Goal: Communication & Community: Answer question/provide support

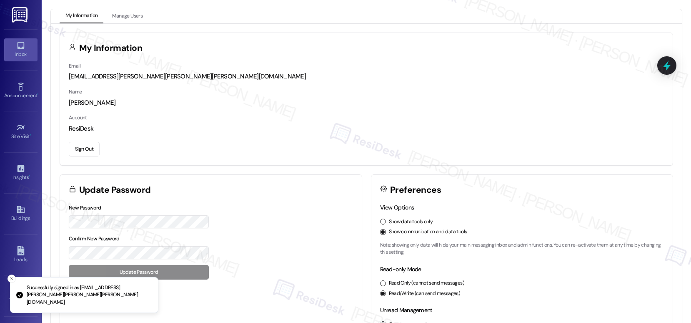
click at [14, 56] on div "Inbox" at bounding box center [21, 54] width 42 height 8
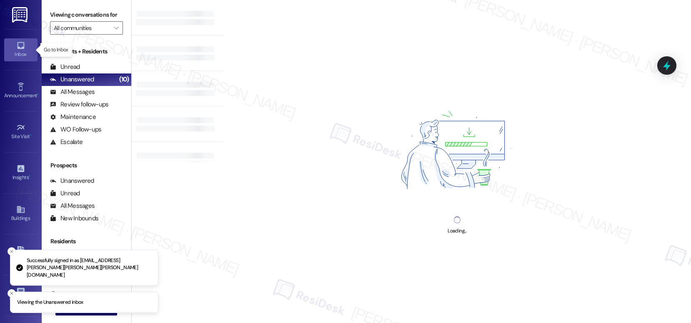
click at [14, 56] on div "Inbox" at bounding box center [21, 54] width 42 height 8
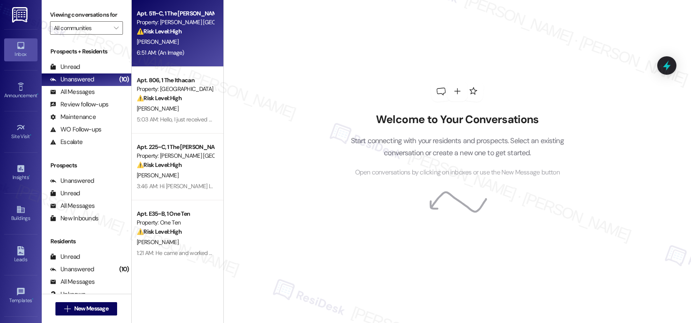
click at [177, 48] on div "6:51 AM: (An Image) 6:51 AM: (An Image)" at bounding box center [175, 53] width 79 height 10
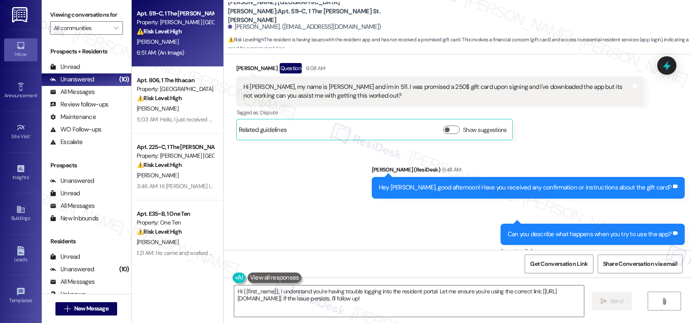
scroll to position [241, 0]
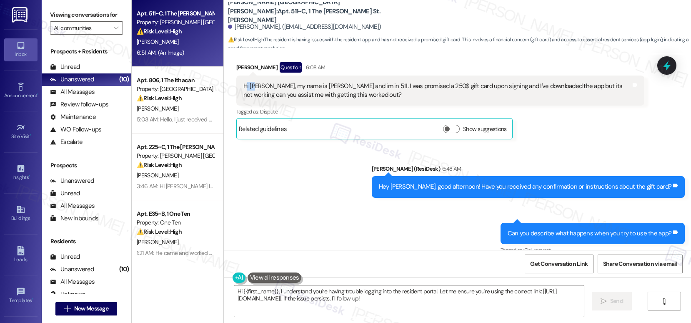
drag, startPoint x: 240, startPoint y: 88, endPoint x: 251, endPoint y: 87, distance: 11.3
click at [251, 87] on div "Hi Emily, my name is Alicia Selmon and im in 511. I was promised a 250$ gift ca…" at bounding box center [437, 91] width 388 height 18
click at [252, 87] on div "Hi Emily, my name is Alicia Selmon and im in 511. I was promised a 250$ gift ca…" at bounding box center [437, 91] width 388 height 18
drag, startPoint x: 236, startPoint y: 85, endPoint x: 341, endPoint y: 88, distance: 104.7
click at [341, 88] on div "Hi Emily, my name is Alicia Selmon and im in 511. I was promised a 250$ gift ca…" at bounding box center [437, 91] width 388 height 18
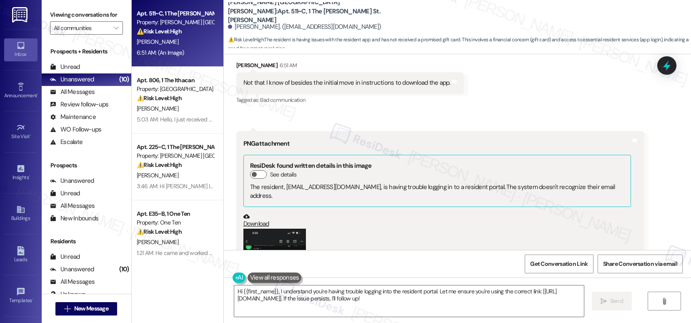
scroll to position [462, 0]
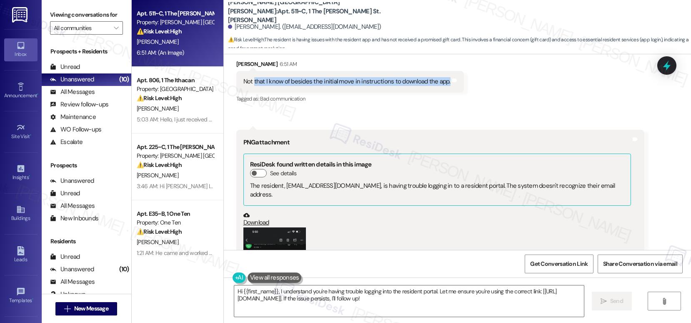
drag, startPoint x: 248, startPoint y: 83, endPoint x: 325, endPoint y: 86, distance: 77.2
click at [325, 86] on div "Not that I know of besides the initial move in instructions to download the app…" at bounding box center [350, 81] width 228 height 21
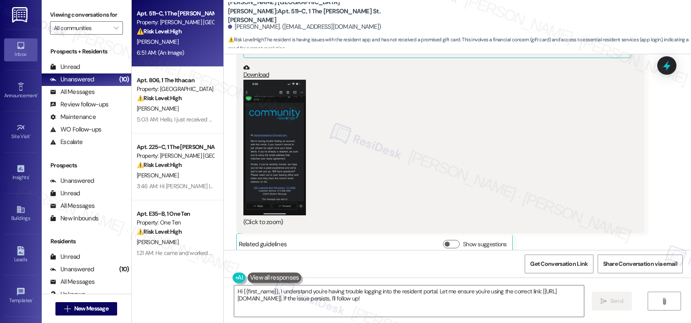
scroll to position [612, 0]
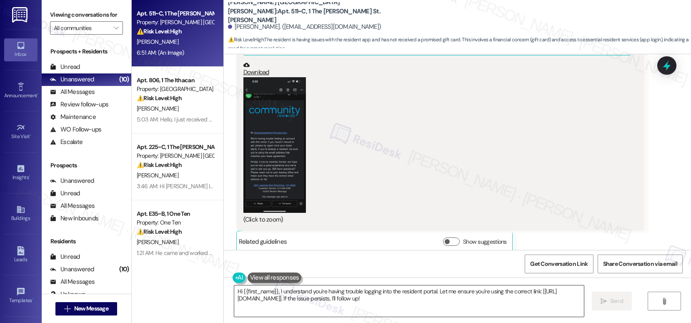
click at [356, 298] on textarea "Hi {{first_name}}, I understand you're having trouble logging into the resident…" at bounding box center [409, 300] width 350 height 31
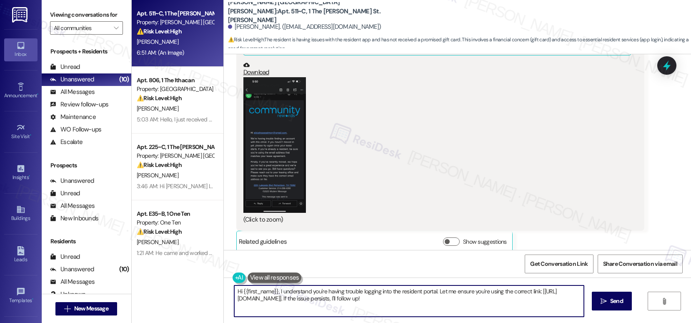
click at [356, 298] on textarea "Hi {{first_name}}, I understand you're having trouble logging into the resident…" at bounding box center [409, 300] width 350 height 31
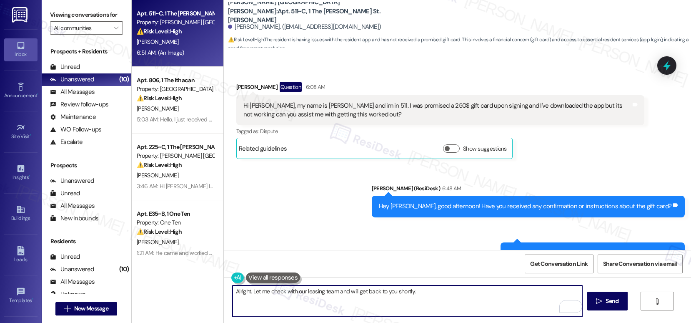
scroll to position [219, 0]
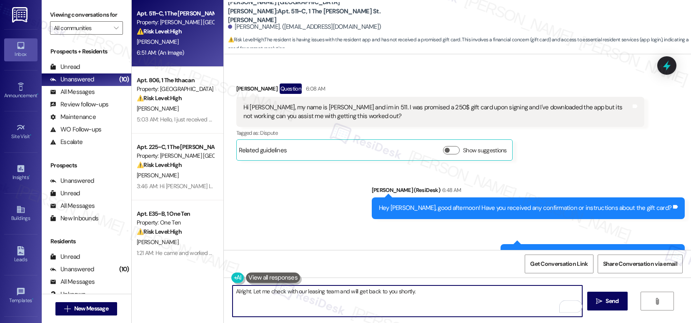
type textarea "Alright. Let me check with our leasing team and will get back to you shortly."
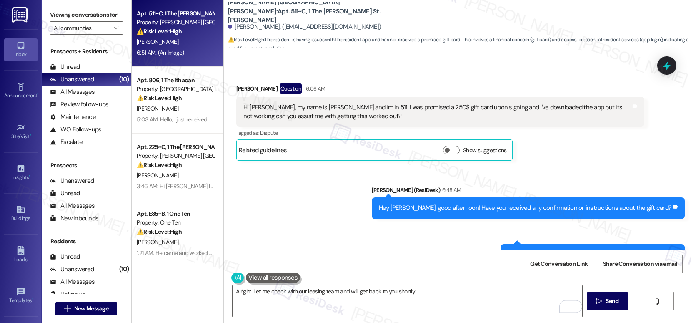
click at [409, 108] on div "Hi Emily, my name is Alicia Selmon and im in 511. I was promised a 250$ gift ca…" at bounding box center [437, 112] width 388 height 18
drag, startPoint x: 360, startPoint y: 106, endPoint x: 387, endPoint y: 108, distance: 27.2
click at [387, 108] on div "Hi Emily, my name is Alicia Selmon and im in 511. I was promised a 250$ gift ca…" at bounding box center [437, 112] width 388 height 18
drag, startPoint x: 364, startPoint y: 108, endPoint x: 477, endPoint y: 108, distance: 113.4
click at [477, 108] on div "Hi Emily, my name is Alicia Selmon and im in 511. I was promised a 250$ gift ca…" at bounding box center [437, 112] width 388 height 18
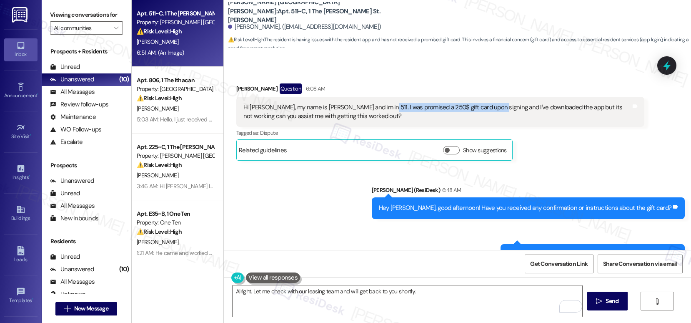
copy div "was promised a 250$ gift card upon signing"
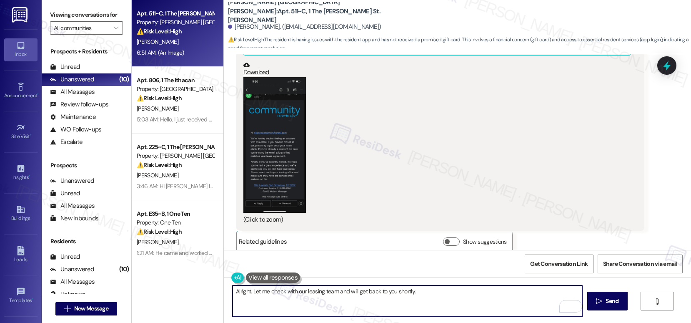
click at [415, 292] on textarea "Alright. Let me check with our leasing team and will get back to you shortly." at bounding box center [408, 300] width 350 height 31
click at [598, 303] on icon "" at bounding box center [599, 301] width 6 height 7
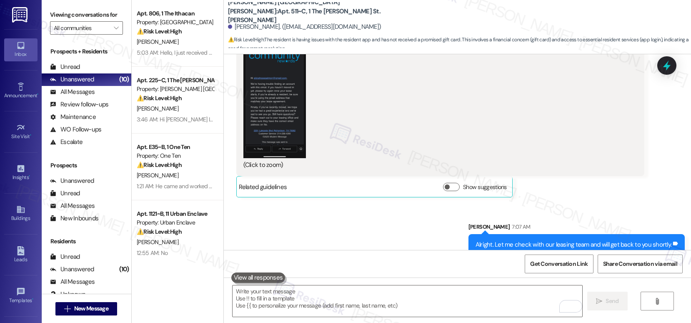
scroll to position [670, 0]
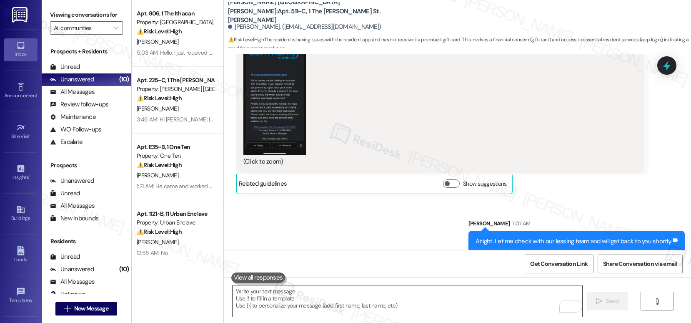
click at [365, 292] on textarea "To enrich screen reader interactions, please activate Accessibility in Grammarl…" at bounding box center [408, 300] width 350 height 31
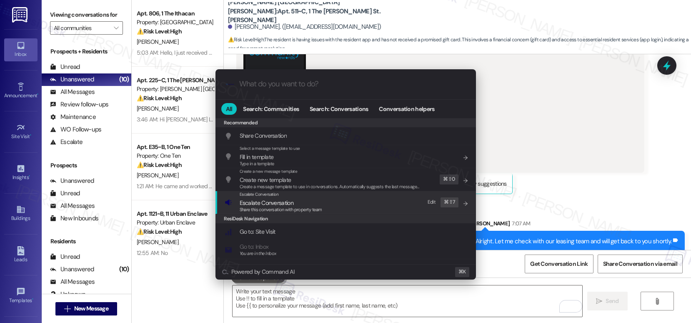
click at [341, 203] on div "Escalate Conversation Escalate Conversation Share this conversation with proper…" at bounding box center [347, 202] width 244 height 23
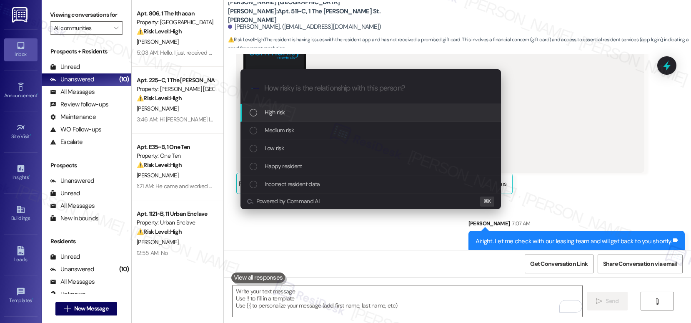
click at [317, 117] on div "High risk" at bounding box center [372, 112] width 244 height 9
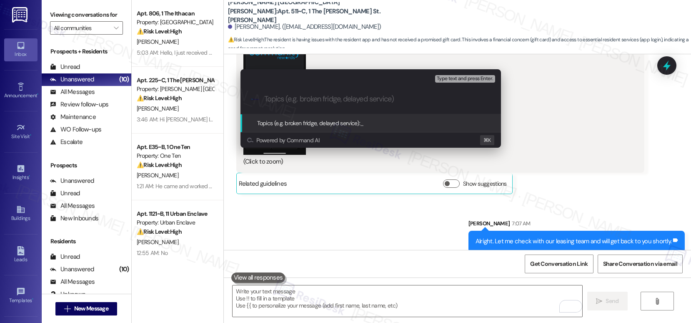
paste input "was promised a 250$ gift card upon signing"
click at [267, 98] on input "was promised a 250$ gift card upon signing" at bounding box center [374, 99] width 220 height 9
click at [380, 98] on input "Follow up - promised a 250$ gift card upon signing" at bounding box center [374, 99] width 220 height 9
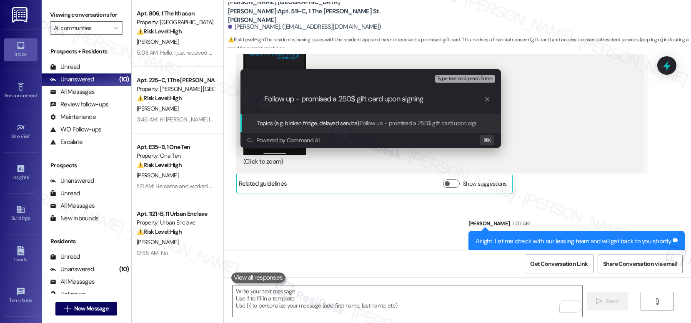
click at [380, 98] on input "Follow up - promised a 250$ gift card upon signing" at bounding box center [374, 99] width 220 height 9
type input "Follow up - promised a 250$ gift card upon signing"
click at [443, 104] on div ".cls-1{fill:#0a055f;}.cls-2{fill:#0cc4c4;} resideskLogoBlueOrange Follow up - p…" at bounding box center [371, 99] width 261 height 30
click at [440, 101] on input "Follow up - promised a 250$ gift card upon signing" at bounding box center [374, 99] width 220 height 9
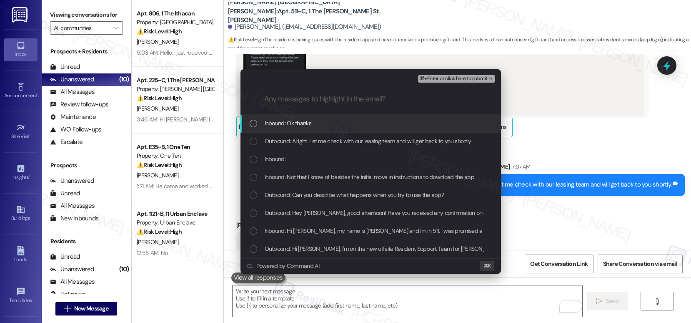
scroll to position [728, 0]
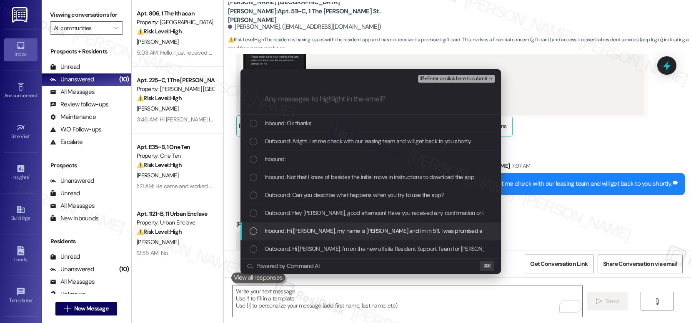
click at [318, 231] on span "Inbound: Hi Emily, my name is Alicia Selmon and im in 511. I was promised a 250…" at bounding box center [525, 230] width 520 height 9
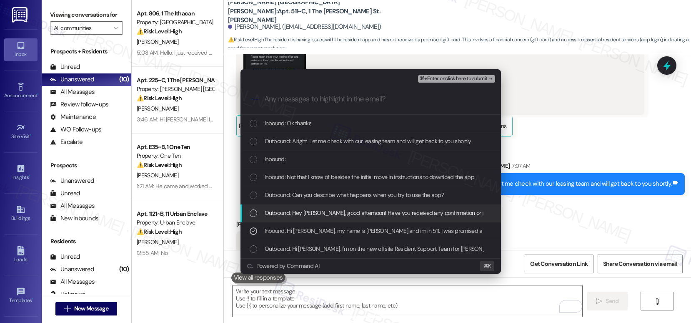
click at [314, 215] on span "Outbound: Hey Alicia, good afternoon! Have you received any confirmation or ins…" at bounding box center [412, 212] width 295 height 9
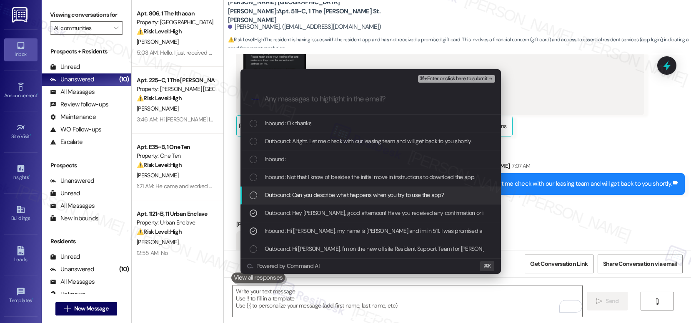
click at [314, 197] on span "Outbound: Can you describe what happens when you try to use the app?" at bounding box center [354, 194] width 179 height 9
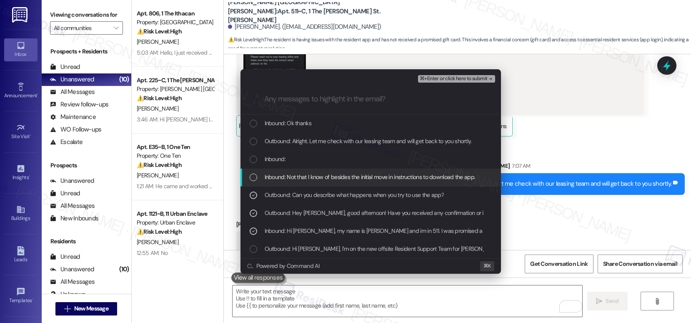
click at [318, 181] on span "Inbound: Not that I know of besides the initial move in instructions to downloa…" at bounding box center [370, 176] width 211 height 9
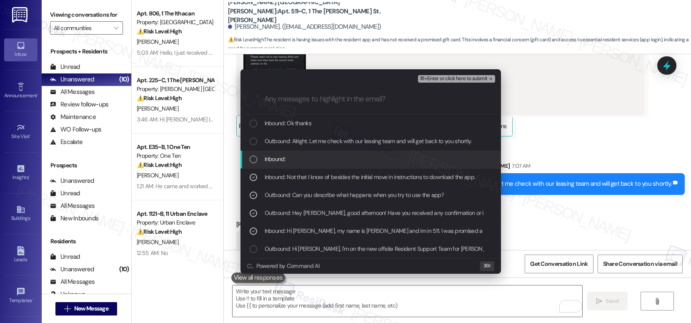
click at [267, 156] on span "Inbound:" at bounding box center [275, 158] width 21 height 9
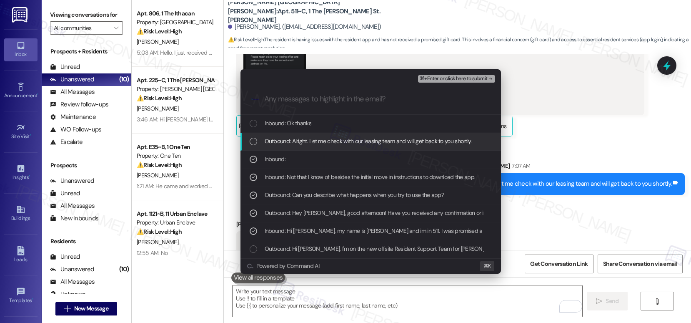
click at [292, 140] on span "Outbound: Alright. Let me check with our leasing team and will get back to you …" at bounding box center [368, 140] width 207 height 9
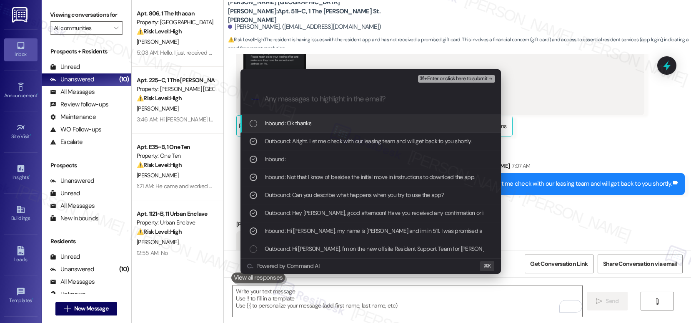
click at [446, 79] on span "⌘+Enter or click here to submit" at bounding box center [454, 79] width 68 height 6
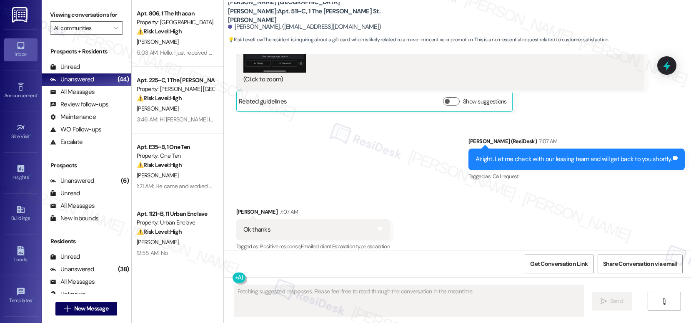
scroll to position [753, 0]
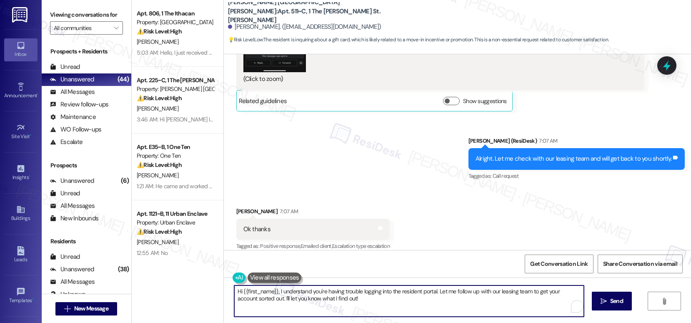
click at [362, 296] on textarea "Hi {{first_name}}, I understand you're having trouble logging into the resident…" at bounding box center [409, 300] width 350 height 31
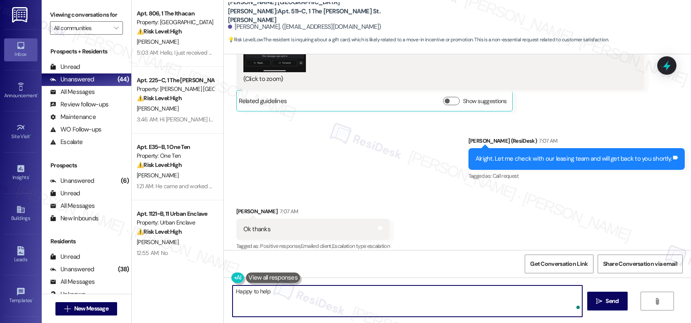
type textarea "Happy to help!"
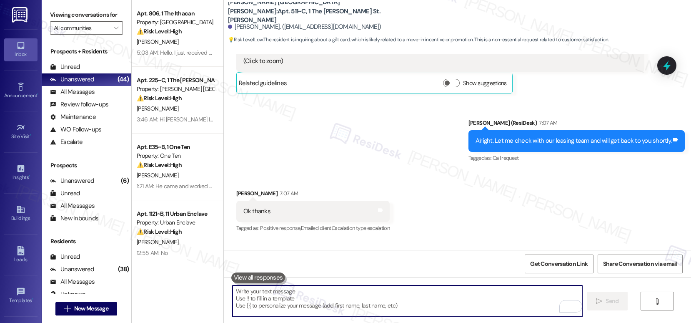
scroll to position [811, 0]
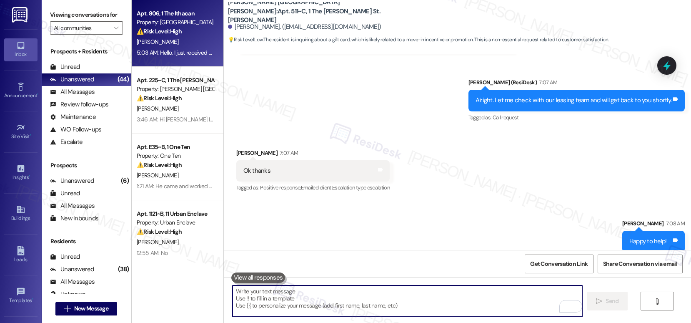
click at [192, 57] on div "5:03 AM: Hello, I just received another bill from Clear Charge re: utilities. A…" at bounding box center [175, 53] width 79 height 10
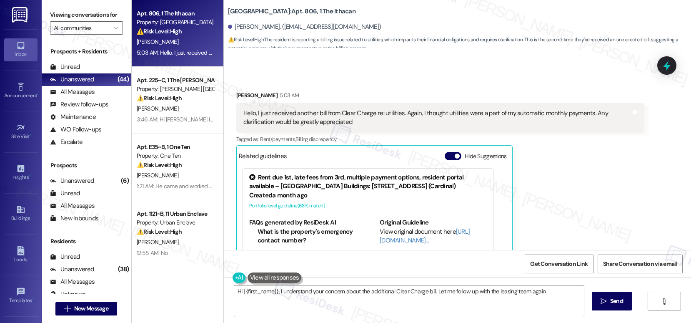
scroll to position [1174, 0]
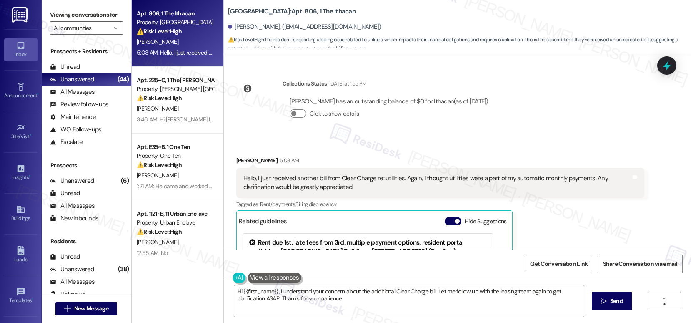
type textarea "Hi {{first_name}}, I understand your concern about the additional Clear Charge …"
drag, startPoint x: 340, startPoint y: 178, endPoint x: 449, endPoint y: 182, distance: 109.7
click at [449, 182] on div "Hello, I just received another bill from Clear Charge re: utilities. Again, I t…" at bounding box center [437, 183] width 388 height 18
click at [449, 186] on div "Hello, I just received another bill from Clear Charge re: utilities. Again, I t…" at bounding box center [437, 183] width 388 height 18
click at [563, 209] on div "Tagged as: Rent/payments , Click to highlight conversations about Rent/payments…" at bounding box center [440, 204] width 408 height 12
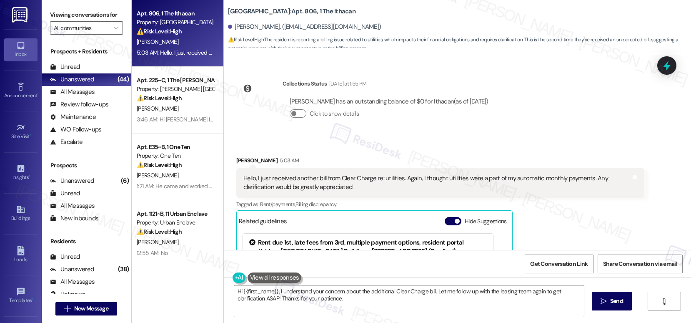
scroll to position [1292, 0]
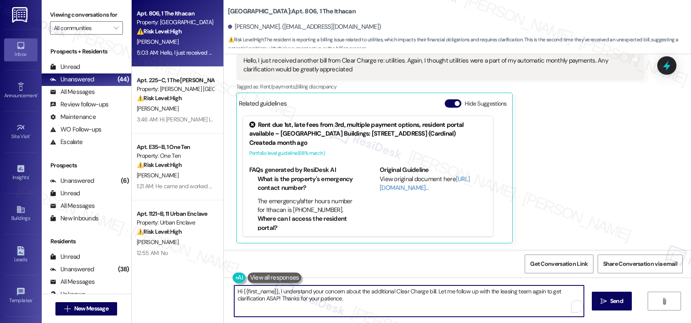
drag, startPoint x: 301, startPoint y: 291, endPoint x: 371, endPoint y: 294, distance: 70.1
click at [371, 294] on textarea "Hi {{first_name}}, I understand your concern about the additional Clear Charge …" at bounding box center [409, 300] width 350 height 31
click at [388, 303] on textarea "Hi {{first_name}}, I understand your concern about the additional Clear Charge …" at bounding box center [409, 300] width 350 height 31
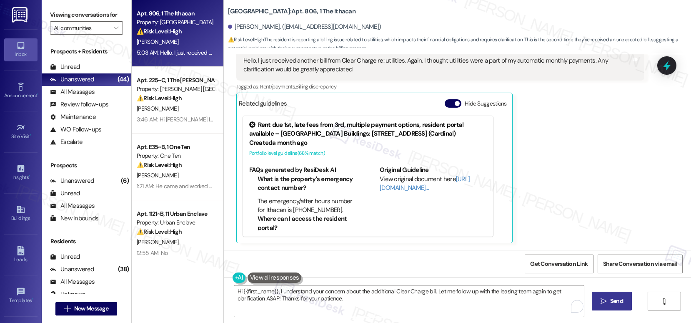
click at [623, 307] on button " Send" at bounding box center [612, 300] width 40 height 19
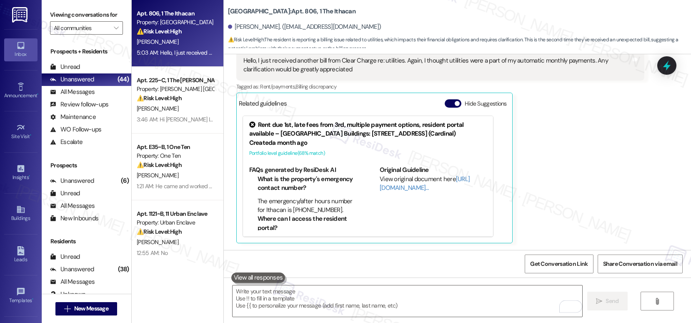
scroll to position [1292, 0]
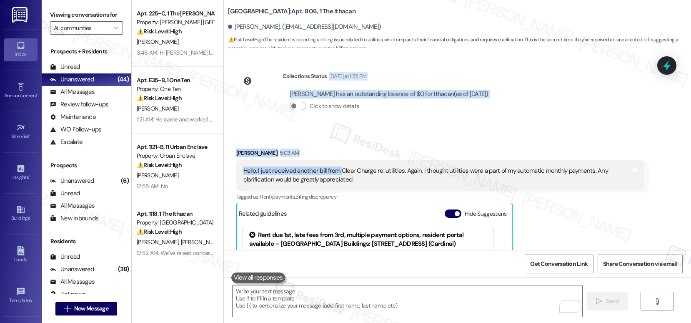
drag, startPoint x: 333, startPoint y: 60, endPoint x: 361, endPoint y: 60, distance: 27.5
click at [361, 60] on div "Lease started Jul 26, 2025 at 8:00 AM Survey, sent via SMS Residesk Automated S…" at bounding box center [457, 152] width 467 height 196
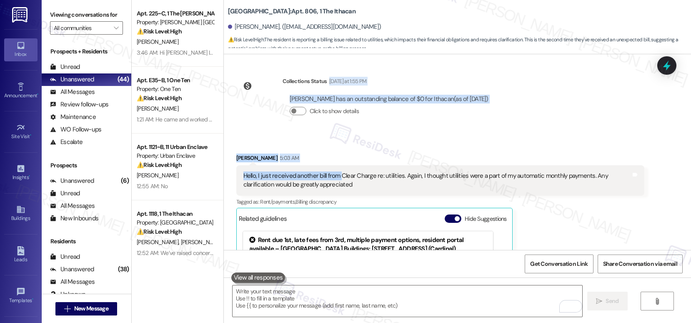
click at [325, 163] on div "Chloe Purello 5:03 AM" at bounding box center [440, 159] width 408 height 12
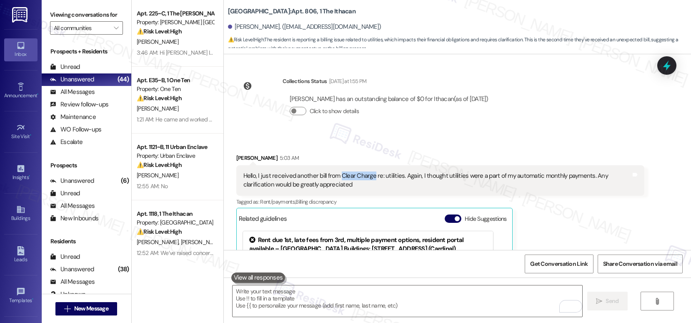
drag, startPoint x: 333, startPoint y: 176, endPoint x: 365, endPoint y: 177, distance: 32.1
click at [365, 177] on div "Hello, I just received another bill from Clear Charge re: utilities. Again, I t…" at bounding box center [437, 180] width 388 height 18
copy div "Clear Charge"
click at [359, 288] on textarea "To enrich screen reader interactions, please activate Accessibility in Grammarl…" at bounding box center [408, 300] width 350 height 31
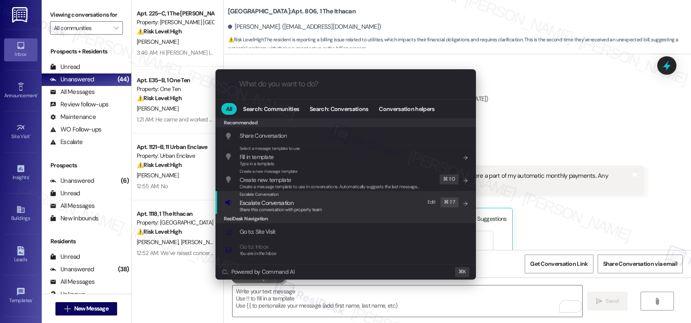
click at [297, 203] on span "Escalate Conversation" at bounding box center [281, 202] width 83 height 9
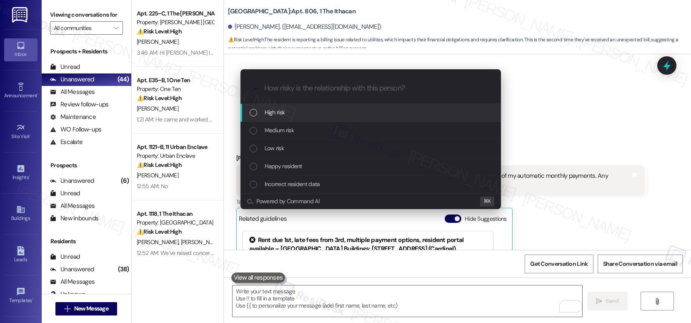
click at [312, 111] on div "High risk" at bounding box center [372, 112] width 244 height 9
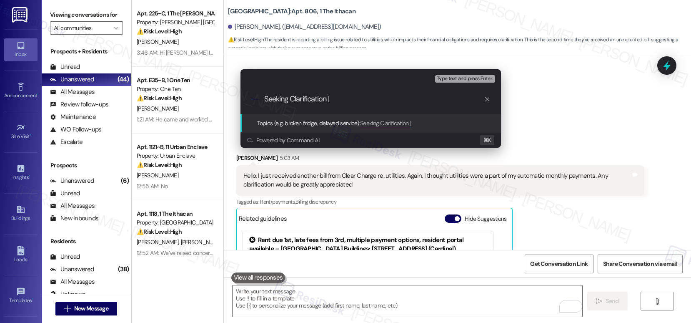
paste input "Clear Charge"
type input "Seeking Clarification | Clear Charge Bill"
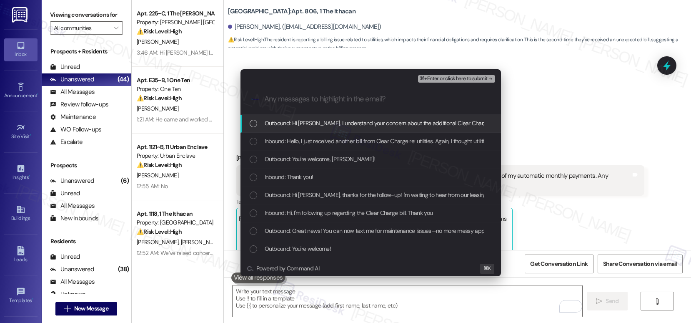
click at [387, 122] on span "Outbound: Hi Chloe, I understand your concern about the additional Clear Charge…" at bounding box center [497, 122] width 465 height 9
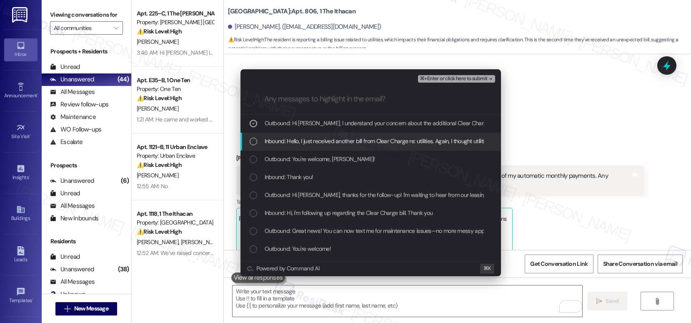
click at [368, 140] on span "Inbound: Hello, I just received another bill from Clear Charge re: utilities. A…" at bounding box center [493, 140] width 457 height 9
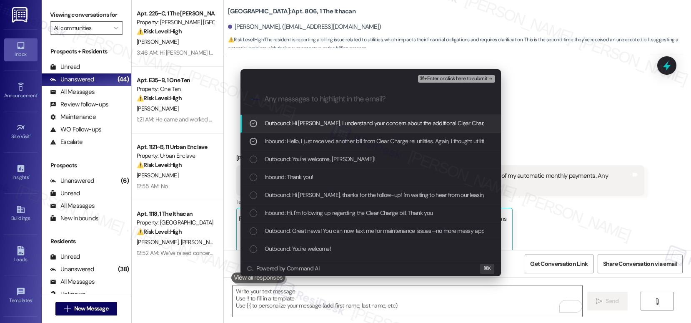
click at [446, 80] on span "⌘+Enter or click here to submit" at bounding box center [454, 79] width 68 height 6
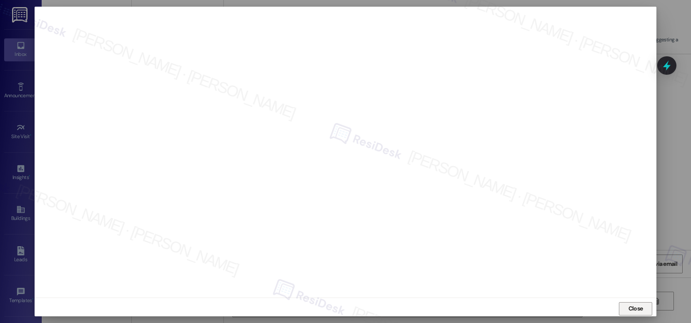
click at [631, 312] on span "Close" at bounding box center [636, 308] width 15 height 9
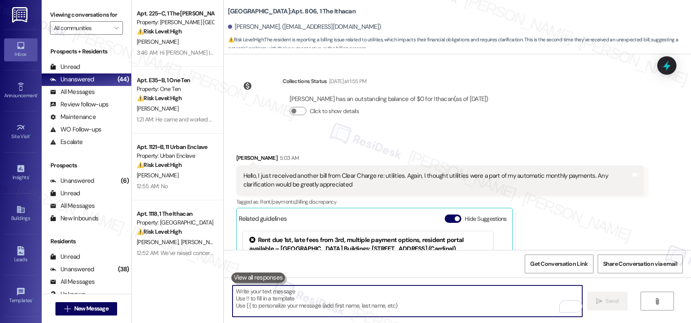
click at [493, 298] on textarea "To enrich screen reader interactions, please activate Accessibility in Grammarl…" at bounding box center [408, 300] width 350 height 31
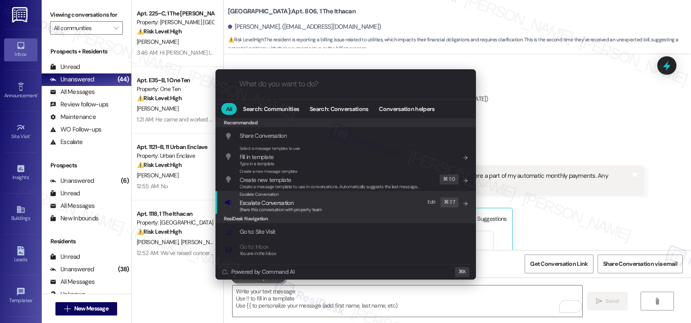
click at [304, 197] on div "Escalate Conversation" at bounding box center [281, 194] width 83 height 7
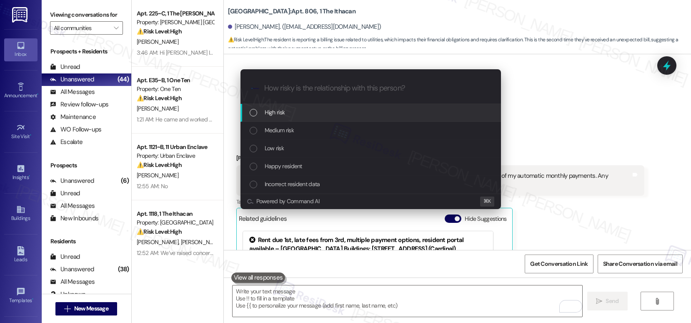
paste input "Seeking Clarification | Clear Charge Bill"
type input "Seeking Clarification | Clear Charge Bill"
click at [310, 119] on div "High risk" at bounding box center [371, 113] width 261 height 18
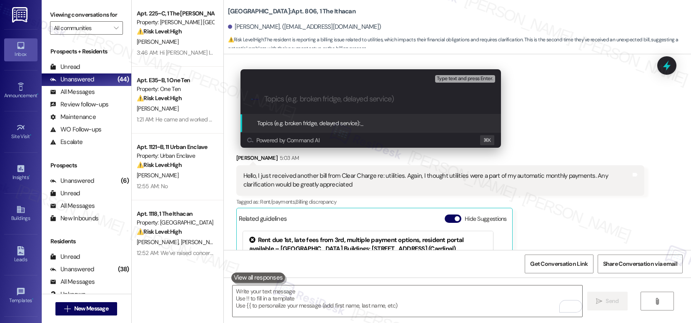
paste input "Seeking Clarification | Clear Charge Bill"
type input "Seeking Clarification | Clear Charge Bill"
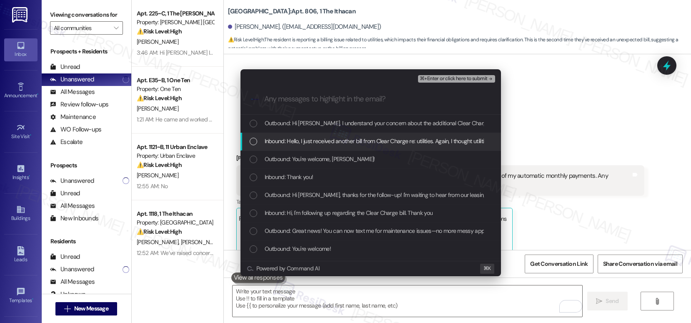
click at [346, 142] on span "Inbound: Hello, I just received another bill from Clear Charge re: utilities. A…" at bounding box center [493, 140] width 457 height 9
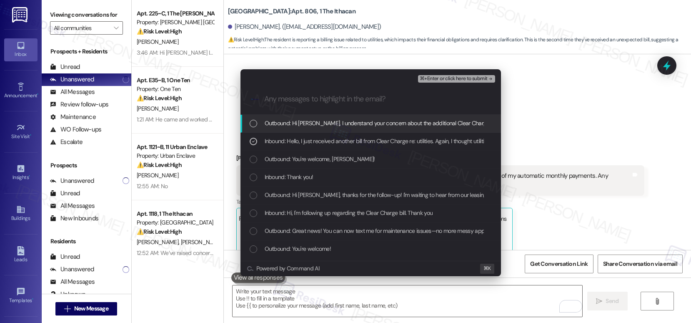
click at [347, 126] on span "Outbound: Hi Chloe, I understand your concern about the additional Clear Charge…" at bounding box center [497, 122] width 465 height 9
click at [446, 78] on span "⌘+Enter or click here to submit" at bounding box center [454, 79] width 68 height 6
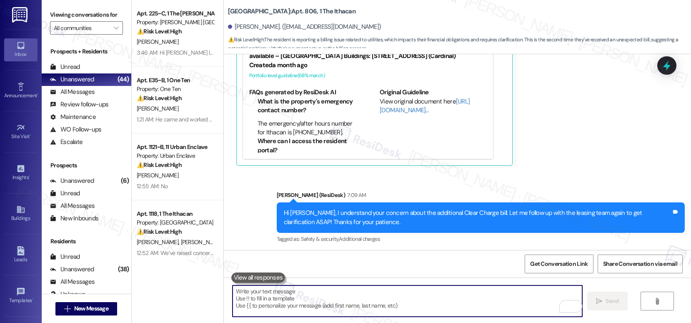
scroll to position [1371, 0]
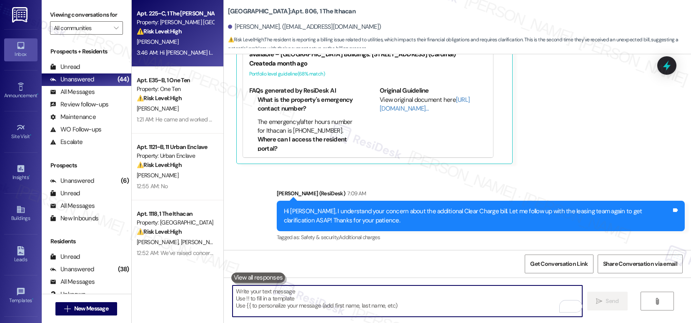
click at [185, 50] on div "3:46 AM: Hi Emily I hope all is well just wanted to check in to see if you had …" at bounding box center [293, 53] width 312 height 8
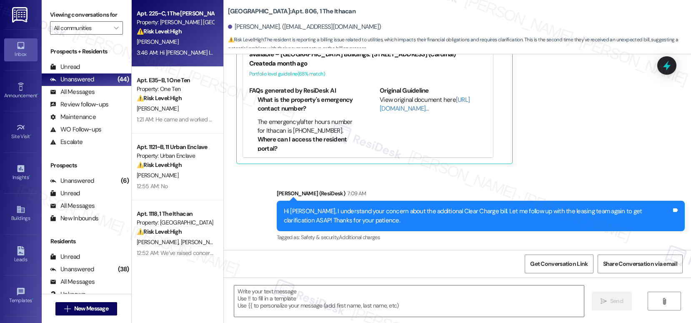
type textarea "Fetching suggested responses. Please feel free to read through the conversation…"
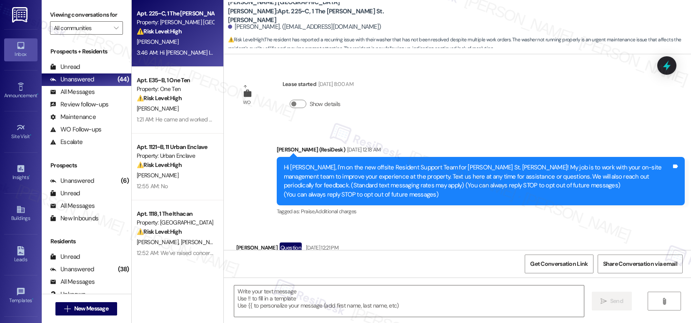
click at [185, 50] on div "3:46 AM: Hi Emily I hope all is well just wanted to check in to see if you had …" at bounding box center [293, 53] width 312 height 8
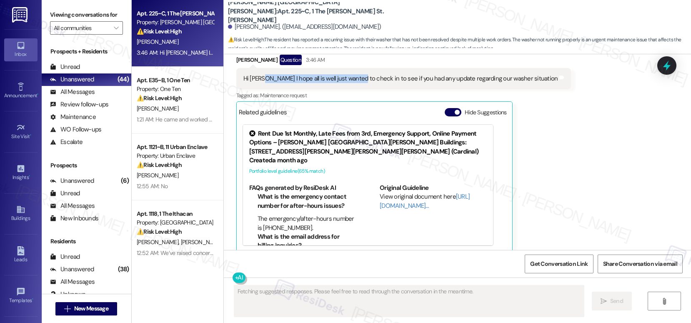
drag, startPoint x: 272, startPoint y: 68, endPoint x: 352, endPoint y: 70, distance: 79.7
click at [352, 74] on div "Hi Emily I hope all is well just wanted to check in to see if you had any updat…" at bounding box center [400, 78] width 315 height 9
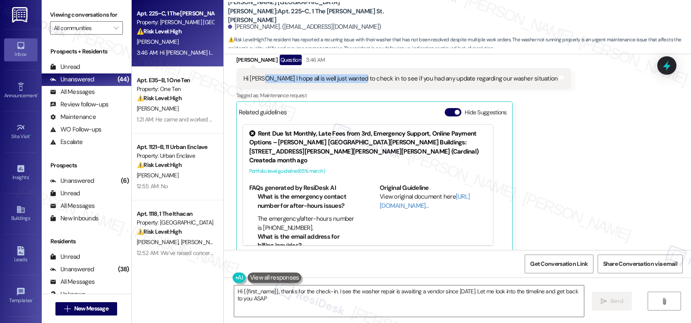
type textarea "Hi {{first_name}}, thanks for the check-in. I see the washer repair is awaiting…"
click at [296, 74] on div "Hi Emily I hope all is well just wanted to check in to see if you had any updat…" at bounding box center [403, 78] width 335 height 21
click at [268, 74] on div "Hi Emily I hope all is well just wanted to check in to see if you had any updat…" at bounding box center [400, 78] width 315 height 9
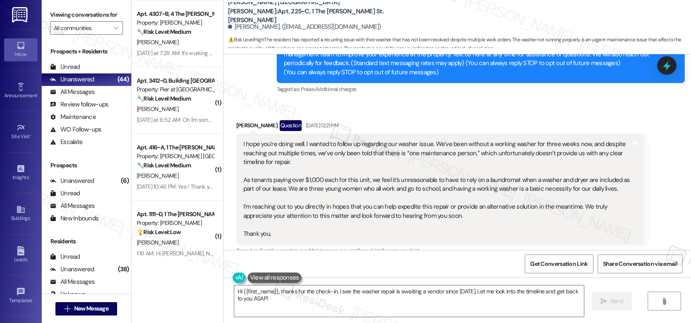
scroll to position [1505, 0]
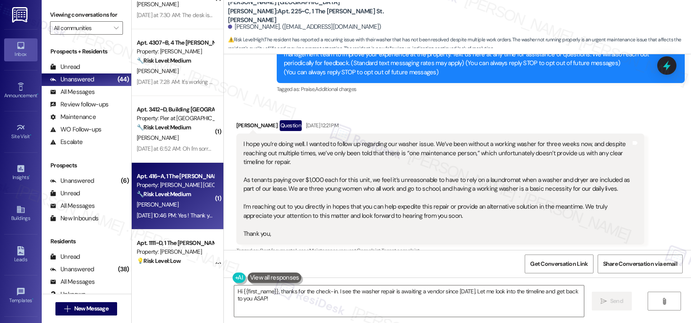
click at [168, 202] on div "[PERSON_NAME]" at bounding box center [175, 204] width 79 height 10
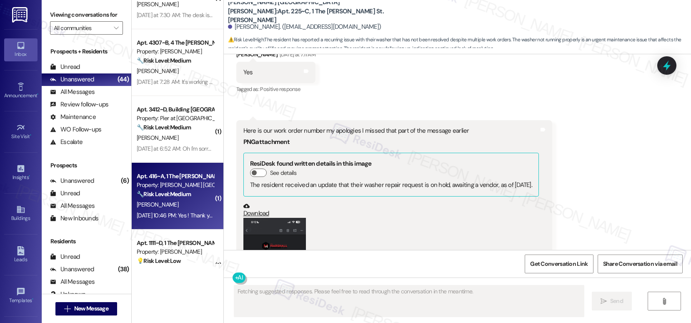
click at [168, 202] on div "[PERSON_NAME]" at bounding box center [175, 204] width 79 height 10
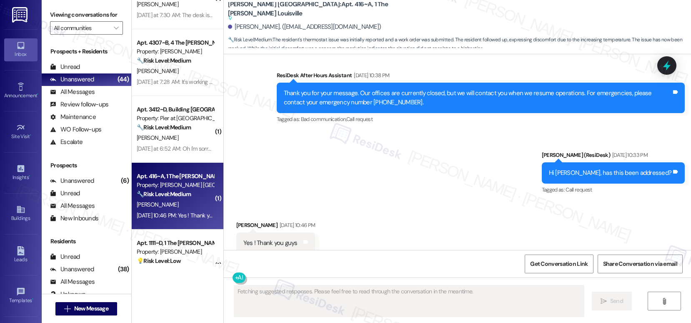
scroll to position [1592, 0]
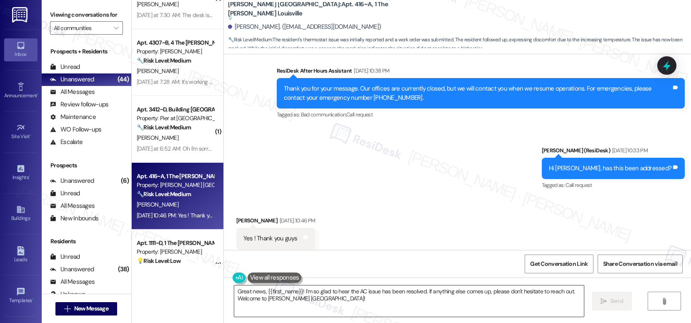
click at [273, 301] on textarea "Great news, {{first_name}}! I'm so glad to hear the AC issue has been resolved.…" at bounding box center [409, 300] width 350 height 31
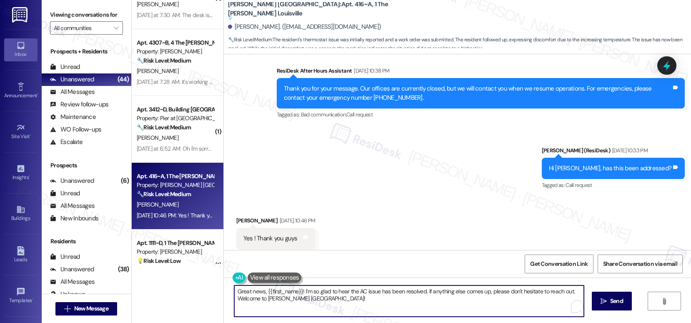
click at [273, 301] on textarea "Great news, {{first_name}}! I'm so glad to hear the AC issue has been resolved.…" at bounding box center [409, 300] width 350 height 31
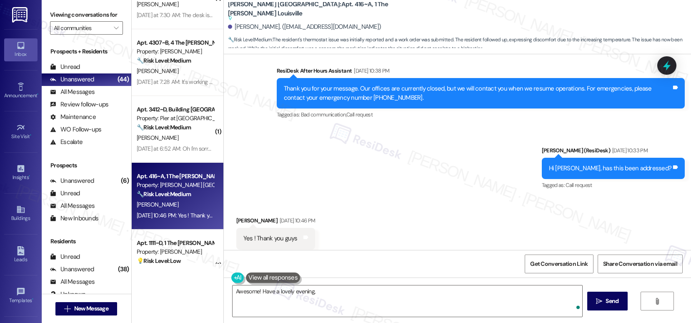
click at [233, 26] on div "Teiony Bruner. (teionybrook@icloud.com)" at bounding box center [304, 27] width 153 height 9
copy div "Teiony"
click at [316, 296] on textarea "Awesome! Have a lovely evening," at bounding box center [408, 300] width 350 height 31
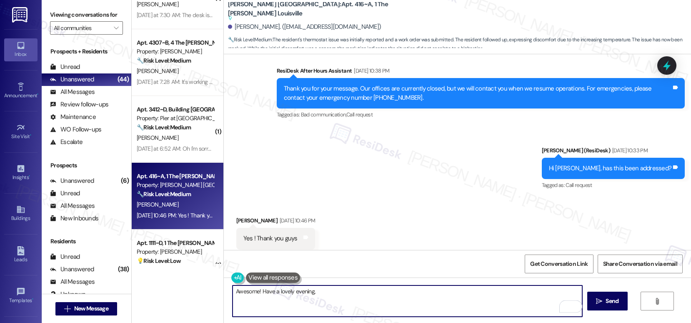
paste textarea "Teiony"
type textarea "Awesome! Have a lovely evening, Teiony!"
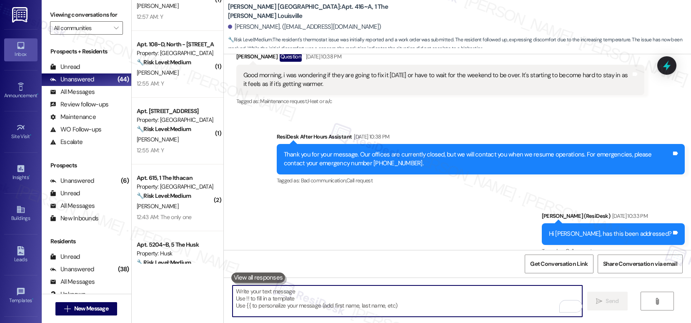
scroll to position [1079, 0]
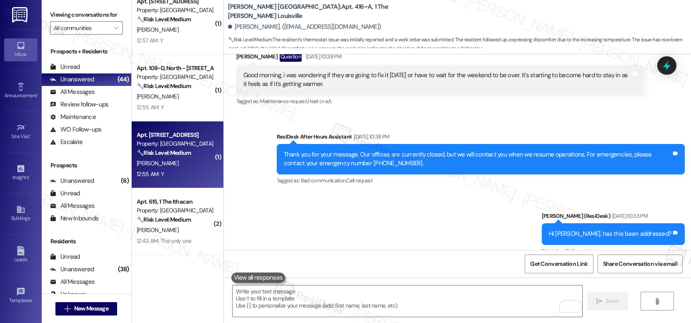
click at [176, 166] on div "P. Salvaggio" at bounding box center [175, 163] width 79 height 10
type textarea "Fetching suggested responses. Please feel free to read through the conversation…"
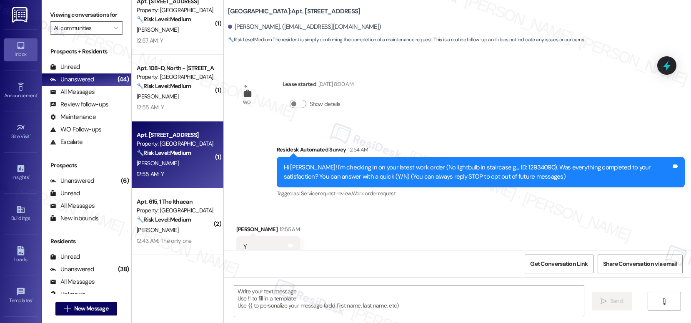
type textarea "Fetching suggested responses. Please feel free to read through the conversation…"
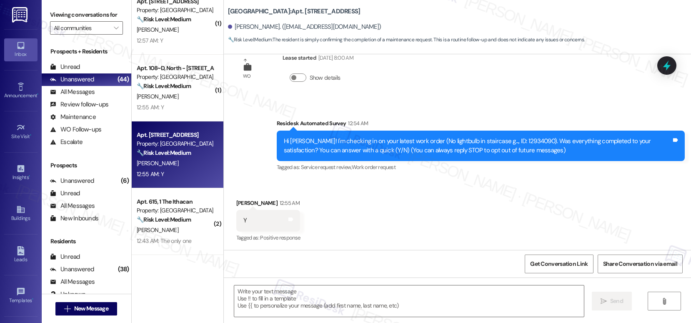
click at [373, 217] on div "Received via SMS Paul Salvaggio 12:55 AM Y Tags and notes Tagged as: Positive r…" at bounding box center [457, 215] width 467 height 70
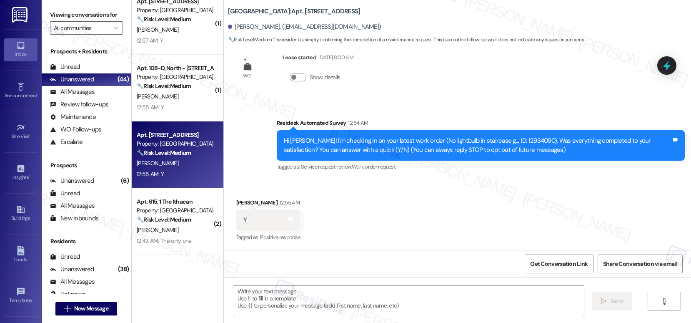
click at [235, 301] on textarea at bounding box center [409, 300] width 350 height 31
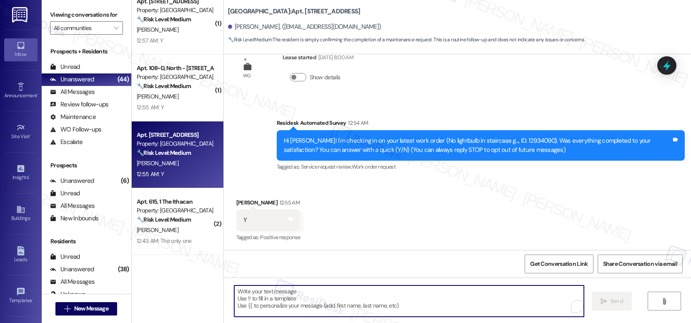
click at [235, 301] on textarea "To enrich screen reader interactions, please activate Accessibility in Grammarl…" at bounding box center [409, 300] width 350 height 31
paste textarea "Hi {{first_name}}, I'm so glad to hear the work order was completed to your sat…"
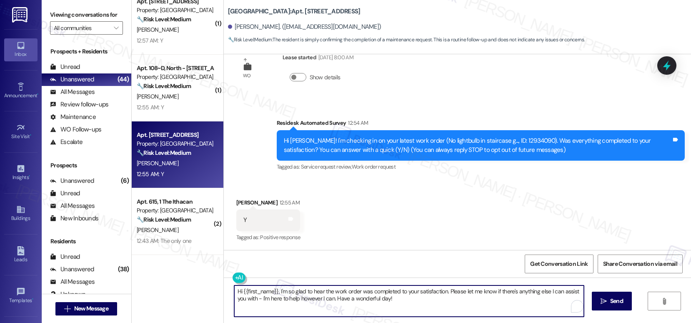
click at [371, 304] on textarea "Hi {{first_name}}, I'm so glad to hear the work order was completed to your sat…" at bounding box center [409, 300] width 350 height 31
click at [379, 299] on textarea "Hi {{first_name}}, I'm so glad to hear the work order was completed to your sat…" at bounding box center [408, 300] width 350 height 31
click at [464, 297] on textarea "Hi {{first_name}}, I'm so glad to hear the work order was completed to your sat…" at bounding box center [408, 300] width 350 height 31
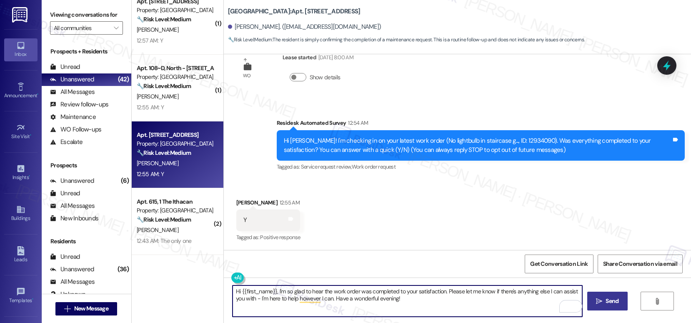
type textarea "Hi {{first_name}}, I'm so glad to hear the work order was completed to your sat…"
click at [608, 303] on span "Send" at bounding box center [612, 300] width 13 height 9
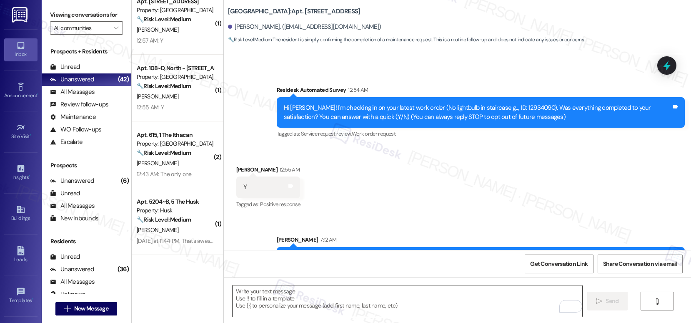
scroll to position [94, 0]
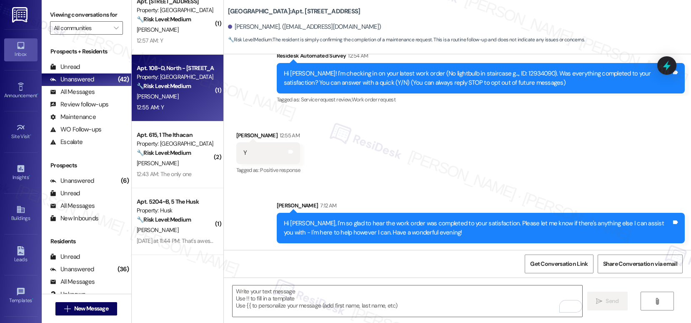
click at [183, 111] on div "12:55 AM: Y 12:55 AM: Y" at bounding box center [175, 107] width 79 height 10
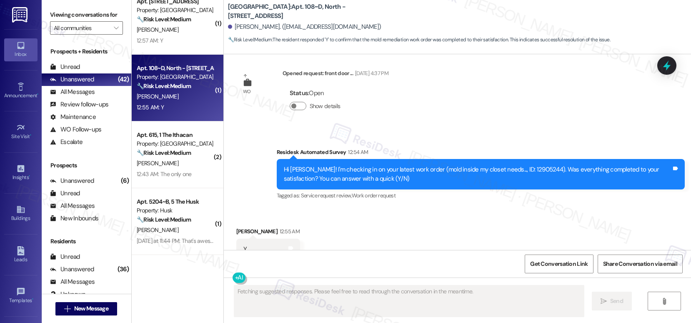
scroll to position [1846, 0]
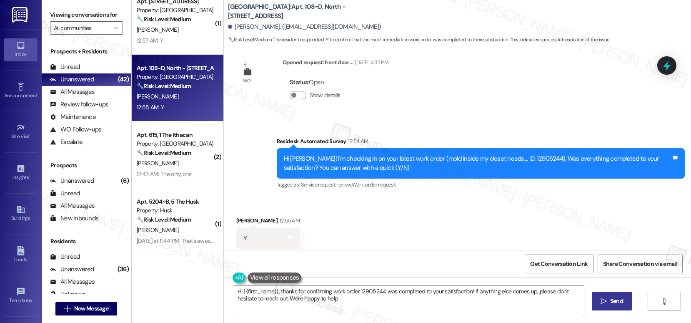
type textarea "Hi {{first_name}}, thanks for confirming work order 12905244 was completed to y…"
click at [280, 299] on textarea "Hi {{first_name}}, thanks for confirming work order 12905244 was completed to y…" at bounding box center [409, 300] width 350 height 31
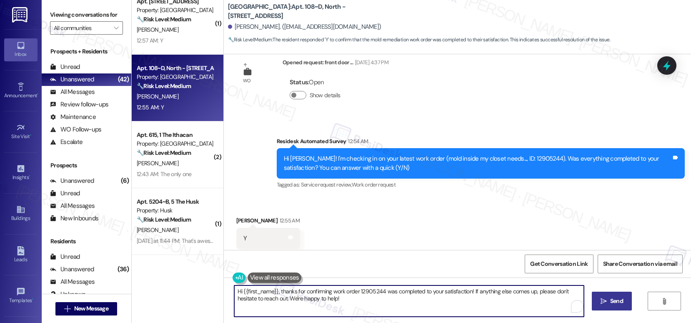
click at [280, 299] on textarea "Hi {{first_name}}, thanks for confirming work order 12905244 was completed to y…" at bounding box center [409, 300] width 350 height 31
click at [324, 309] on textarea "Hi {{first_name}}, thanks for confirming work order 12905244 was completed to y…" at bounding box center [409, 300] width 350 height 31
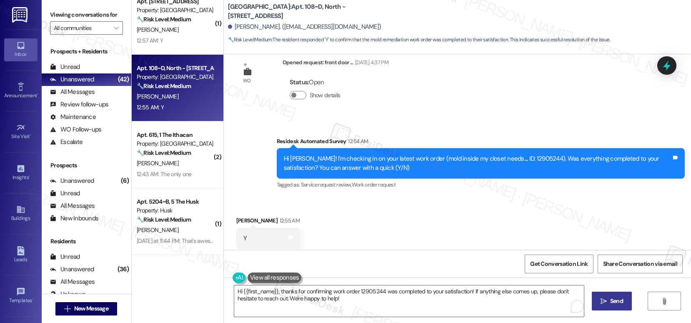
click at [595, 300] on button " Send" at bounding box center [612, 300] width 40 height 19
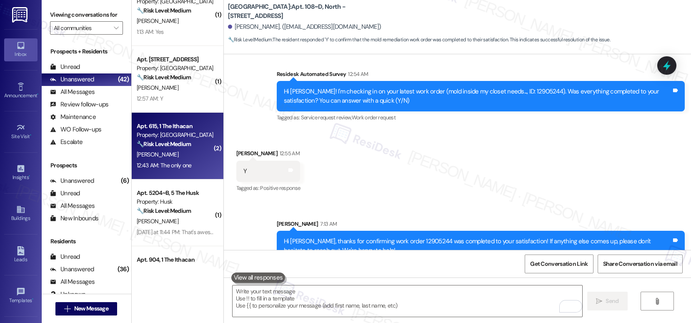
scroll to position [1021, 0]
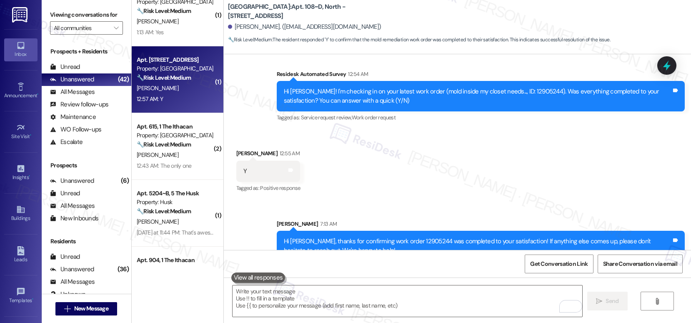
click at [168, 102] on div "12:57 AM: Y 12:57 AM: Y" at bounding box center [175, 99] width 79 height 10
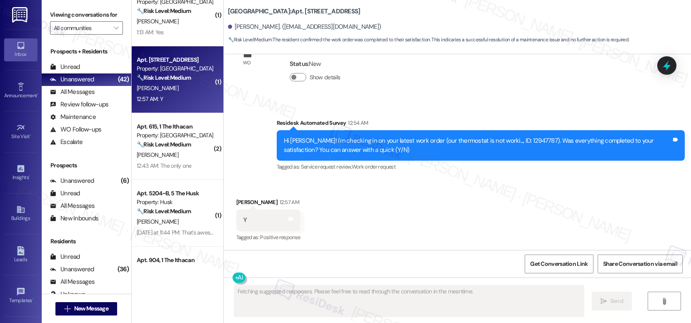
scroll to position [1440, 0]
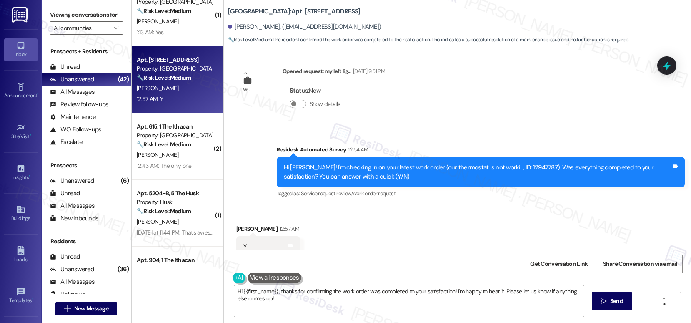
click at [271, 294] on textarea "Hi {{first_name}}, thanks for confirming the work order was completed to your s…" at bounding box center [409, 300] width 350 height 31
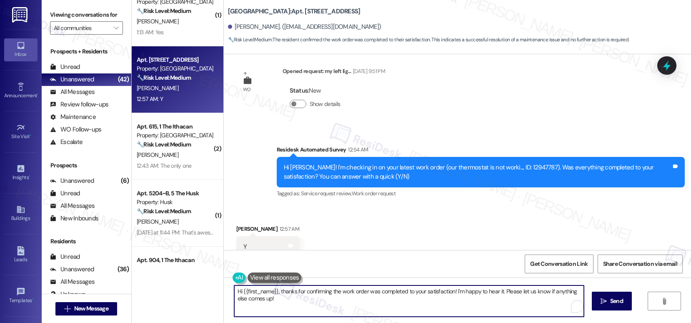
click at [271, 294] on textarea "Hi {{first_name}}, thanks for confirming the work order was completed to your s…" at bounding box center [409, 300] width 350 height 31
paste textarea "I'm so glad to hear the work order was completed to your satisfaction. Please l…"
click at [414, 302] on textarea "Hi {{first_name}}, I'm so glad to hear the work order was completed to your sat…" at bounding box center [409, 300] width 350 height 31
type textarea "Hi {{first_name}}, I'm so glad to hear the work order was completed to your sat…"
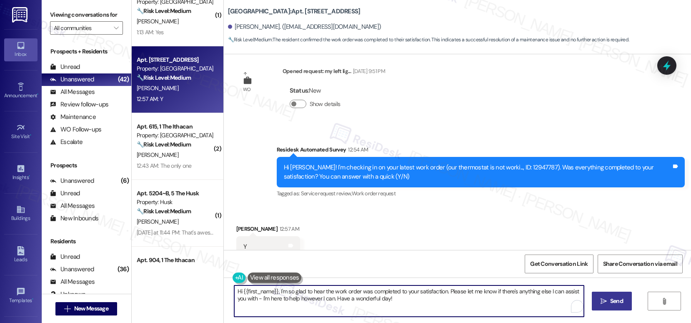
click at [602, 306] on button " Send" at bounding box center [612, 300] width 40 height 19
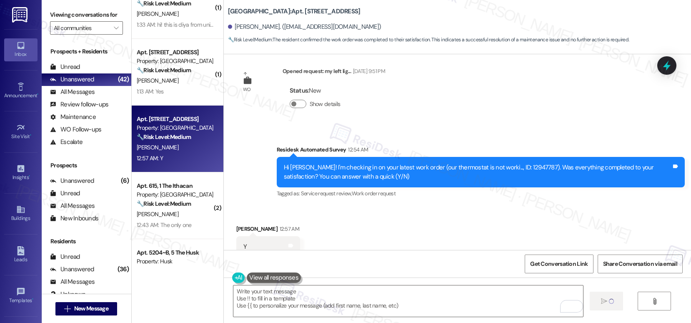
scroll to position [961, 0]
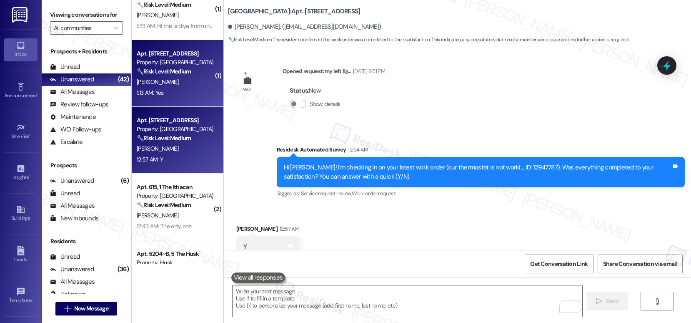
click at [173, 86] on div "F. Velez" at bounding box center [175, 82] width 79 height 10
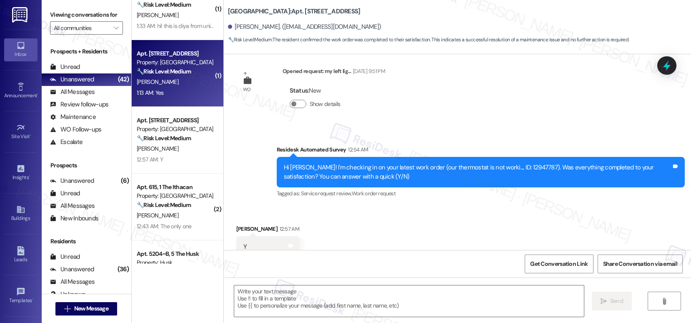
type textarea "Fetching suggested responses. Please feel free to read through the conversation…"
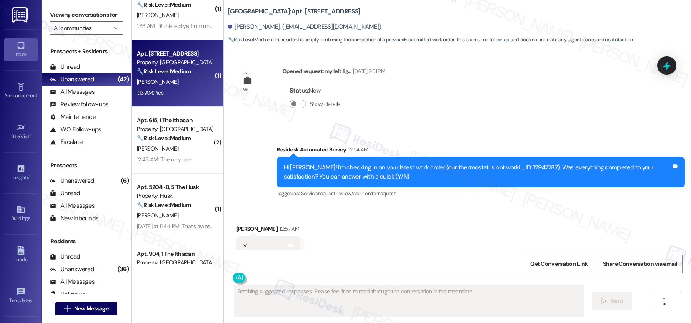
scroll to position [105, 0]
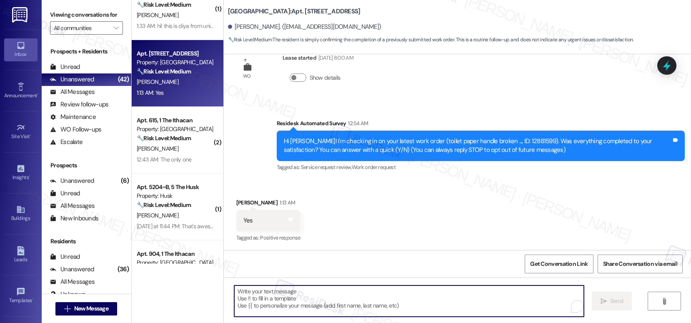
click at [259, 304] on textarea "To enrich screen reader interactions, please activate Accessibility in Grammarl…" at bounding box center [409, 300] width 350 height 31
paste textarea "Hi {{first_name}}, I'm so glad to hear the work order was completed to your sat…"
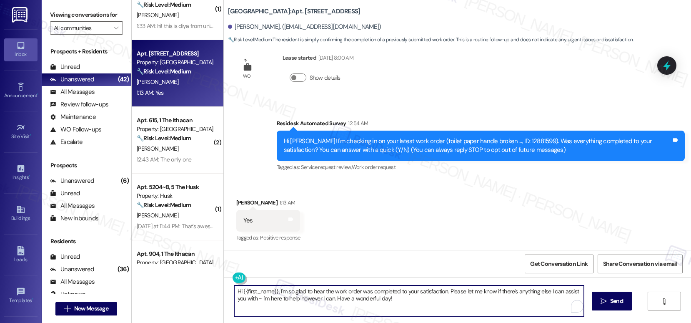
scroll to position [105, 0]
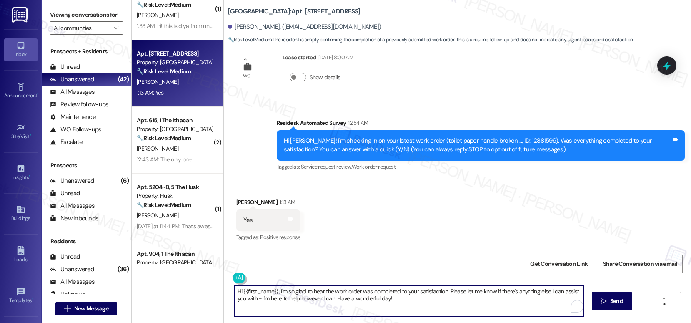
type textarea "Hi {{first_name}}, I'm so glad to hear the work order was completed to your sat…"
click at [603, 301] on icon "" at bounding box center [604, 301] width 6 height 7
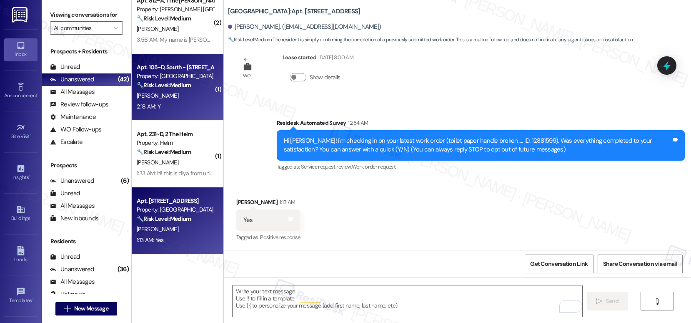
scroll to position [105, 0]
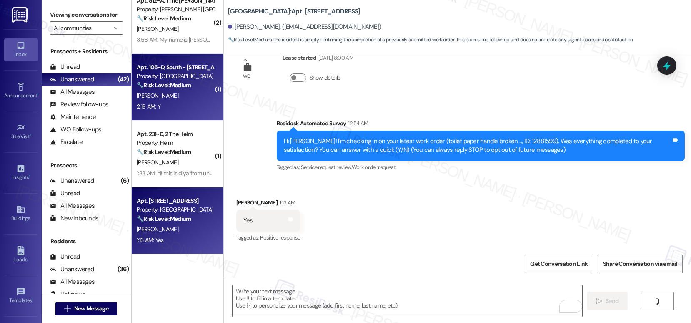
click at [176, 113] on div "Apt. 105~D, South - 2 Prospect Row Property: Prospect Row 🔧 Risk Level: Medium …" at bounding box center [178, 87] width 92 height 67
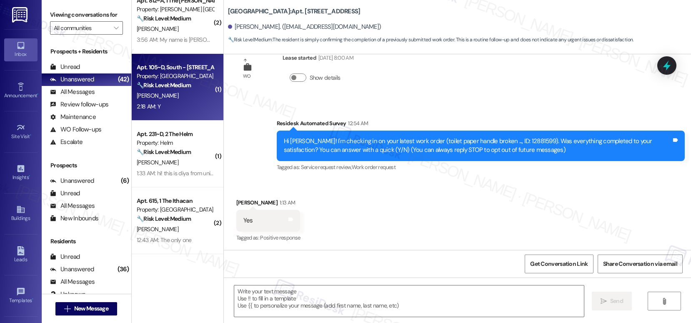
type textarea "Fetching suggested responses. Please feel free to read through the conversation…"
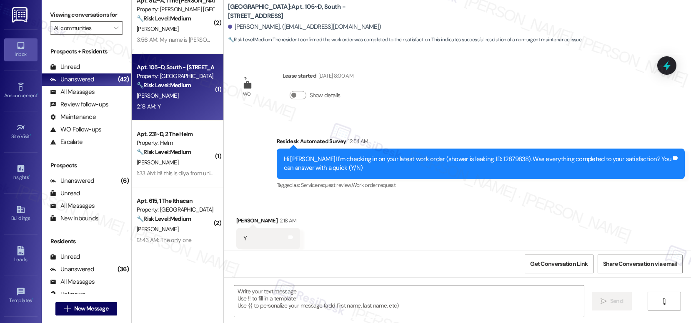
scroll to position [1460, 0]
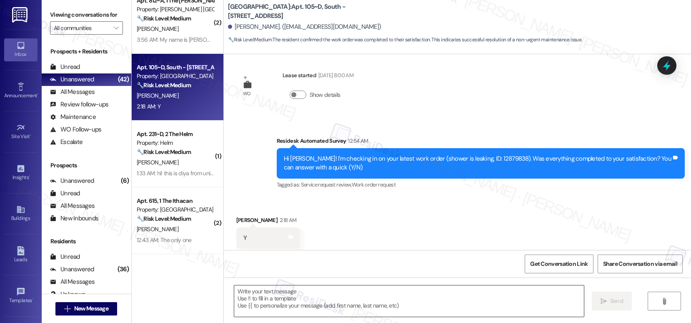
click at [265, 302] on textarea at bounding box center [409, 300] width 350 height 31
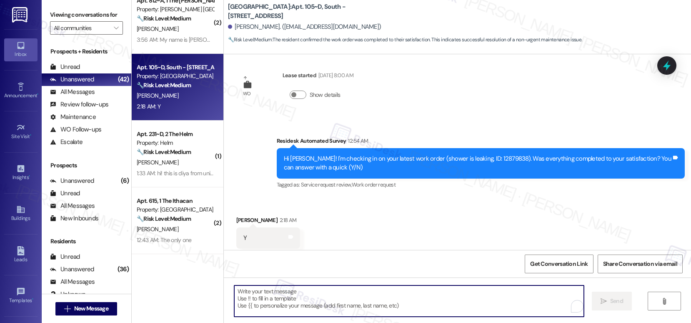
paste textarea "Hi {{first_name}}, I'm so glad to hear the work order was completed to your sat…"
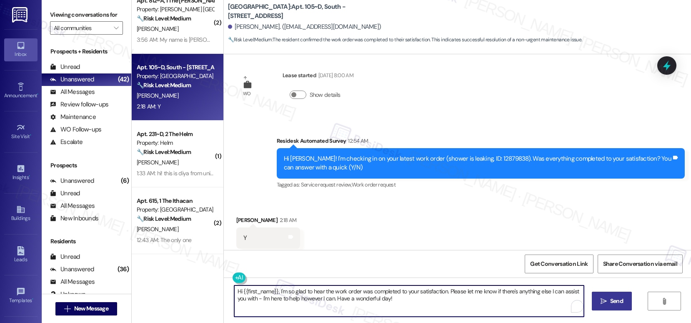
type textarea "Hi {{first_name}}, I'm so glad to hear the work order was completed to your sat…"
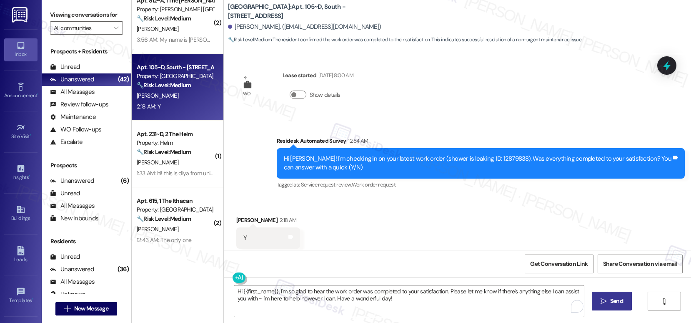
click at [621, 302] on span "Send" at bounding box center [616, 300] width 13 height 9
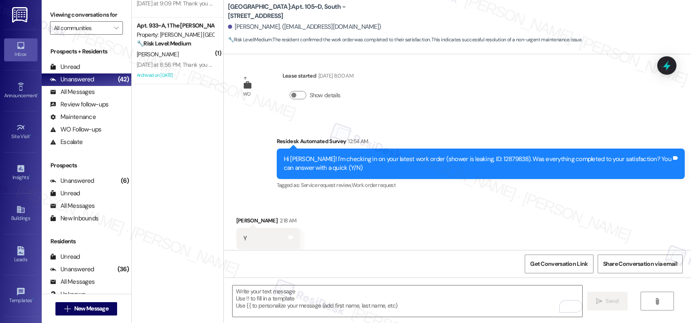
scroll to position [2138, 0]
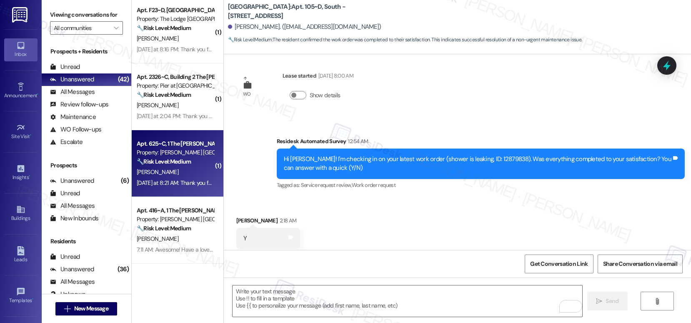
click at [170, 186] on div "Yesterday at 8:21 AM: Thank you for your message. Our offices are currently clo…" at bounding box center [392, 183] width 510 height 8
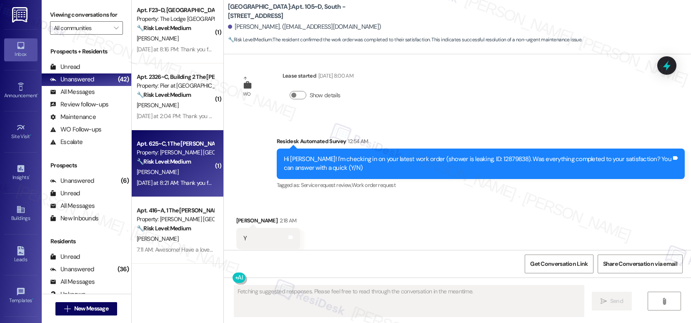
type textarea "Fetching suggested responses. Please feel free to read through the conversation…"
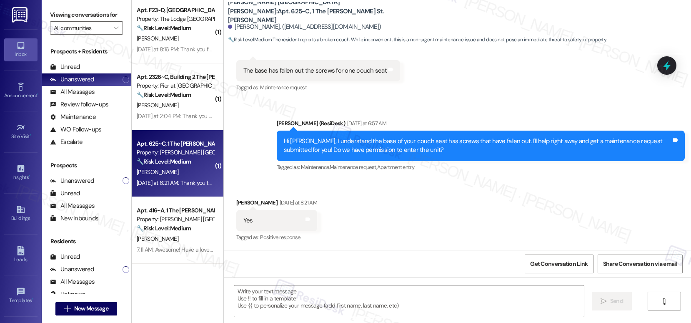
scroll to position [433, 0]
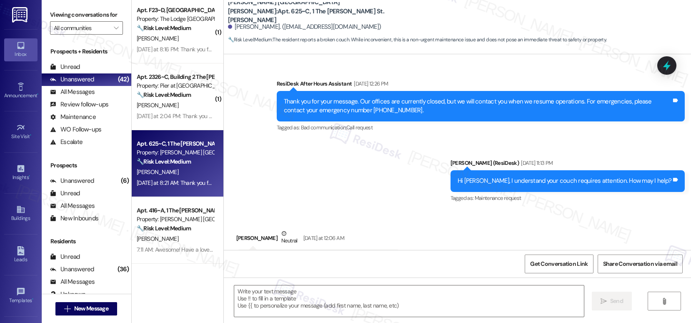
scroll to position [131, 0]
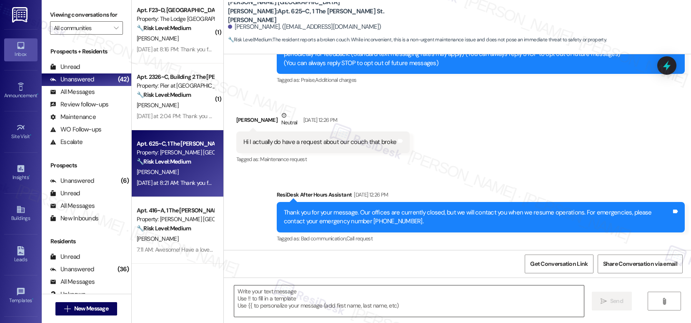
click at [357, 295] on textarea at bounding box center [409, 300] width 350 height 31
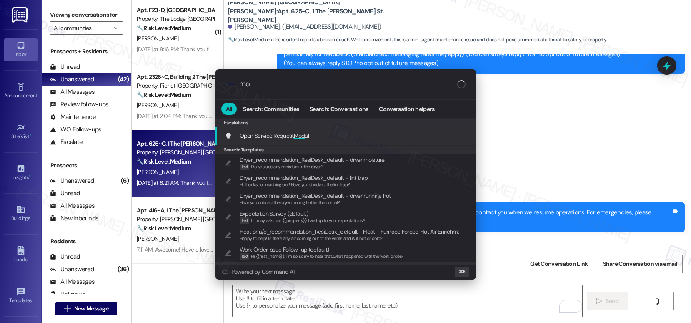
type input "m"
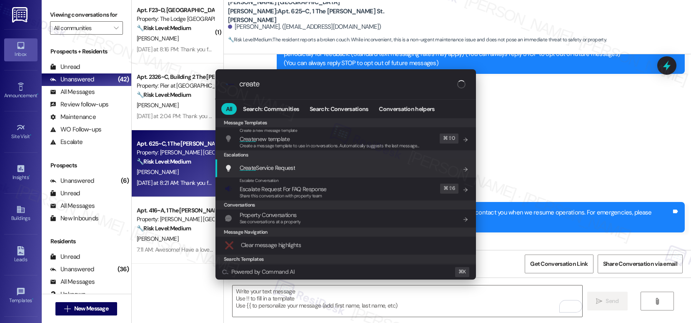
type input "create"
click at [304, 165] on div "Create Service Request Add shortcut" at bounding box center [347, 167] width 244 height 9
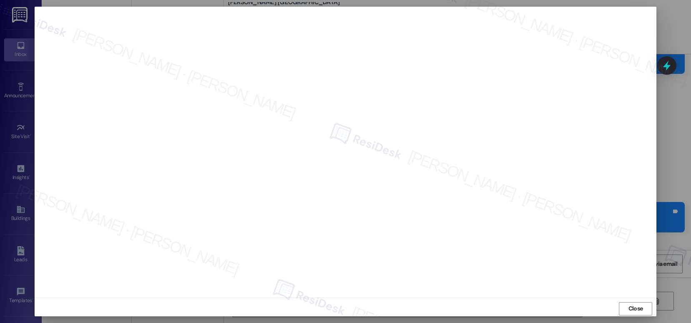
scroll to position [1738, 0]
click at [629, 309] on span "Close" at bounding box center [636, 308] width 15 height 9
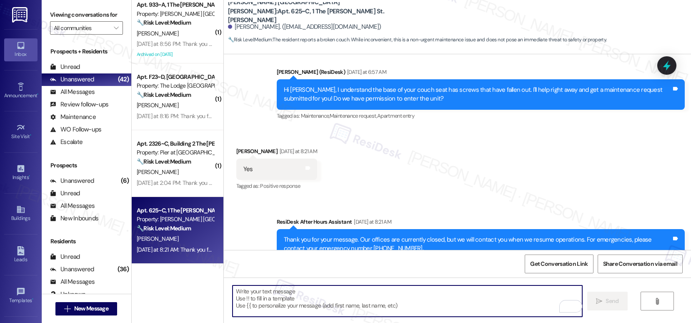
scroll to position [478, 0]
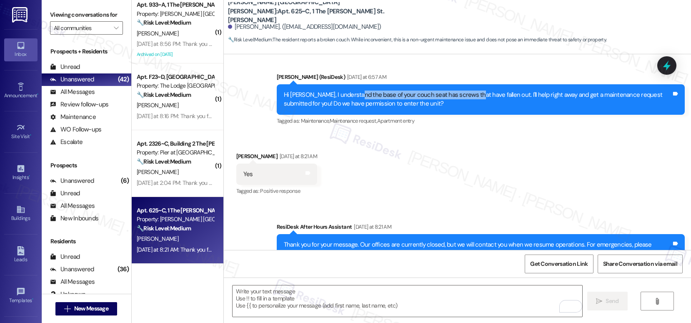
drag, startPoint x: 350, startPoint y: 95, endPoint x: 469, endPoint y: 91, distance: 118.5
click at [469, 91] on div "Hi [PERSON_NAME], I understand the base of your couch seat has screws that have…" at bounding box center [478, 99] width 388 height 18
click at [315, 312] on textarea "To enrich screen reader interactions, please activate Accessibility in Grammarl…" at bounding box center [408, 300] width 350 height 31
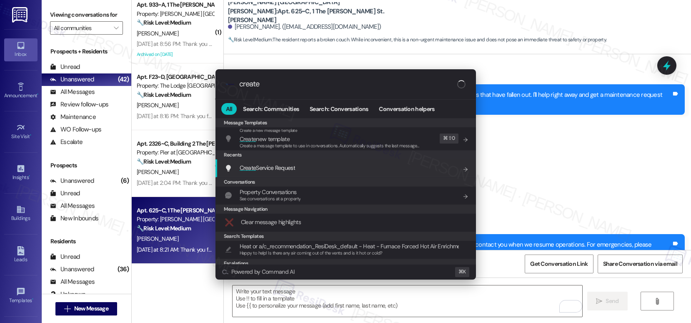
type input "create"
click at [303, 168] on div "Create Service Request Add shortcut" at bounding box center [347, 167] width 244 height 9
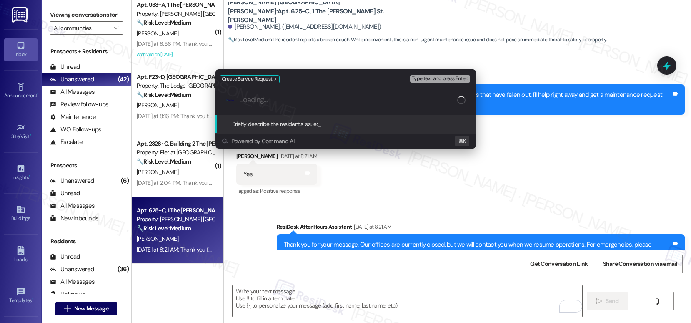
paste input "Couch Need Repair"
type input "Couch Need Repair"
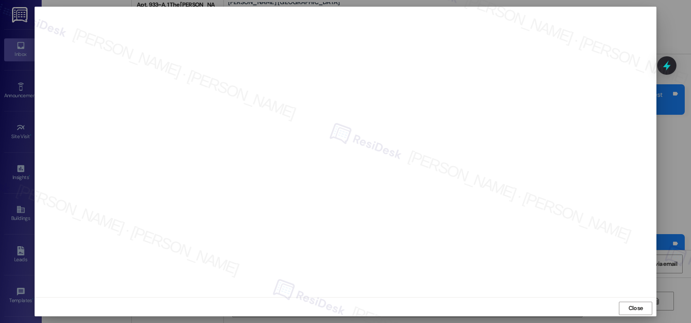
scroll to position [0, 0]
click at [631, 308] on span "Close" at bounding box center [636, 308] width 15 height 9
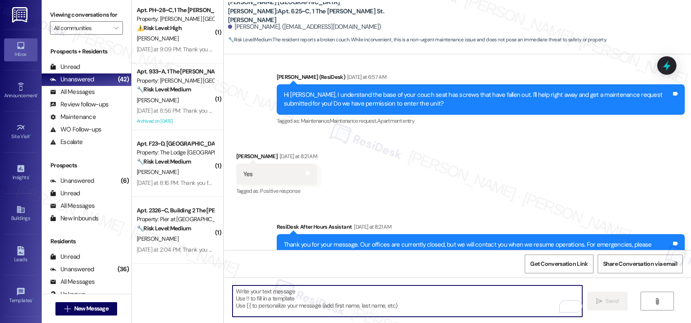
scroll to position [588, 0]
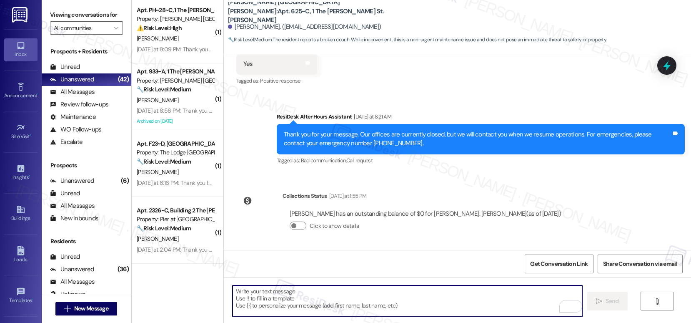
click at [333, 288] on textarea "To enrich screen reader interactions, please activate Accessibility in Grammarl…" at bounding box center [408, 300] width 350 height 31
paste textarea "12952113"
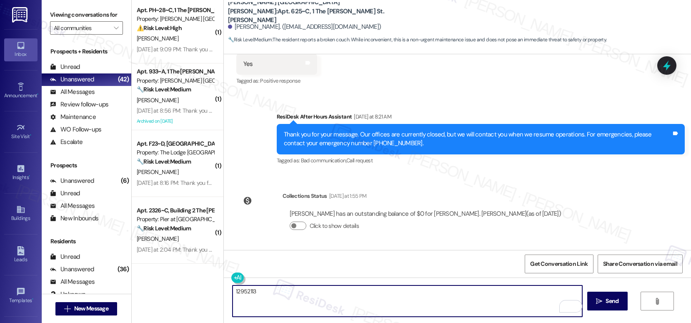
click at [233, 291] on textarea "12952113" at bounding box center [408, 300] width 350 height 31
paste textarea "Work order submitted by Residesk | Work order #"
click at [392, 291] on textarea "Work order submitted by Residesk | Work order #12952113" at bounding box center [408, 300] width 350 height 31
type textarea "Work order submitted by Residesk | Work order #12952113 - Couch Repair"
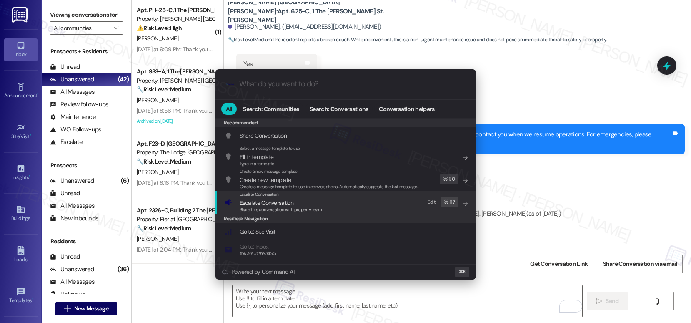
click at [366, 201] on div "Escalate Conversation Escalate Conversation Share this conversation with proper…" at bounding box center [347, 202] width 244 height 23
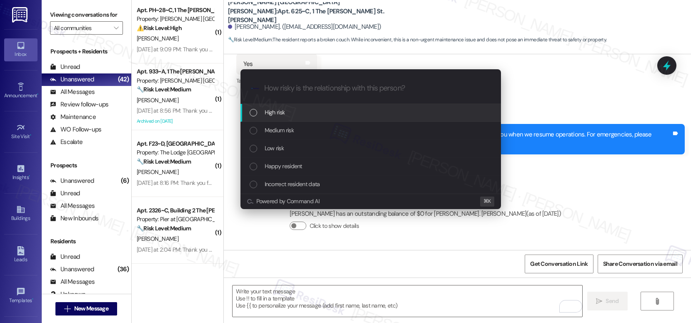
paste input "Work order submitted by Residesk | Work order #12952113 - Couch Repair"
type input "Work order submitted by Residesk | Work order #12952113 - Couch Repair"
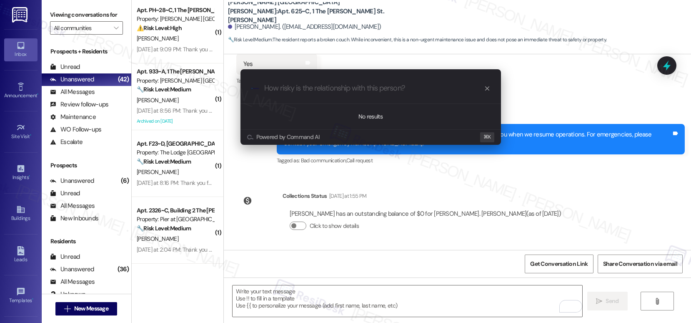
scroll to position [0, 0]
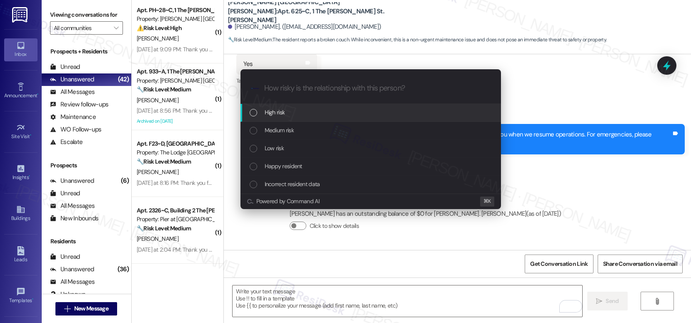
click at [348, 114] on div "High risk" at bounding box center [372, 112] width 244 height 9
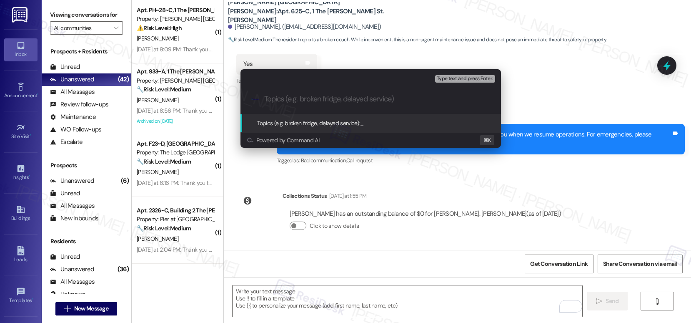
paste input "Work order submitted by Residesk | Work order #12952113 - Couch Repair"
type input "Work order submitted by Residesk | Work order #12952113 - Couch Repair"
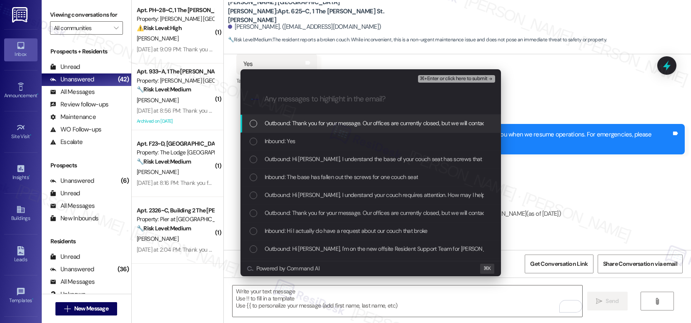
click at [348, 115] on div "Outbound: Thank you for your message. Our offices are currently closed, but we …" at bounding box center [371, 124] width 261 height 18
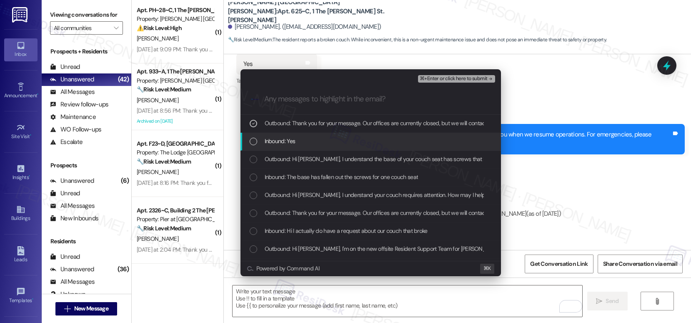
click at [343, 138] on div "Inbound: Yes" at bounding box center [372, 140] width 244 height 9
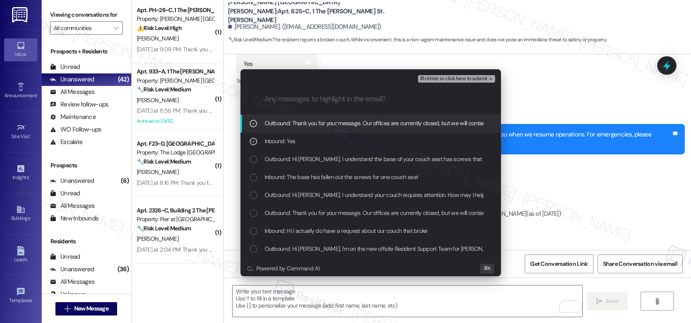
click at [351, 127] on span "Outbound: Thank you for your message. Our offices are currently closed, but we …" at bounding box center [512, 122] width 494 height 9
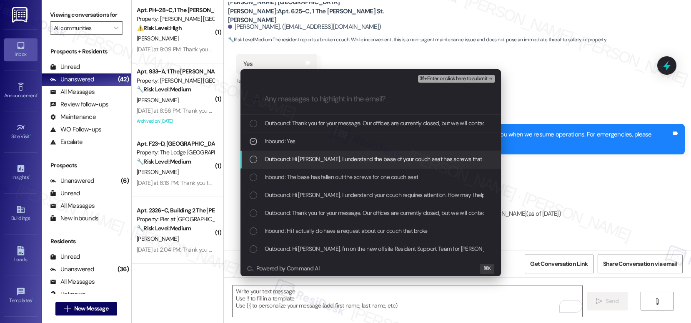
click at [344, 159] on span "Outbound: Hi [PERSON_NAME], I understand the base of your couch seat has screws…" at bounding box center [526, 158] width 523 height 9
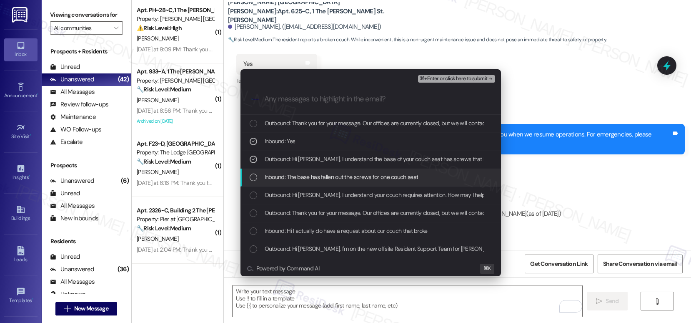
click at [342, 176] on span "Inbound: The base has fallen out the screws for one couch seat" at bounding box center [342, 176] width 154 height 9
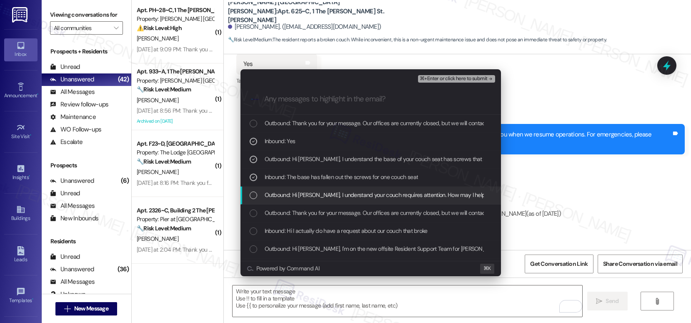
click at [338, 194] on span "Outbound: Hi [PERSON_NAME], I understand your couch requires attention. How may…" at bounding box center [376, 194] width 223 height 9
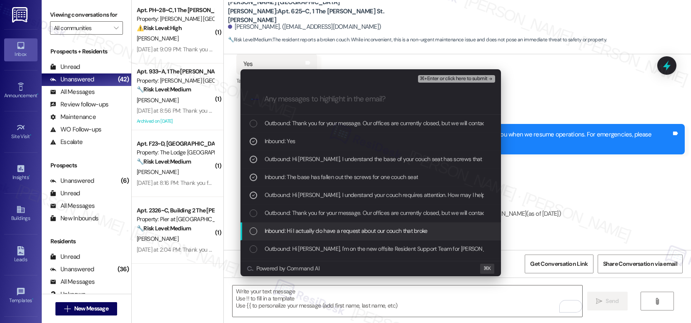
click at [336, 229] on span "Inbound: Hi I actually do have a request about our couch that broke" at bounding box center [346, 230] width 163 height 9
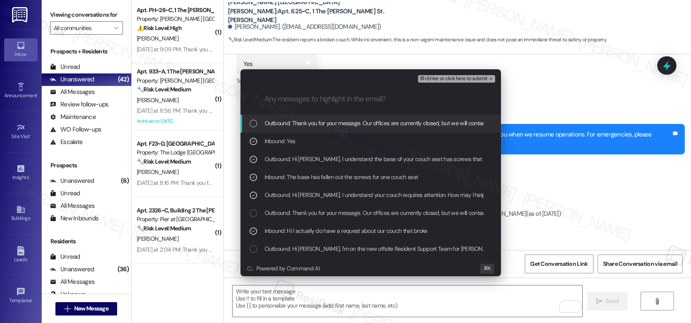
click at [441, 76] on span "⌘+Enter or click here to submit" at bounding box center [454, 79] width 68 height 6
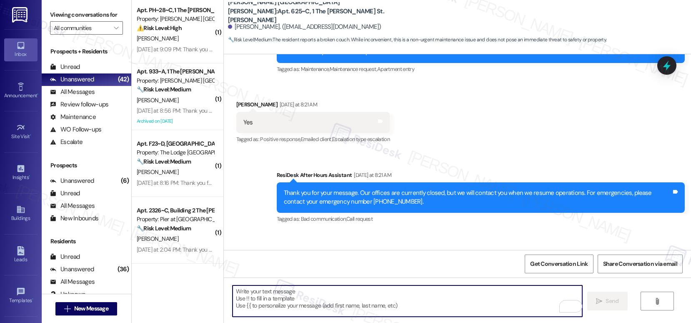
scroll to position [588, 0]
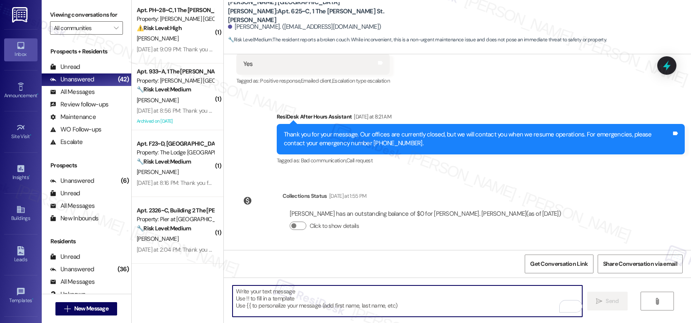
click at [344, 301] on textarea "To enrich screen reader interactions, please activate Accessibility in Grammarl…" at bounding box center [408, 300] width 350 height 31
paste textarea "Thank you, {{first_name}}. The request has been submitted. Our maintenance team…"
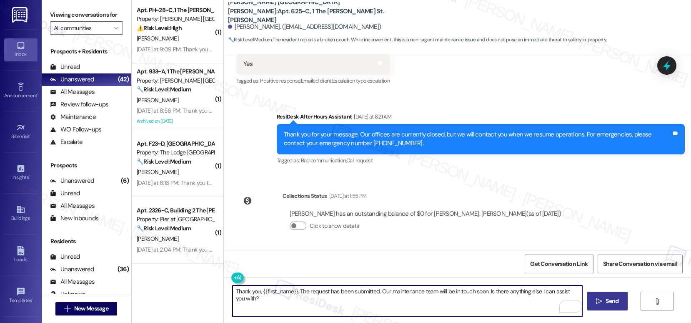
type textarea "Thank you, {{first_name}}. The request has been submitted. Our maintenance team…"
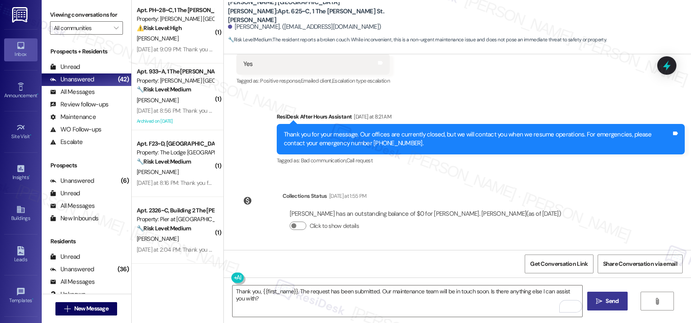
click at [596, 303] on icon "" at bounding box center [599, 301] width 6 height 7
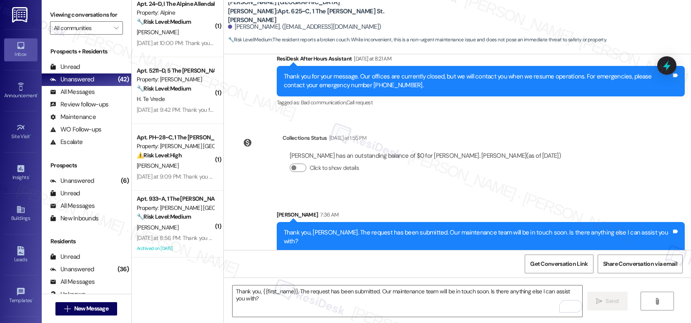
scroll to position [1610, 0]
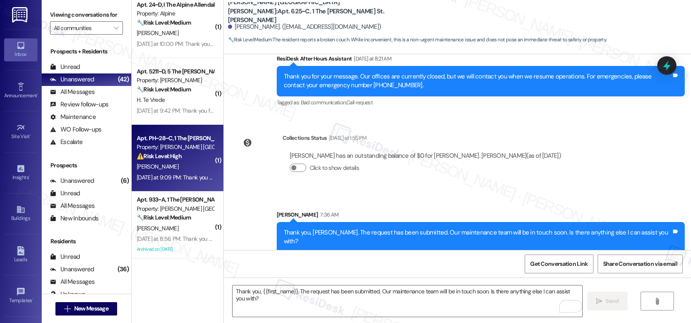
click at [191, 167] on div "[PERSON_NAME]" at bounding box center [175, 166] width 79 height 10
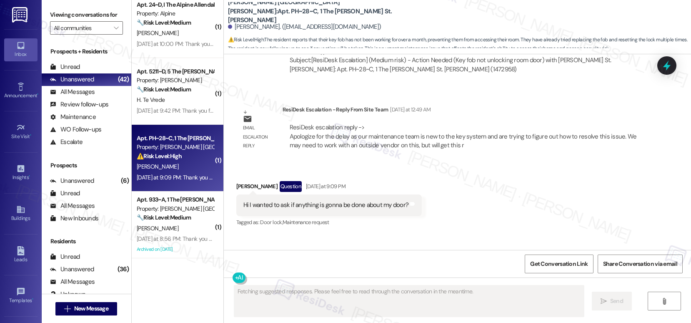
scroll to position [397, 0]
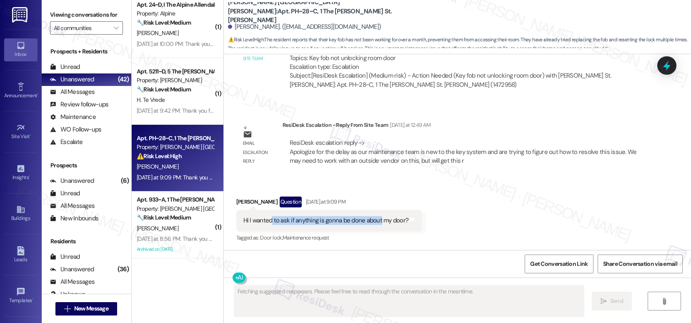
drag, startPoint x: 266, startPoint y: 223, endPoint x: 373, endPoint y: 223, distance: 107.6
click at [374, 223] on div "Hi I wanted to ask if anything is gonna be done about my door?" at bounding box center [326, 220] width 166 height 9
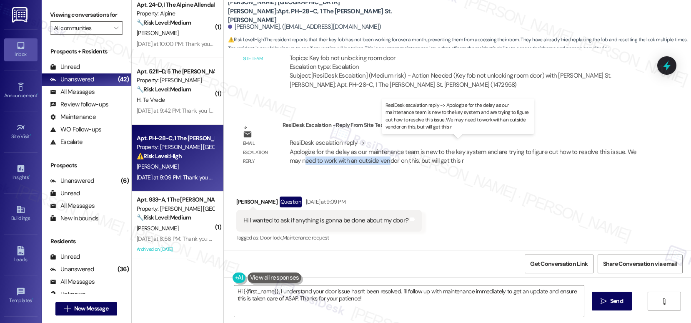
drag, startPoint x: 285, startPoint y: 161, endPoint x: 370, endPoint y: 163, distance: 85.1
click at [369, 163] on div "ResiDesk escalation reply -> Apologize for the delay as our maintenance team is…" at bounding box center [463, 151] width 347 height 26
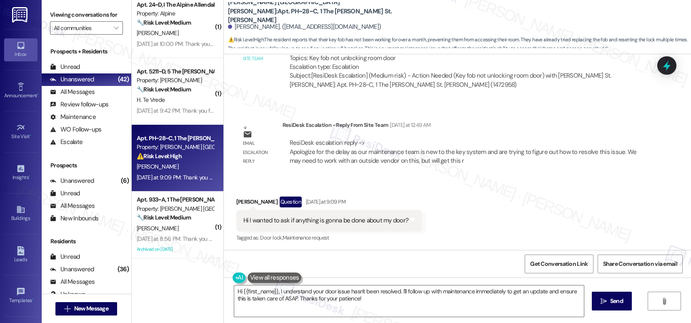
click at [246, 12] on b "[PERSON_NAME] [GEOGRAPHIC_DATA][PERSON_NAME]: Apt. PH~28~C, 1 The [PERSON_NAME]…" at bounding box center [311, 11] width 167 height 27
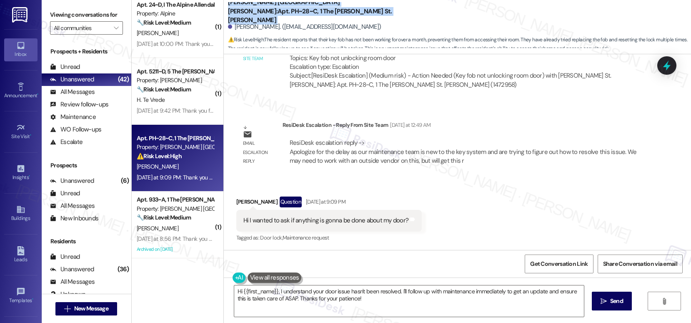
click at [246, 13] on b "[PERSON_NAME] [GEOGRAPHIC_DATA][PERSON_NAME]: Apt. PH~28~C, 1 The [PERSON_NAME]…" at bounding box center [311, 11] width 167 height 27
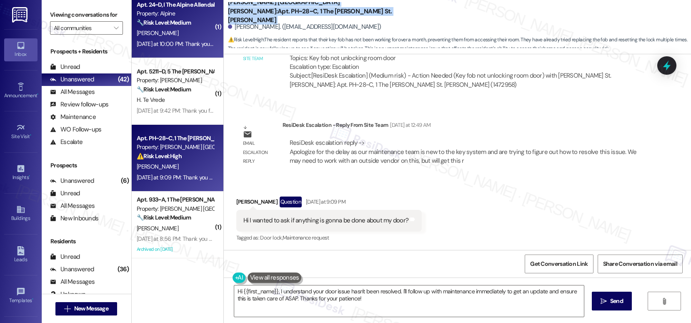
copy div "[PERSON_NAME] [GEOGRAPHIC_DATA][PERSON_NAME]: Apt. PH~28~C, 1 The [PERSON_NAME]…"
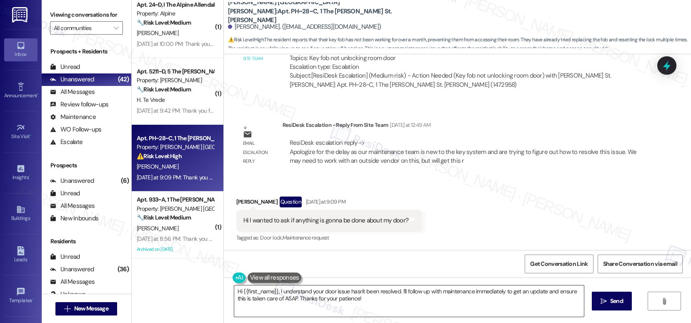
click at [275, 298] on textarea "Hi {{first_name}}, I understand your door issue hasn't been resolved. I'll foll…" at bounding box center [409, 300] width 350 height 31
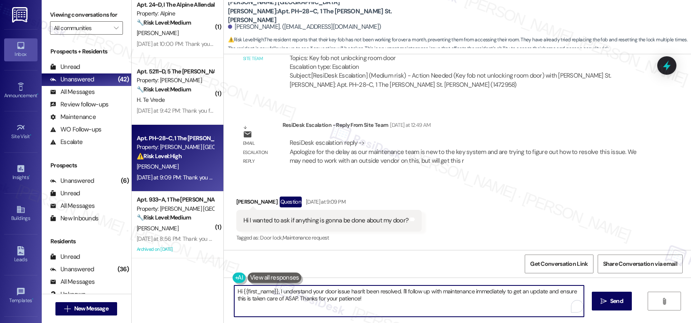
click at [275, 298] on textarea "Hi {{first_name}}, I understand your door issue hasn't been resolved. I'll foll…" at bounding box center [409, 300] width 350 height 31
paste textarea "ello [Resident], I apologize for the delay. Our maintenance team is still becom…"
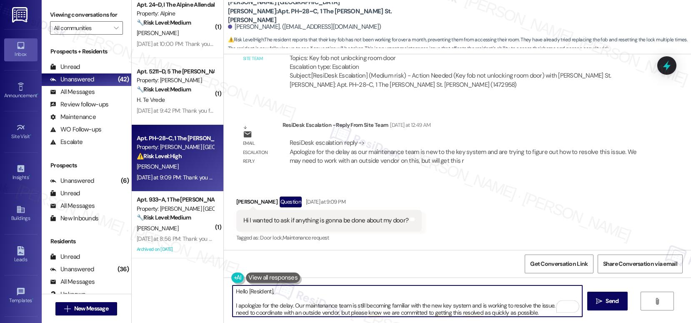
click at [236, 201] on div "[PERSON_NAME] Question [DATE] at 9:09 PM" at bounding box center [329, 202] width 186 height 13
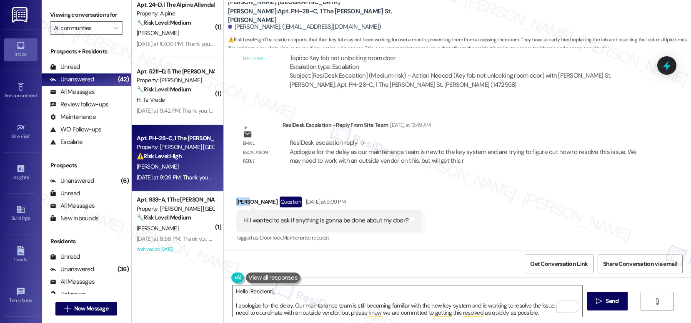
click at [236, 201] on div "[PERSON_NAME] Question [DATE] at 9:09 PM" at bounding box center [329, 202] width 186 height 13
copy div "[PERSON_NAME]"
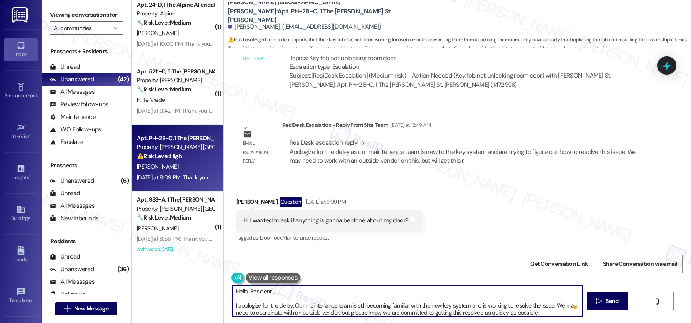
drag, startPoint x: 243, startPoint y: 291, endPoint x: 299, endPoint y: 292, distance: 56.7
click at [299, 292] on textarea "Hello [Resident], I apologize for the delay. Our maintenance team is still beco…" at bounding box center [408, 300] width 350 height 31
paste textarea "[PERSON_NAME]"
click at [233, 305] on textarea "Hello [PERSON_NAME], I apologize for the delay. Our maintenance team is still b…" at bounding box center [408, 300] width 350 height 31
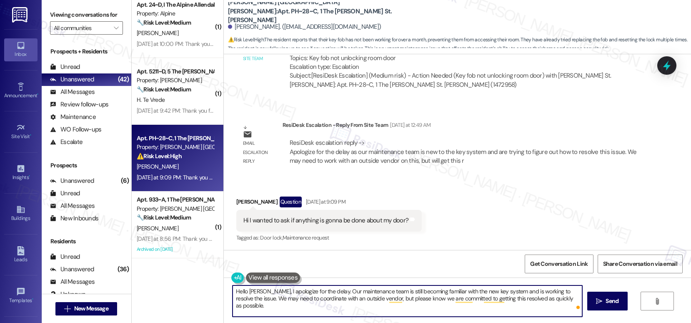
click at [562, 300] on textarea "Hello [PERSON_NAME], I apologize for the delay. Our maintenance team is still b…" at bounding box center [408, 300] width 350 height 31
type textarea "Hello [PERSON_NAME], I apologize for the delay. Our maintenance team is still b…"
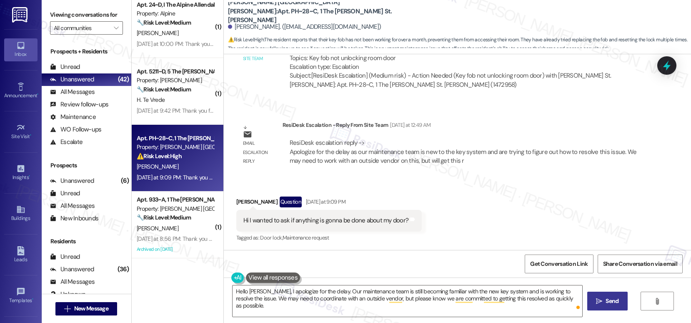
click at [591, 301] on button " Send" at bounding box center [607, 300] width 40 height 19
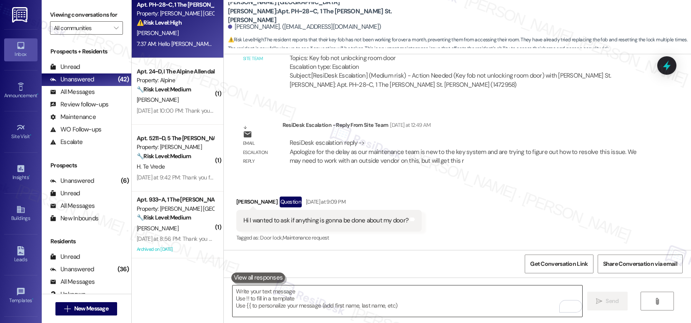
click at [258, 303] on textarea "To enrich screen reader interactions, please activate Accessibility in Grammarl…" at bounding box center [408, 300] width 350 height 31
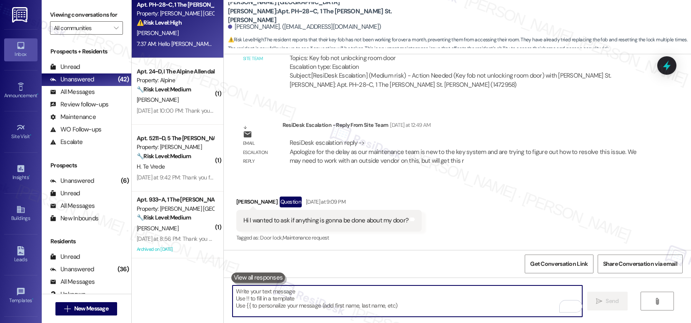
paste textarea "I’ve placed another work order with the updated comments you shared regarding t…"
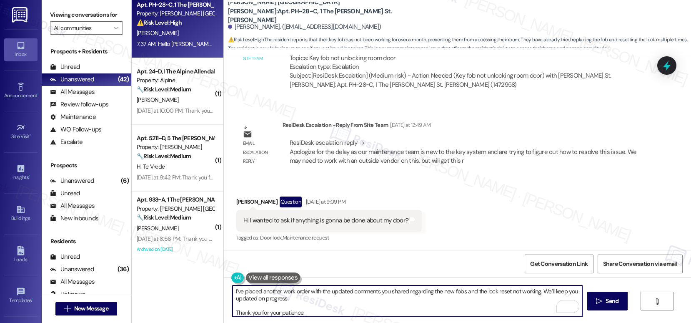
drag, startPoint x: 229, startPoint y: 310, endPoint x: 248, endPoint y: 307, distance: 18.9
click at [233, 310] on textarea "I’ve placed another work order with the updated comments you shared regarding t…" at bounding box center [408, 300] width 350 height 31
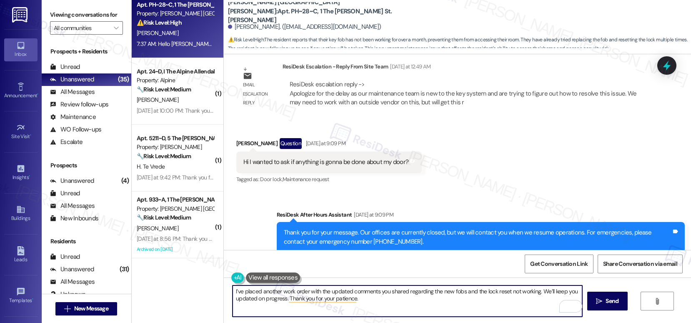
scroll to position [544, 0]
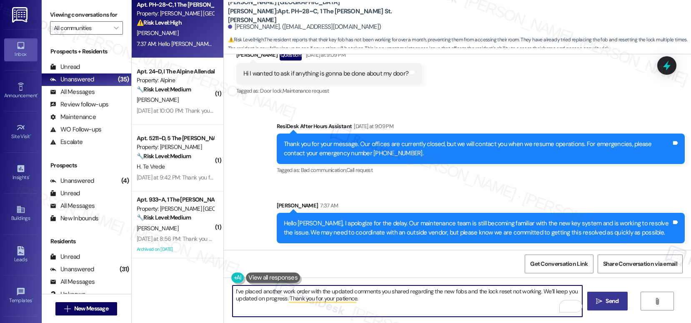
type textarea "I’ve placed another work order with the updated comments you shared regarding t…"
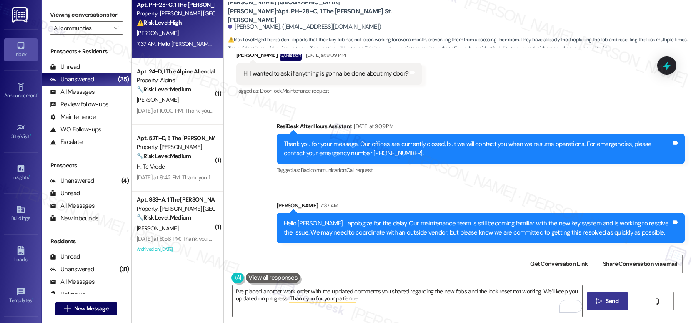
drag, startPoint x: 622, startPoint y: 301, endPoint x: 617, endPoint y: 300, distance: 5.2
click at [622, 301] on button " Send" at bounding box center [607, 300] width 40 height 19
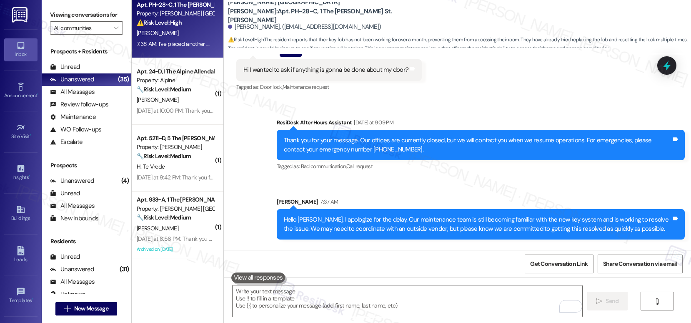
scroll to position [611, 0]
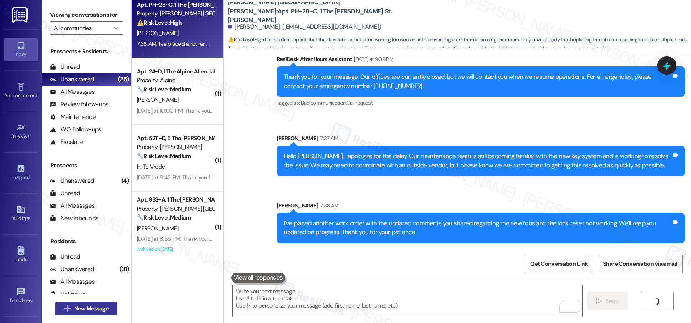
click at [77, 310] on span "New Message" at bounding box center [91, 308] width 34 height 9
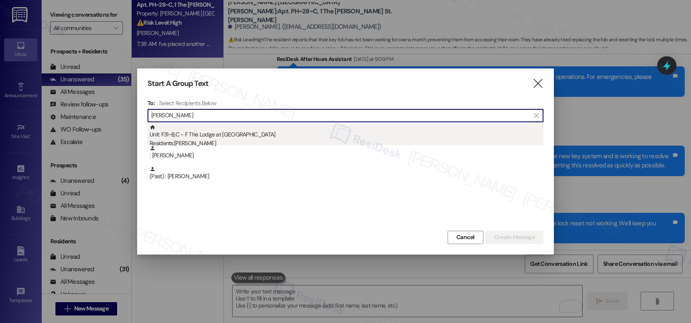
type input "[PERSON_NAME]"
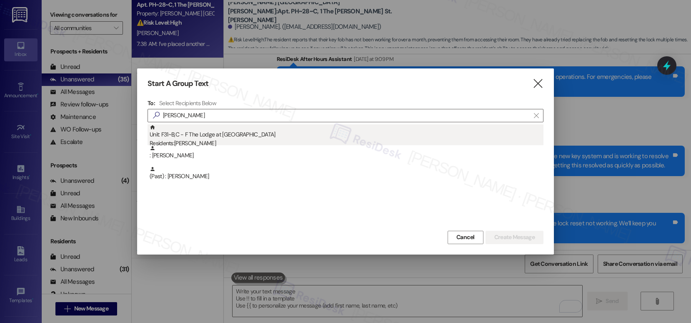
click at [213, 139] on div "Residents: [PERSON_NAME]" at bounding box center [347, 143] width 394 height 9
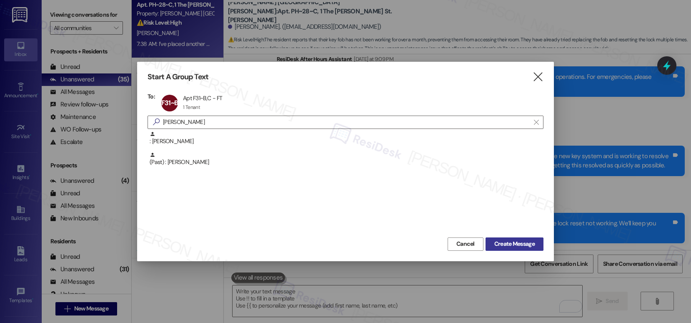
click at [509, 244] on span "Create Message" at bounding box center [514, 243] width 40 height 9
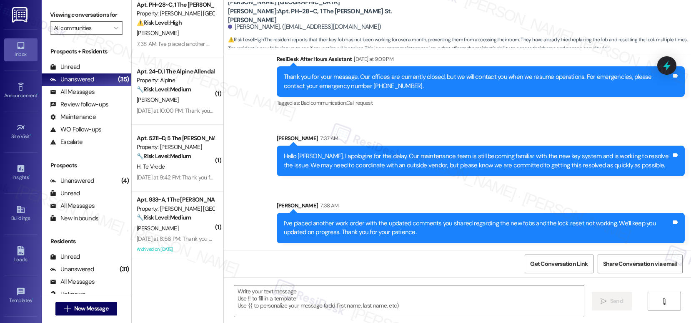
type textarea "Fetching suggested responses. Please feel free to read through the conversation…"
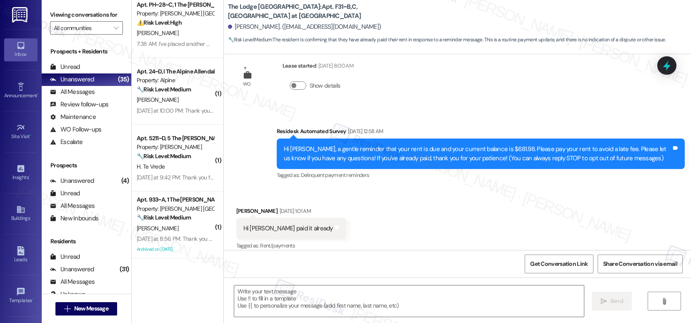
scroll to position [174, 0]
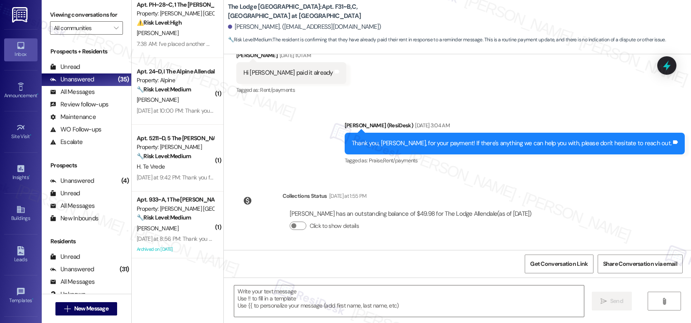
click at [90, 315] on div " New Message" at bounding box center [86, 308] width 62 height 21
click at [91, 310] on span "New Message" at bounding box center [91, 308] width 34 height 9
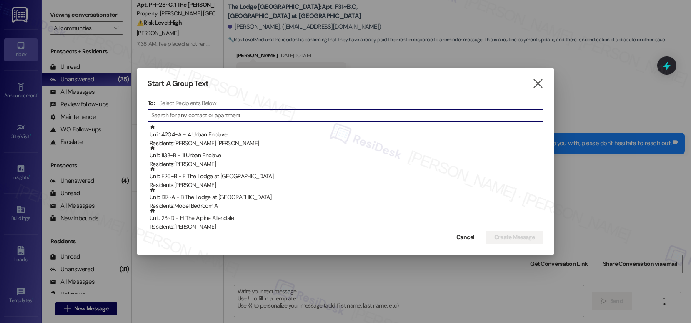
type input "n"
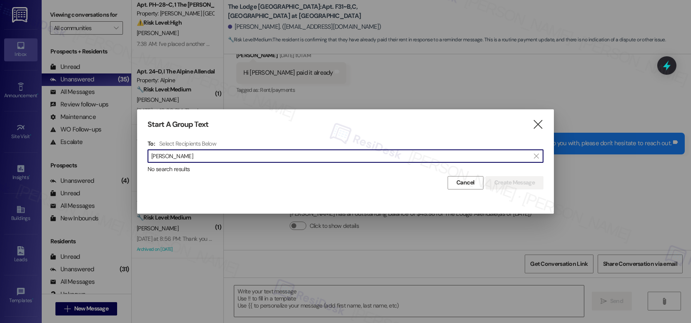
type input "[PERSON_NAME]"
click at [538, 124] on icon "" at bounding box center [537, 124] width 11 height 9
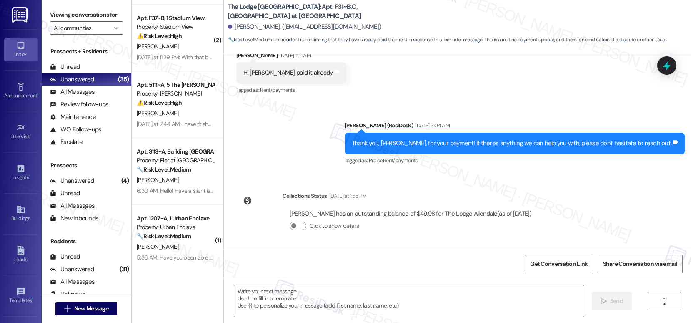
scroll to position [546, 0]
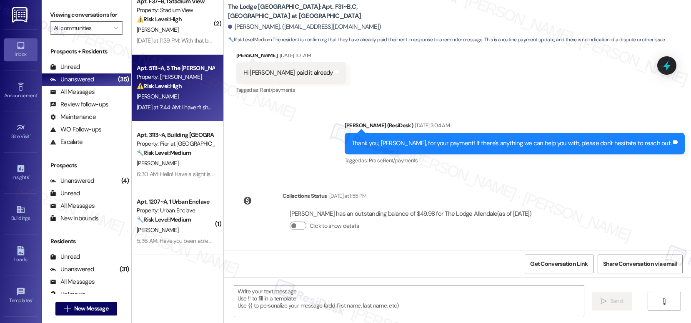
click at [165, 94] on div "[PERSON_NAME]" at bounding box center [175, 96] width 79 height 10
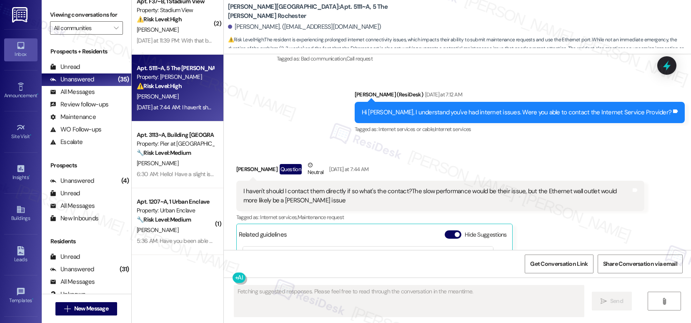
scroll to position [309, 0]
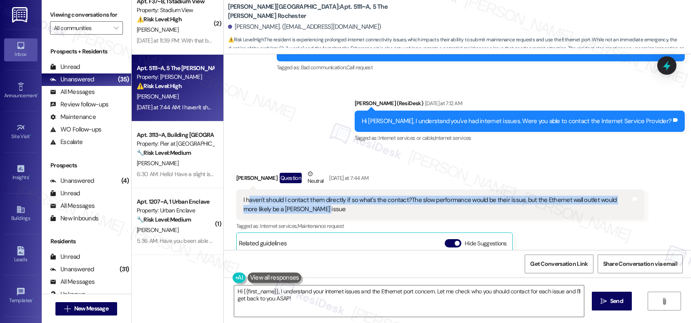
drag, startPoint x: 243, startPoint y: 201, endPoint x: 374, endPoint y: 206, distance: 130.6
click at [374, 206] on div "I haven't should I contact them directly if so what's the contact?The slow perf…" at bounding box center [437, 205] width 388 height 18
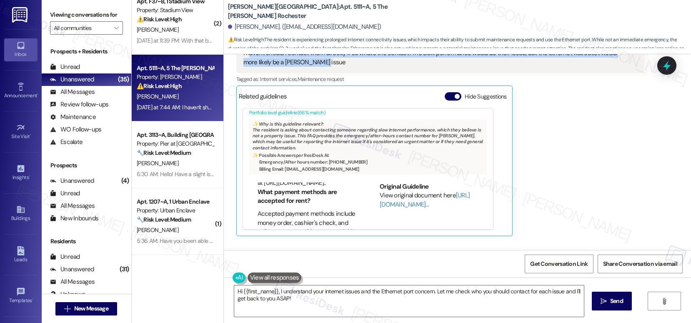
scroll to position [84, 0]
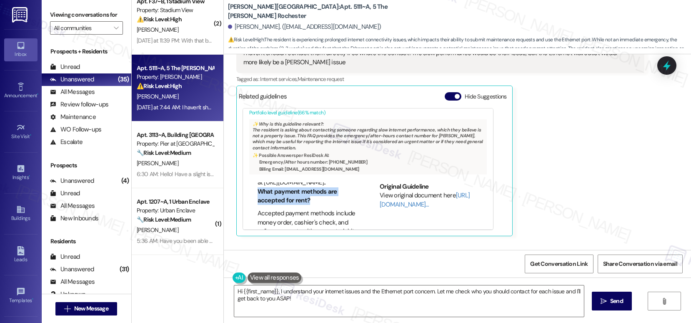
drag, startPoint x: 251, startPoint y: 181, endPoint x: 314, endPoint y: 191, distance: 62.9
click at [314, 191] on li "What payment methods are accepted for rent?" at bounding box center [307, 196] width 99 height 18
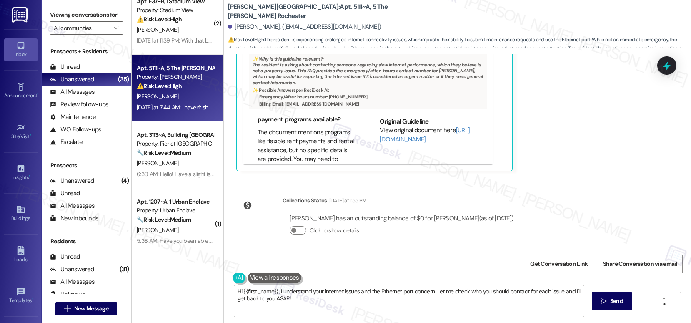
scroll to position [525, 0]
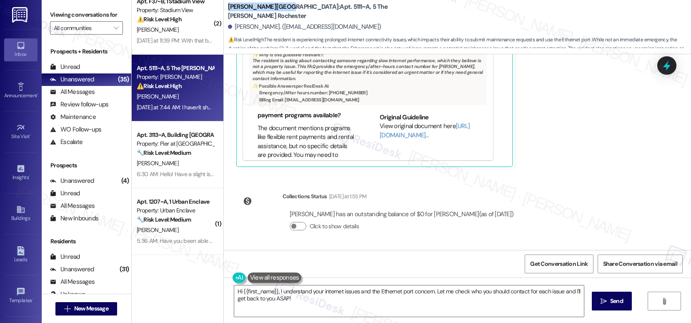
drag, startPoint x: 223, startPoint y: 11, endPoint x: 280, endPoint y: 17, distance: 57.4
click at [273, 12] on b "[PERSON_NAME] Rochester: Apt. 5111~A, 5 The [PERSON_NAME] Rochester" at bounding box center [311, 12] width 167 height 18
copy b "[PERSON_NAME]"
click at [390, 122] on link "[URL][DOMAIN_NAME]…" at bounding box center [425, 130] width 90 height 17
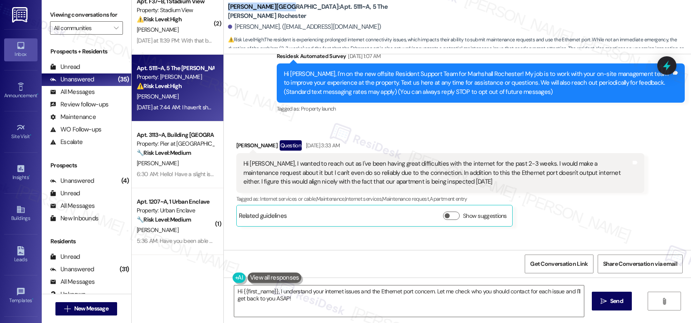
scroll to position [133, 0]
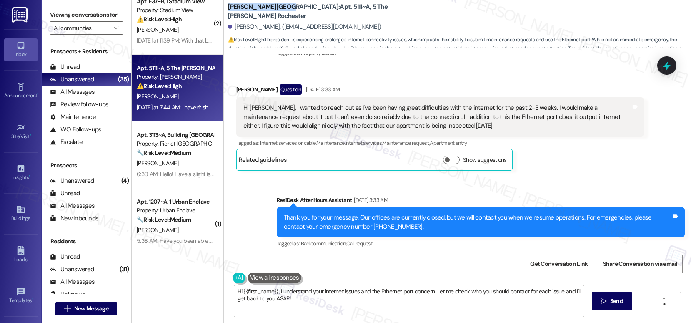
click at [543, 115] on div "Hi [PERSON_NAME], I wanted to reach out as I've been having great difficulties …" at bounding box center [437, 116] width 388 height 27
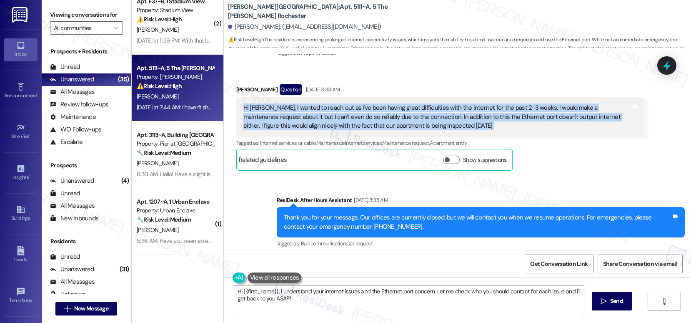
click at [543, 115] on div "Hi [PERSON_NAME], I wanted to reach out as I've been having great difficulties …" at bounding box center [437, 116] width 388 height 27
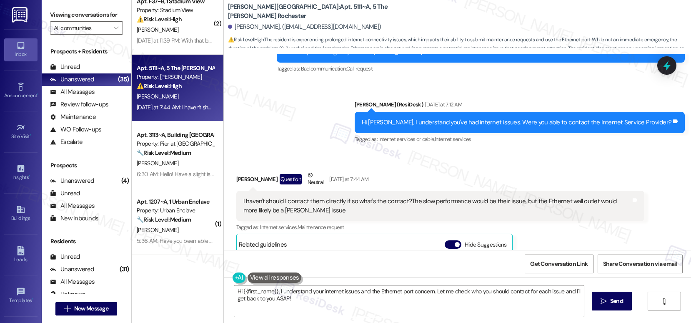
scroll to position [311, 0]
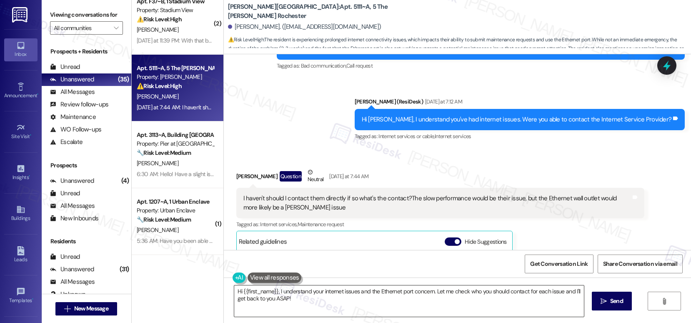
click at [384, 294] on textarea "Hi {{first_name}}, I understand your internet issues and the Ethernet port conc…" at bounding box center [409, 300] width 350 height 31
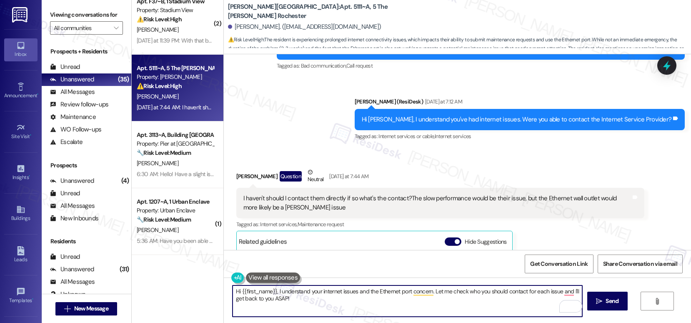
click at [386, 295] on textarea "Hi {{first_name}}, I understand your internet issues and the Ethernet port conc…" at bounding box center [408, 300] width 350 height 31
click at [561, 293] on textarea "Hi {{first_name}}, I understand your internet issues and the Ethernet port conc…" at bounding box center [408, 300] width 350 height 31
type textarea "Hi {{first_name}}, I understand your internet issues and the Ethernet port conc…"
click at [610, 303] on span "Send" at bounding box center [612, 300] width 13 height 9
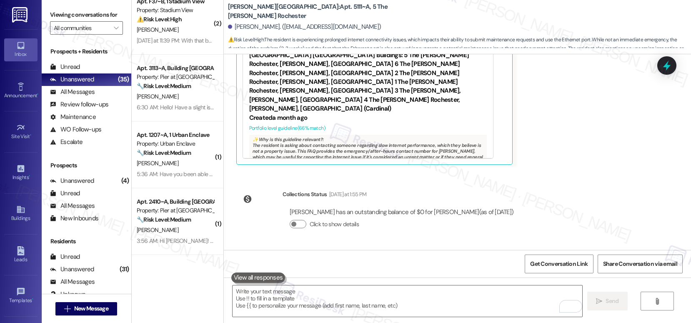
scroll to position [592, 0]
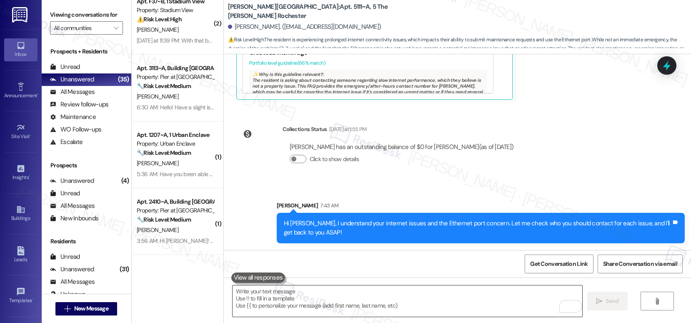
click at [333, 304] on textarea "To enrich screen reader interactions, please activate Accessibility in Grammarl…" at bounding box center [408, 300] width 350 height 31
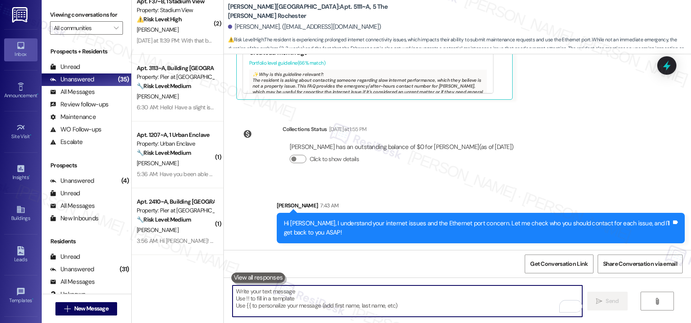
click at [452, 299] on textarea "To enrich screen reader interactions, please activate Accessibility in Grammarl…" at bounding box center [408, 300] width 350 height 31
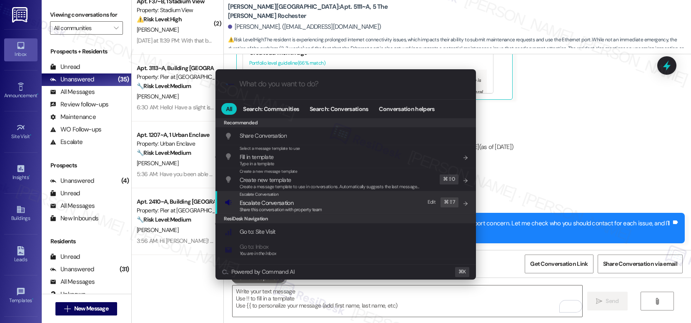
click at [353, 203] on div "Escalate Conversation Escalate Conversation Share this conversation with proper…" at bounding box center [347, 202] width 244 height 23
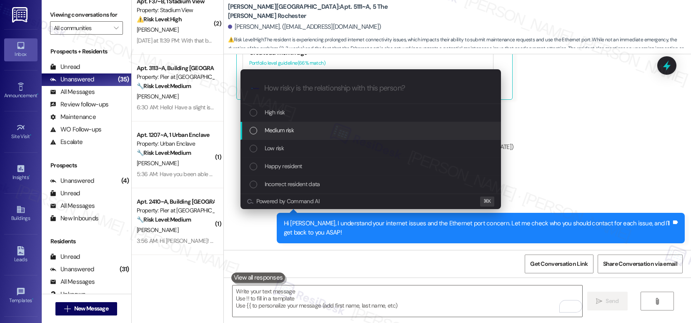
click at [354, 133] on div "Medium risk" at bounding box center [372, 129] width 244 height 9
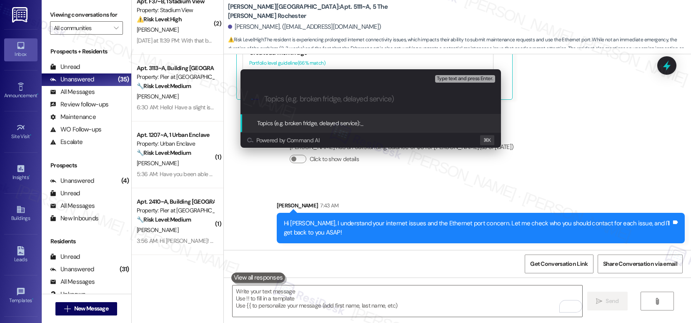
click at [351, 100] on input "Topics (e.g. broken fridge, delayed service)" at bounding box center [377, 99] width 226 height 9
type input "Resident Inquiry"
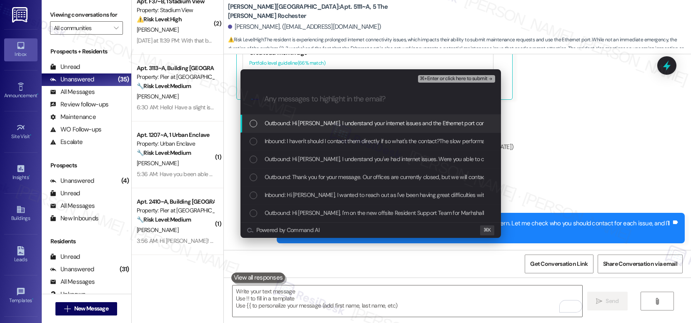
click at [354, 125] on span "Outbound: Hi [PERSON_NAME], I understand your internet issues and the Ethernet …" at bounding box center [481, 122] width 433 height 9
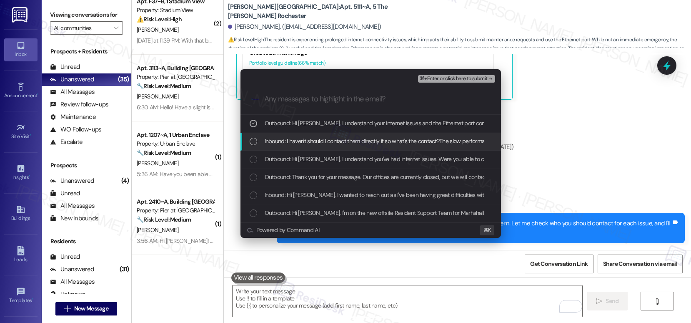
click at [354, 143] on span "Inbound: I haven't should I contact them directly if so what's the contact?The …" at bounding box center [494, 140] width 459 height 9
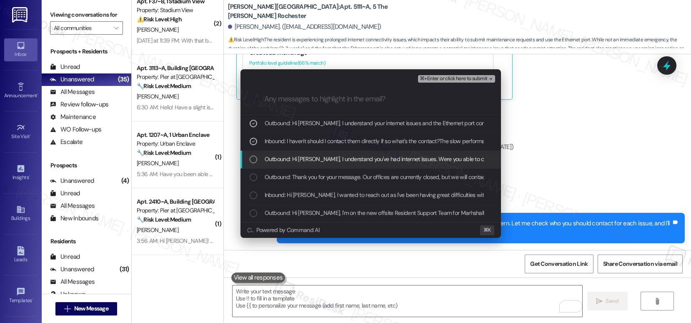
click at [353, 160] on span "Outbound: Hi [PERSON_NAME], I understand you've had internet issues. Were you a…" at bounding box center [418, 158] width 307 height 9
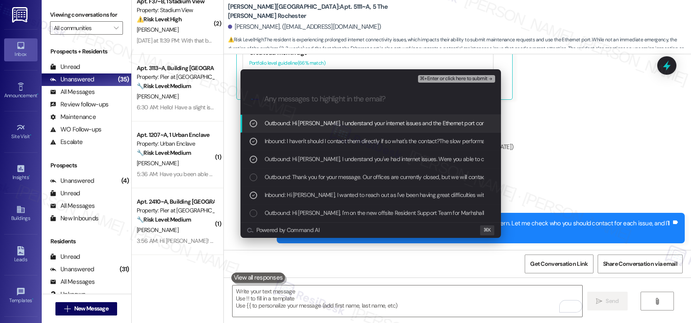
click at [444, 76] on span "⌘+Enter or click here to submit" at bounding box center [454, 79] width 68 height 6
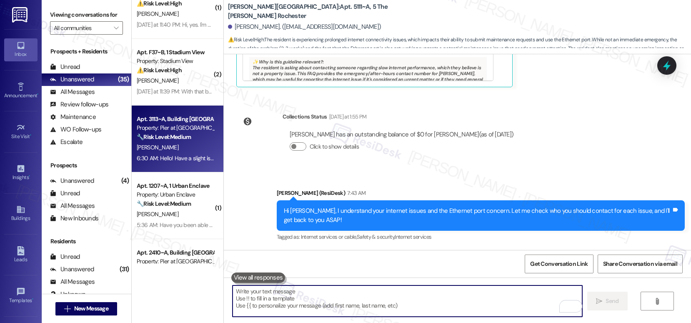
scroll to position [454, 0]
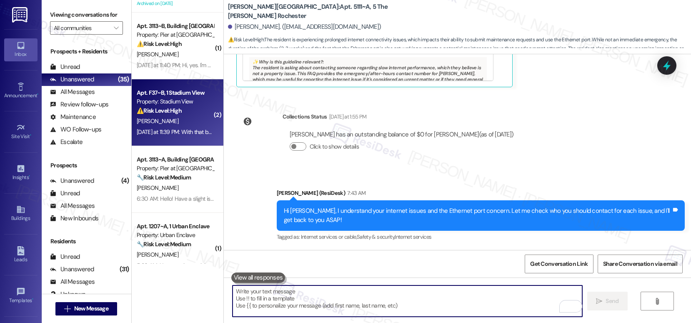
click at [191, 109] on div "⚠️ Risk Level: High The resident is requesting to break their lease due to a cr…" at bounding box center [175, 110] width 77 height 9
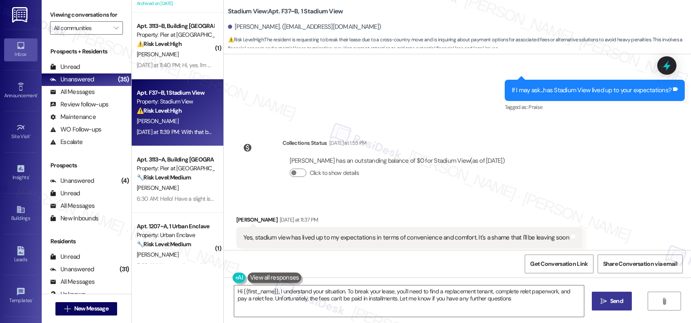
type textarea "Hi {{first_name}}, I understand your situation. To break your lease, you'll nee…"
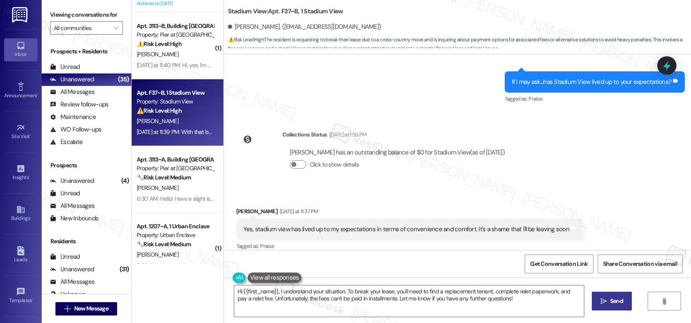
click at [310, 225] on div "Yes, stadium view has lived up to my expectations in terms of convenience and c…" at bounding box center [409, 228] width 346 height 21
click at [318, 225] on div "Yes, stadium view has lived up to my expectations in terms of convenience and c…" at bounding box center [406, 229] width 326 height 9
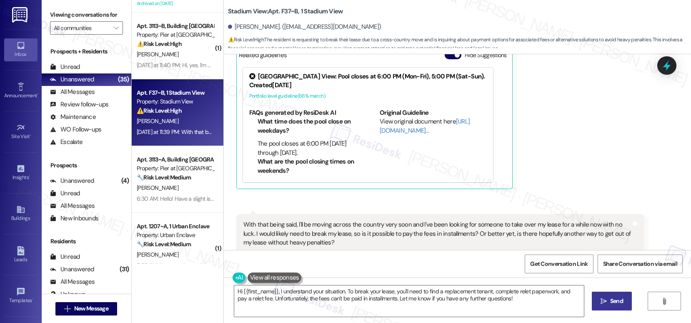
scroll to position [1572, 0]
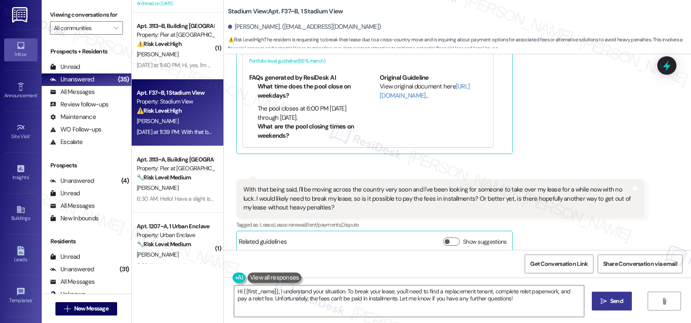
click at [318, 231] on div "Related guidelines Show suggestions" at bounding box center [374, 241] width 276 height 21
click at [315, 185] on div "With that being said, I'll be moving across the country very soon and I've been…" at bounding box center [437, 198] width 388 height 27
click at [343, 185] on div "With that being said, I'll be moving across the country very soon and I've been…" at bounding box center [437, 198] width 388 height 27
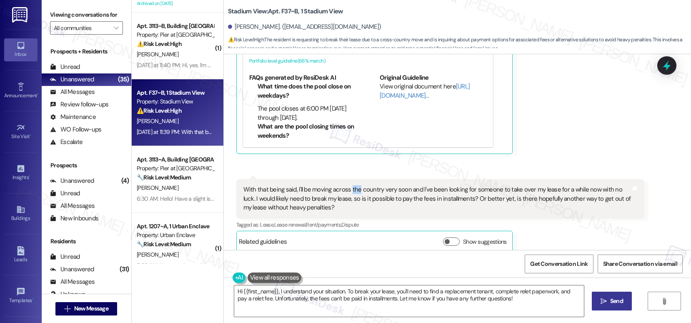
click at [343, 185] on div "With that being said, I'll be moving across the country very soon and I've been…" at bounding box center [437, 198] width 388 height 27
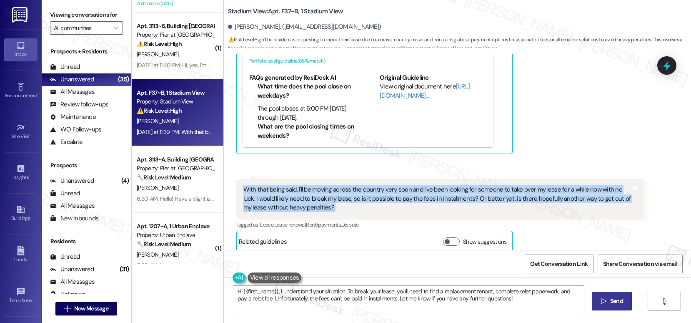
click at [404, 306] on textarea "Hi {{first_name}}, I understand your situation. To break your lease, you'll nee…" at bounding box center [409, 300] width 350 height 31
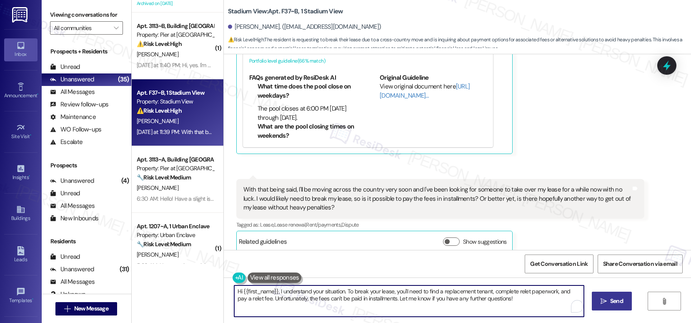
click at [404, 306] on textarea "Hi {{first_name}}, I understand your situation. To break your lease, you'll nee…" at bounding box center [409, 300] width 350 height 31
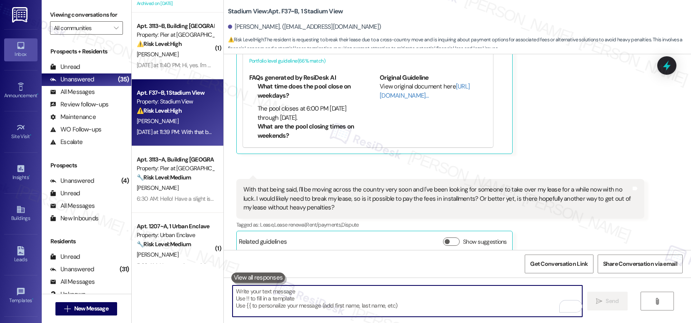
click at [250, 276] on button at bounding box center [258, 277] width 54 height 10
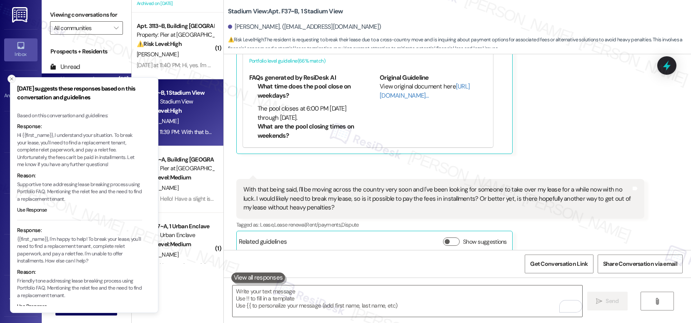
click at [11, 82] on button "Close toast" at bounding box center [12, 79] width 8 height 8
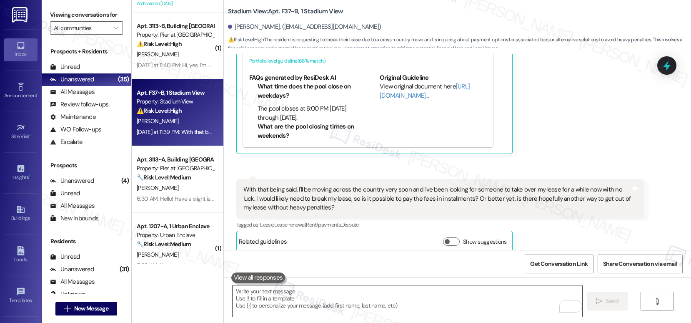
click at [321, 286] on textarea "To enrich screen reader interactions, please activate Accessibility in Grammarl…" at bounding box center [408, 300] width 350 height 31
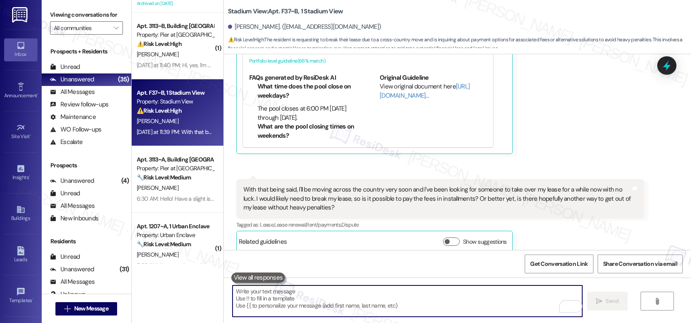
click at [321, 286] on textarea "To enrich screen reader interactions, please activate Accessibility in Grammarl…" at bounding box center [408, 300] width 350 height 31
click at [237, 29] on div "[PERSON_NAME]. ([EMAIL_ADDRESS][DOMAIN_NAME])" at bounding box center [304, 27] width 153 height 9
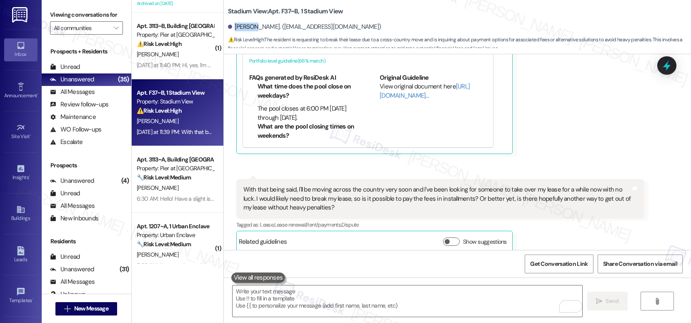
copy div "[PERSON_NAME]"
click at [304, 284] on div " Send " at bounding box center [457, 308] width 467 height 63
click at [301, 286] on textarea "To enrich screen reader interactions, please activate Accessibility in Grammarl…" at bounding box center [408, 300] width 350 height 31
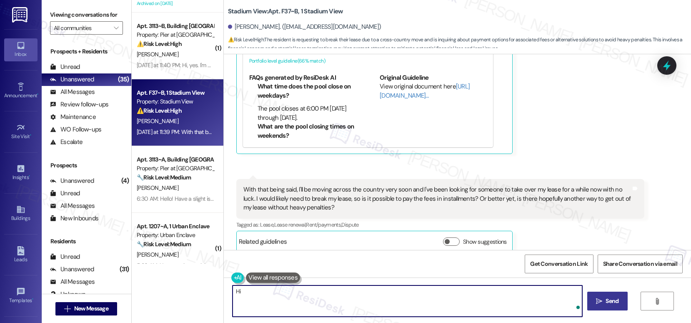
paste textarea "[PERSON_NAME]"
click at [334, 294] on textarea "Hi [PERSON_NAME]," at bounding box center [408, 300] width 350 height 31
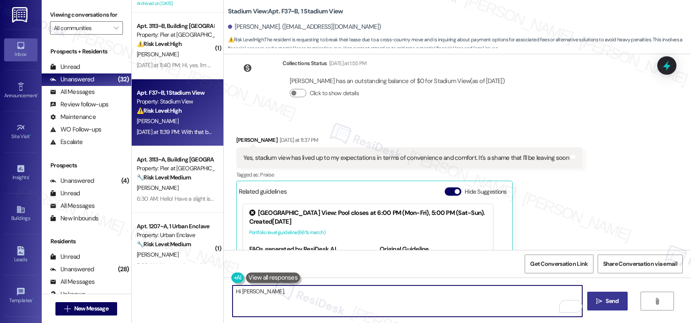
scroll to position [1381, 0]
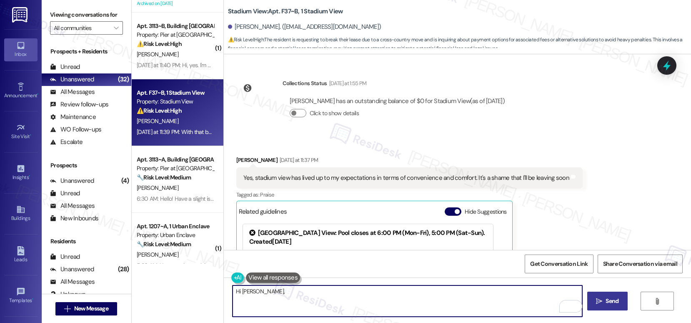
click at [293, 173] on div "Yes, stadium view has lived up to my expectations in terms of convenience and c…" at bounding box center [406, 177] width 326 height 9
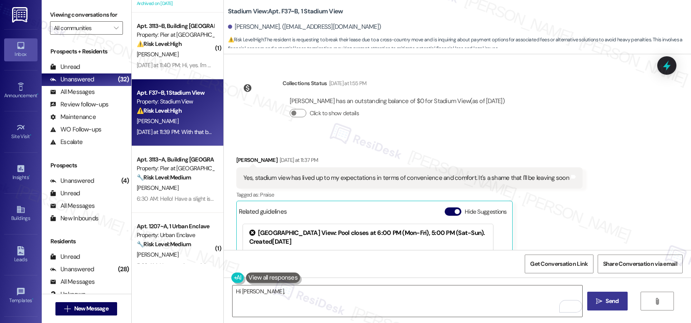
click at [293, 173] on div "Yes, stadium view has lived up to my expectations in terms of convenience and c…" at bounding box center [406, 177] width 326 height 9
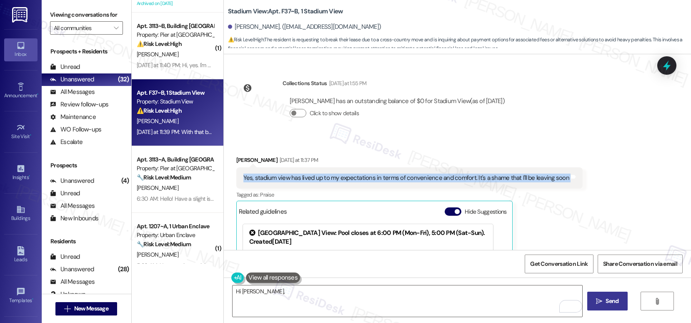
copy div "Yes, stadium view has lived up to my expectations in terms of convenience and c…"
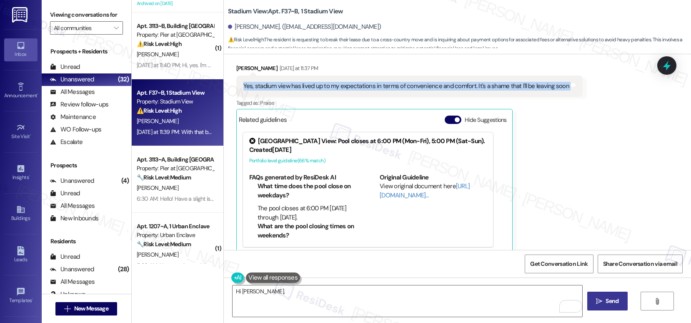
scroll to position [1572, 0]
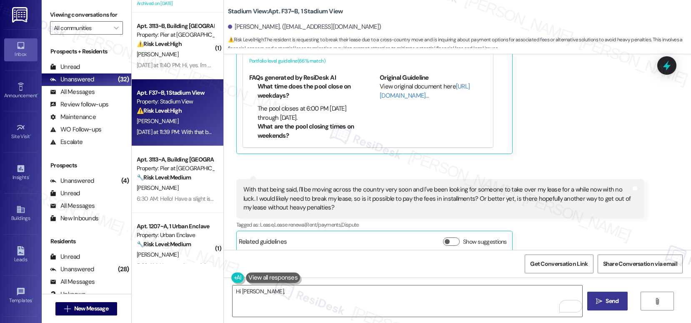
click at [313, 185] on div "With that being said, I'll be moving across the country very soon and I've been…" at bounding box center [437, 198] width 388 height 27
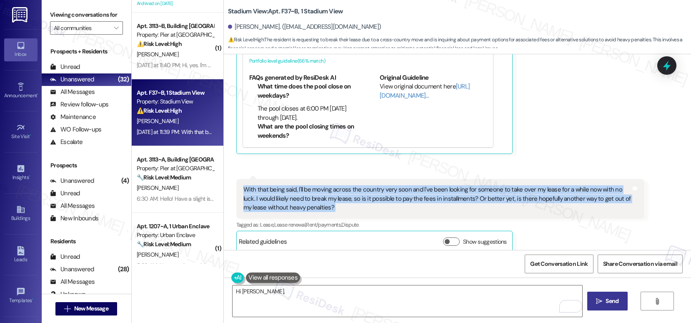
copy div "With that being said, I'll be moving across the country very soon and I've been…"
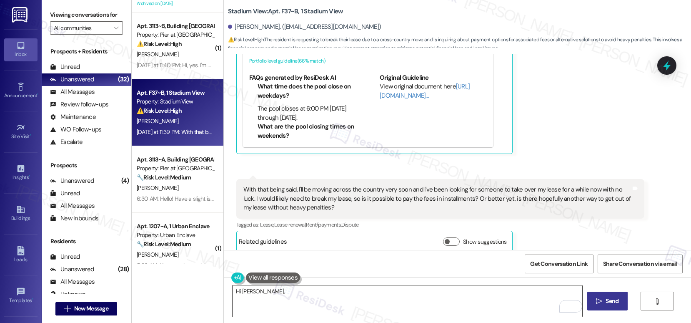
click at [245, 294] on textarea "Hi [PERSON_NAME]," at bounding box center [408, 300] width 350 height 31
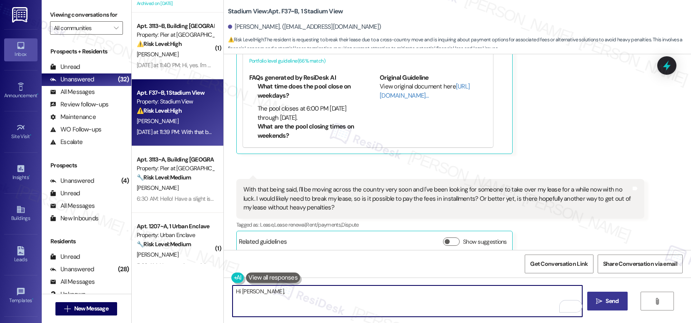
click at [245, 294] on textarea "Hi [PERSON_NAME]," at bounding box center [408, 300] width 350 height 31
paste textarea "ello [Resident], Thank you for sharing your experience—we’re glad to hear that …"
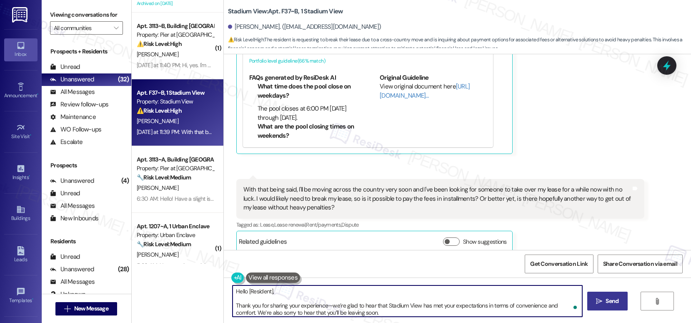
click at [237, 25] on div "[PERSON_NAME]. ([EMAIL_ADDRESS][DOMAIN_NAME])" at bounding box center [304, 27] width 153 height 9
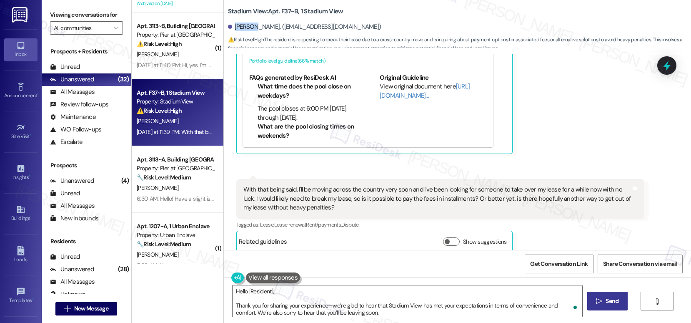
click at [237, 25] on div "[PERSON_NAME]. ([EMAIL_ADDRESS][DOMAIN_NAME])" at bounding box center [304, 27] width 153 height 9
copy div "[PERSON_NAME]"
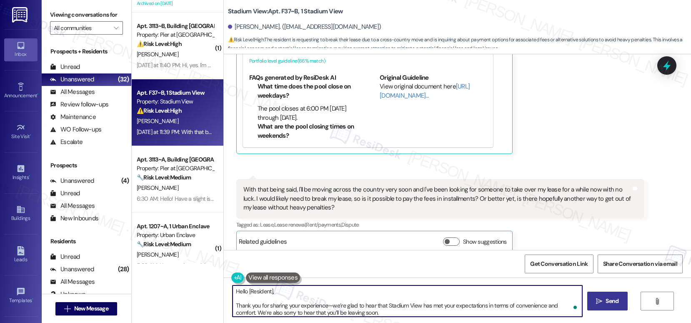
drag, startPoint x: 243, startPoint y: 289, endPoint x: 293, endPoint y: 291, distance: 50.5
click at [293, 291] on textarea "Hello [Resident], Thank you for sharing your experience—we’re glad to hear that…" at bounding box center [408, 300] width 350 height 31
paste textarea "[PERSON_NAME]"
click at [233, 305] on textarea "Hello [PERSON_NAME], Thank you for sharing your experience—we’re glad to hear t…" at bounding box center [408, 300] width 350 height 31
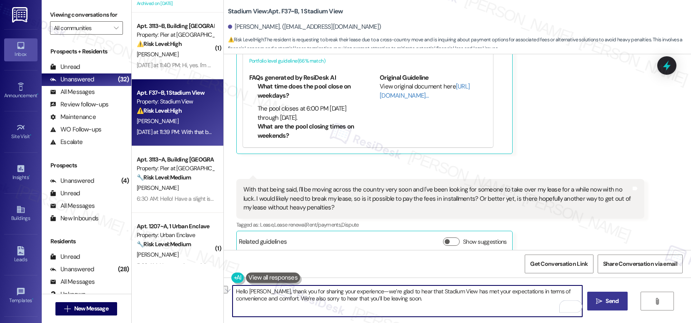
drag, startPoint x: 325, startPoint y: 292, endPoint x: 416, endPoint y: 287, distance: 91.4
click at [416, 287] on textarea "Hello [PERSON_NAME], thank you for sharing your experience—we’re glad to hear t…" at bounding box center [408, 300] width 350 height 31
click at [406, 296] on textarea "Hello [PERSON_NAME], thank you for sharing your experience—we’re glad to hear t…" at bounding box center [408, 300] width 350 height 31
paste textarea "Can I ask a quick favor? If you have a moment, would you mind leaving us a Goog…"
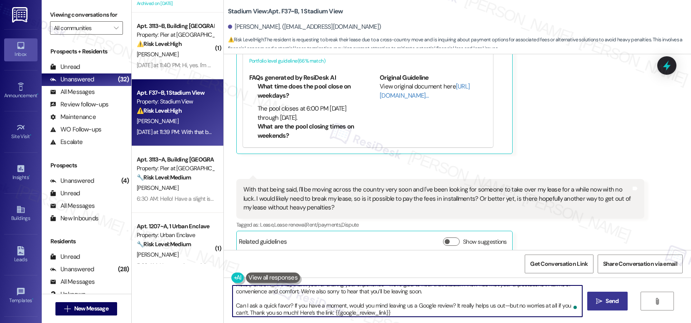
type textarea "Hello [PERSON_NAME], thank you for sharing your experience—we’re glad to hear t…"
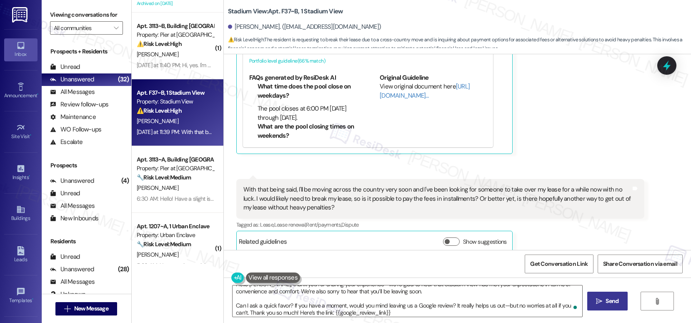
click at [615, 304] on span "Send" at bounding box center [612, 300] width 13 height 9
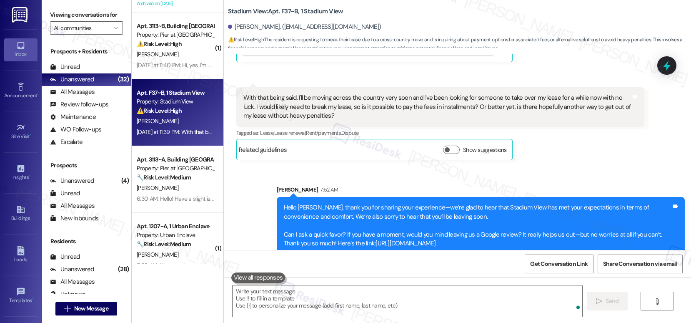
scroll to position [1666, 0]
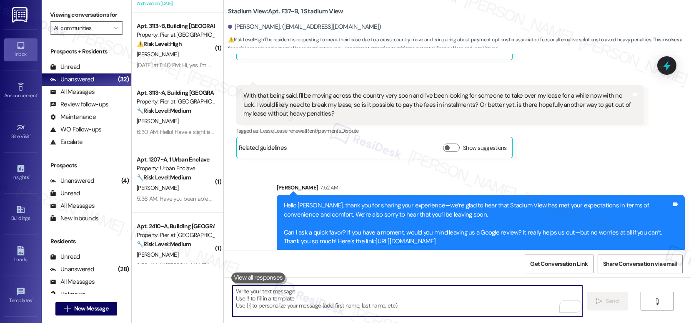
click at [289, 288] on textarea "To enrich screen reader interactions, please activate Accessibility in Grammarl…" at bounding box center [408, 300] width 350 height 31
paste textarea "Regarding your lease, we understand the challenges of relocating across the cou…"
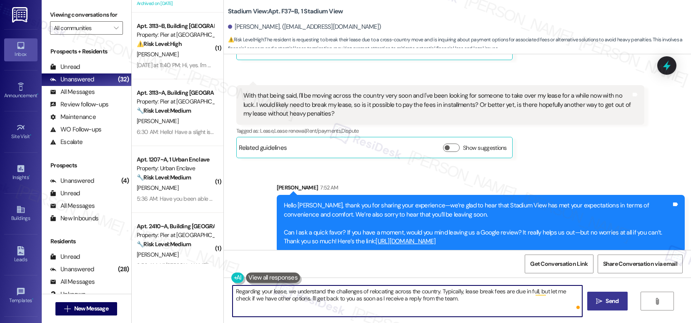
type textarea "Regarding your lease, we understand the challenges of relocating across the cou…"
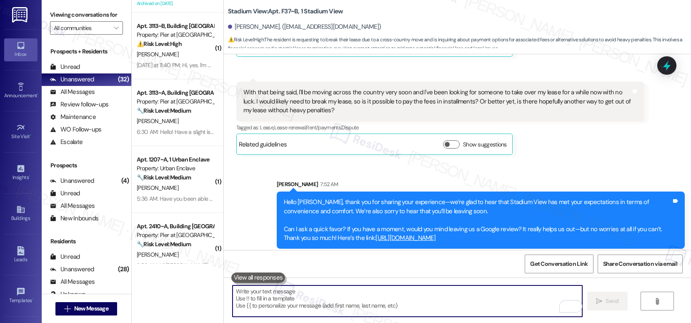
scroll to position [1733, 0]
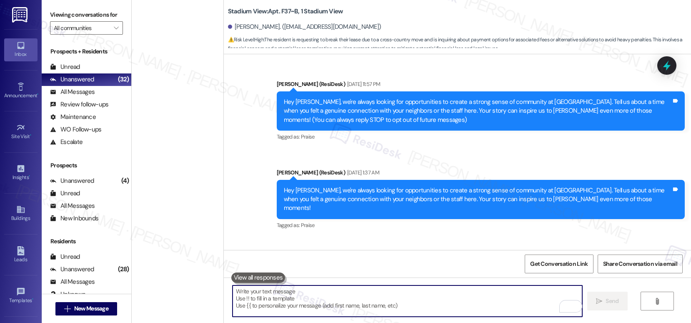
scroll to position [1733, 0]
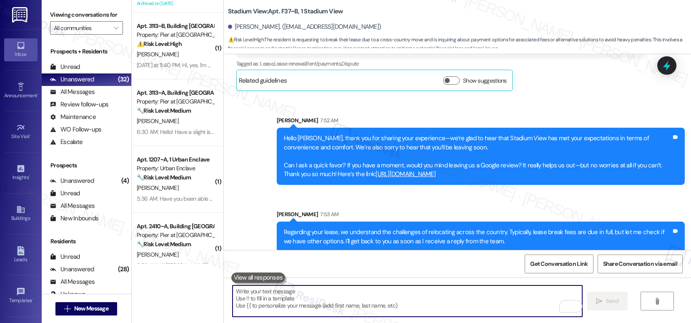
click at [413, 286] on textarea "To enrich screen reader interactions, please activate Accessibility in Grammarl…" at bounding box center [408, 300] width 350 height 31
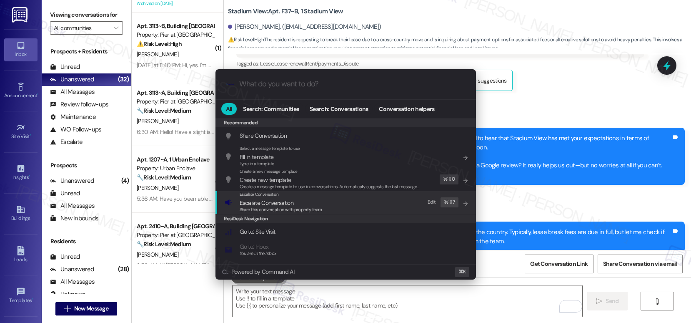
click at [304, 215] on div "ResiDesk Navigation" at bounding box center [346, 218] width 261 height 9
click at [303, 202] on span "Escalate Conversation" at bounding box center [281, 202] width 83 height 9
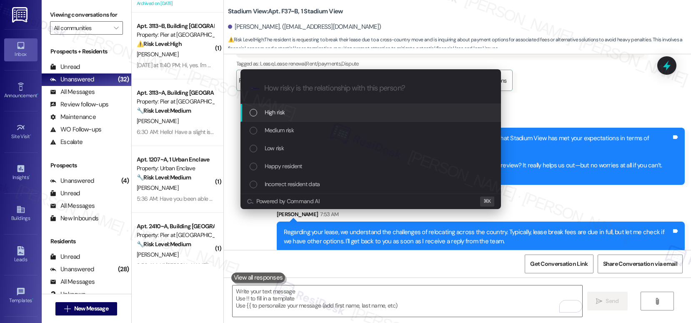
click at [303, 112] on div "High risk" at bounding box center [372, 112] width 244 height 9
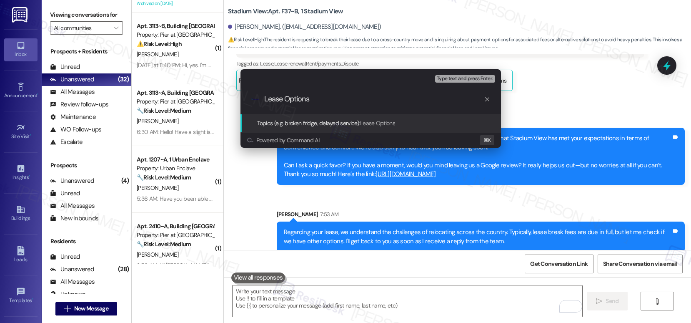
type input "Lease Options"
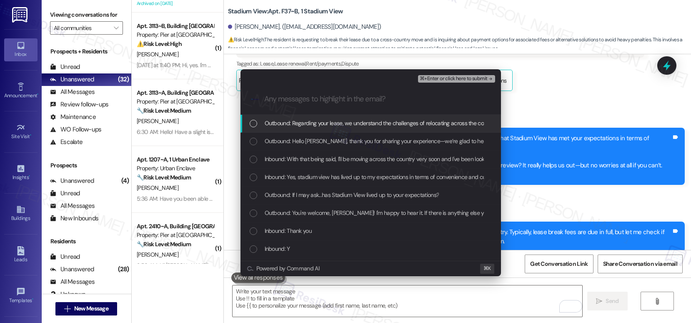
click at [304, 127] on span "Outbound: Regarding your lease, we understand the challenges of relocating acro…" at bounding box center [556, 122] width 582 height 9
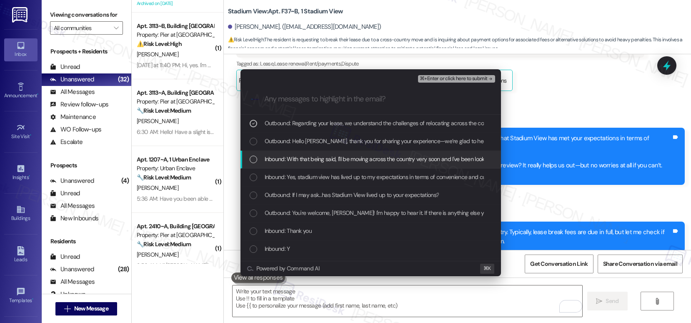
click at [305, 156] on span "Inbound: With that being said, I'll be moving across the country very soon and …" at bounding box center [670, 158] width 810 height 9
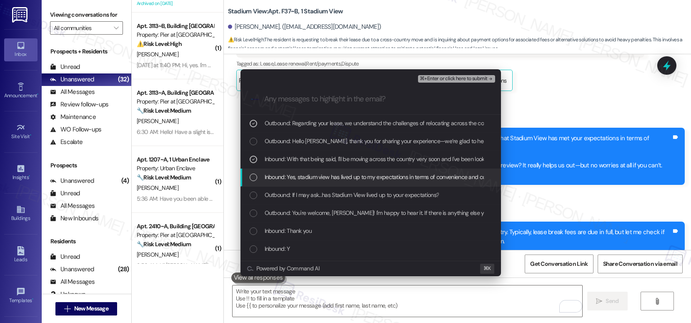
click at [306, 174] on span "Inbound: Yes, stadium view has lived up to my expectations in terms of convenie…" at bounding box center [425, 176] width 320 height 9
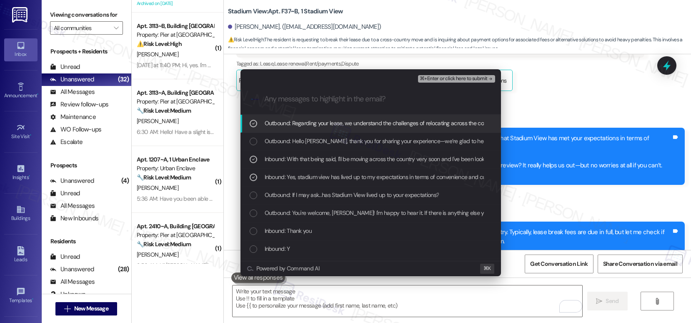
click at [437, 80] on span "⌘+Enter or click here to submit" at bounding box center [454, 79] width 68 height 6
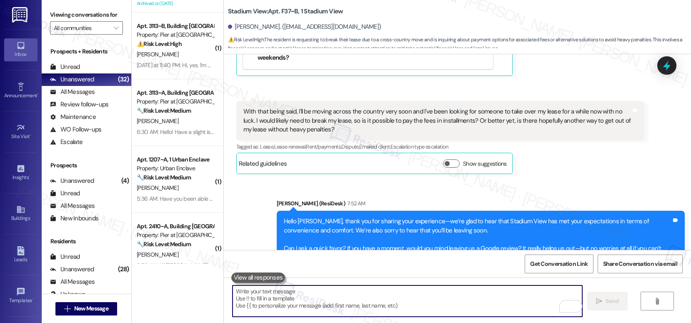
scroll to position [1764, 0]
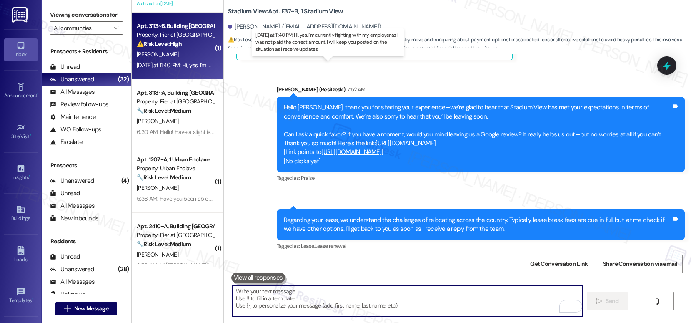
click at [189, 67] on div "Yesterday at 11:40 PM: Hi, yes. I'm currently fighting with my employer as I wa…" at bounding box center [331, 65] width 389 height 8
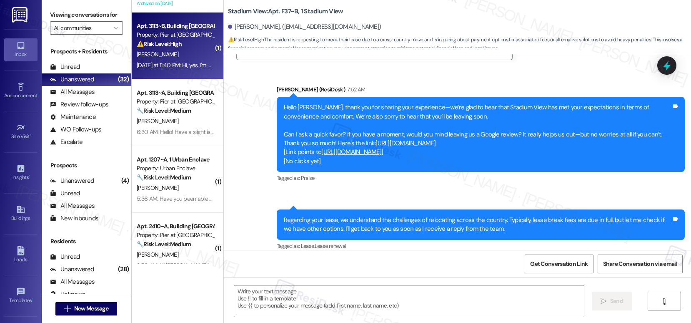
type textarea "Fetching suggested responses. Please feel free to read through the conversation…"
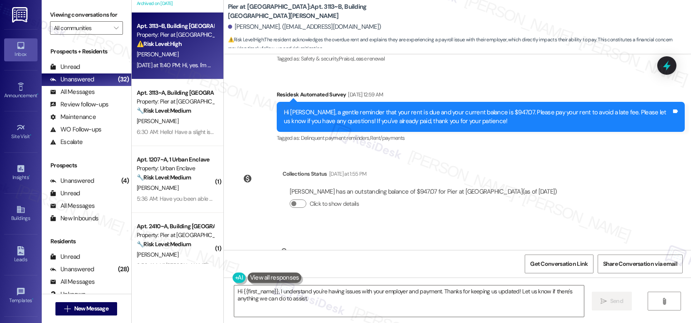
scroll to position [3075, 0]
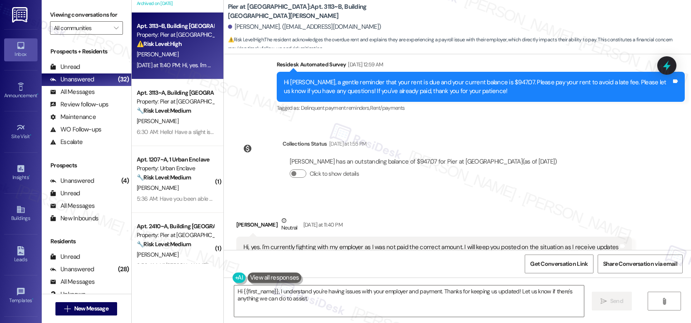
click at [532, 243] on div "Hi, yes. I'm currently fighting with my employer as I was not paid the correct …" at bounding box center [431, 247] width 376 height 9
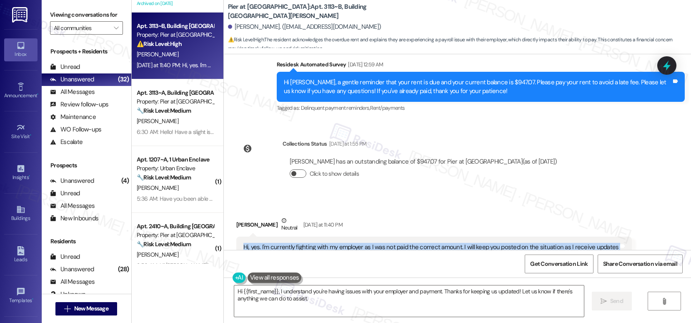
click at [297, 169] on button "Click to show details" at bounding box center [298, 173] width 17 height 8
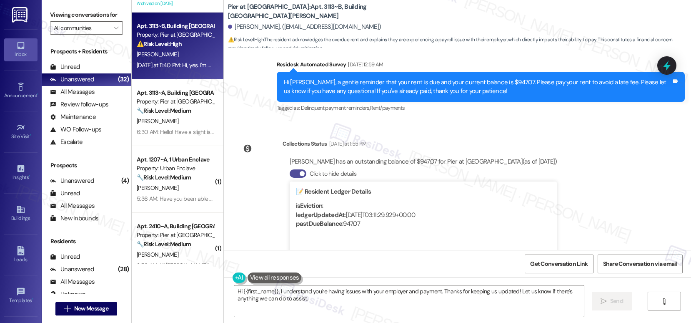
click at [290, 169] on button "Click to hide details" at bounding box center [298, 173] width 17 height 8
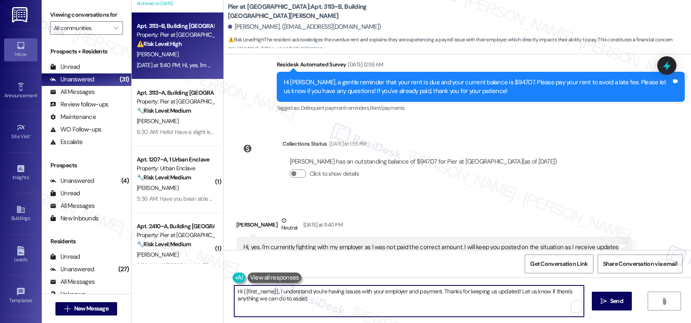
drag, startPoint x: 438, startPoint y: 290, endPoint x: 441, endPoint y: 301, distance: 11.5
click at [441, 301] on textarea "Hi {{first_name}}, I understand you're having issues with your employer and pay…" at bounding box center [409, 300] width 350 height 31
click at [502, 289] on textarea "Hi {{first_name}}, I understand you're having issues with your employer and pay…" at bounding box center [408, 300] width 350 height 31
drag, startPoint x: 519, startPoint y: 292, endPoint x: 524, endPoint y: 308, distance: 17.0
click at [524, 308] on textarea "Hi {{first_name}}, I understand you're having issues with your employer and pay…" at bounding box center [408, 300] width 350 height 31
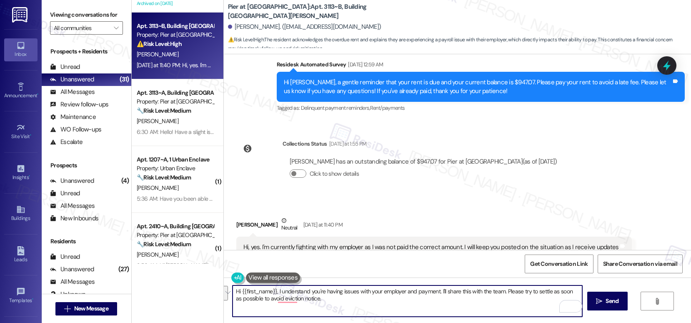
click at [529, 300] on textarea "Hi {{first_name}}, I understand you're having issues with your employer and pay…" at bounding box center [408, 300] width 350 height 31
drag, startPoint x: 519, startPoint y: 290, endPoint x: 520, endPoint y: 312, distance: 22.1
click at [519, 313] on textarea "Hi {{first_name}}, I understand you're having issues with your employer and pay…" at bounding box center [408, 300] width 350 height 31
click at [238, 28] on div "Jacob Nedwell. (jacobnedwell@gmail.com)" at bounding box center [304, 27] width 153 height 9
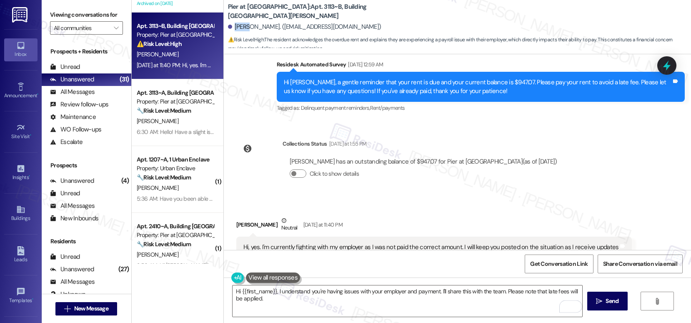
copy div "Jacob"
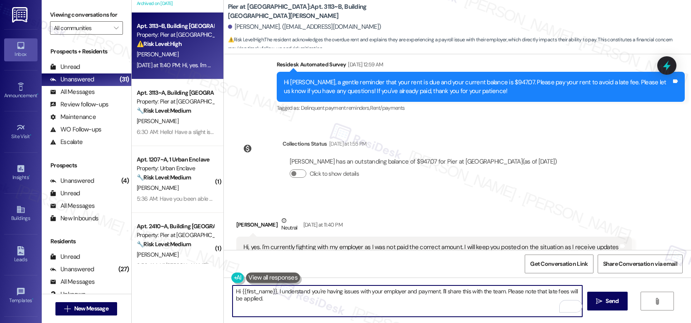
drag, startPoint x: 272, startPoint y: 291, endPoint x: 235, endPoint y: 288, distance: 37.7
click at [235, 288] on textarea "Hi {{first_name}}, I understand you're having issues with your employer and pay…" at bounding box center [408, 300] width 350 height 31
paste textarea "Jacob"
type textarea "Hi Jacob, I understand you're having issues with your employer and payment. I'l…"
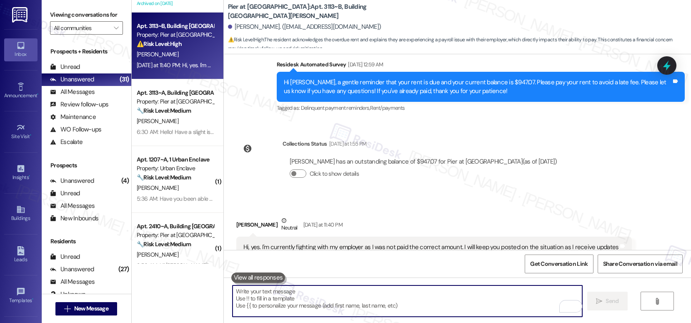
click at [283, 302] on textarea "To enrich screen reader interactions, please activate Accessibility in Grammarl…" at bounding box center [408, 300] width 350 height 31
paste textarea "Hi Jacob, I understand you’re experiencing issues with your employer and paymen…"
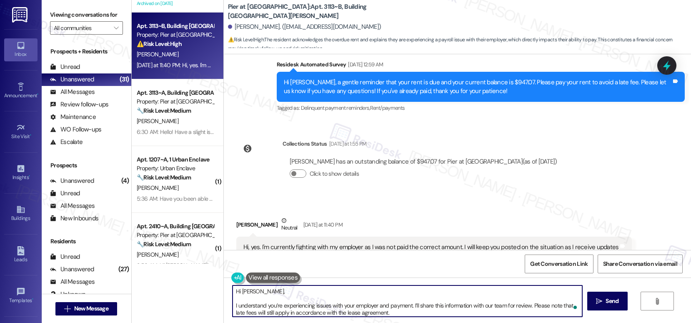
click at [233, 304] on textarea "Hi Jacob, I understand you’re experiencing issues with your employer and paymen…" at bounding box center [408, 300] width 350 height 31
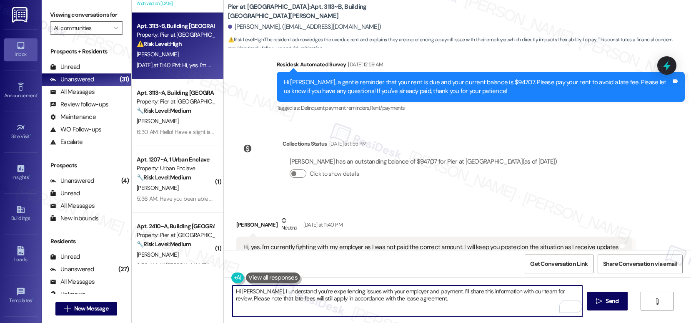
click at [435, 303] on textarea "Hi Jacob, I understand you’re experiencing issues with your employer and paymen…" at bounding box center [408, 300] width 350 height 31
click at [334, 314] on textarea "Hi Jacob, I understand you’re experiencing issues with your employer and paymen…" at bounding box center [408, 300] width 350 height 31
paste textarea "Do you have a tentative date for when you’ll be able to settle the payment? Onc…"
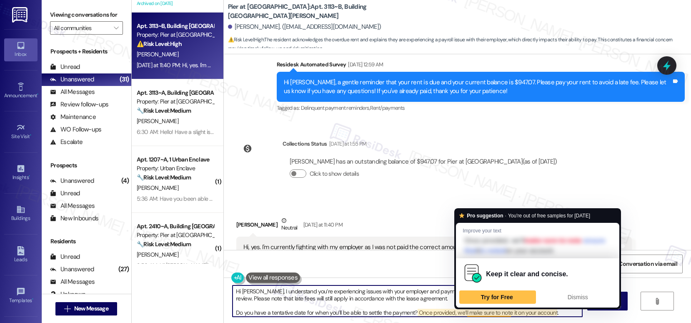
type textarea "Hi Jacob, I understand you’re experiencing issues with your employer and paymen…"
click at [625, 167] on div "WO Lease started Jul 01, 2025 at 8:00 AM Show details Survey, sent via SMS Resi…" at bounding box center [457, 152] width 467 height 196
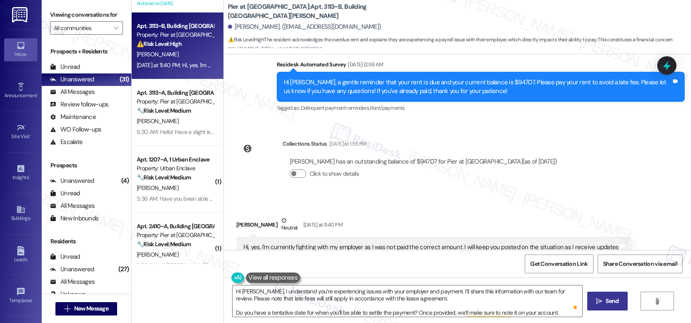
click at [598, 302] on icon "" at bounding box center [599, 301] width 6 height 7
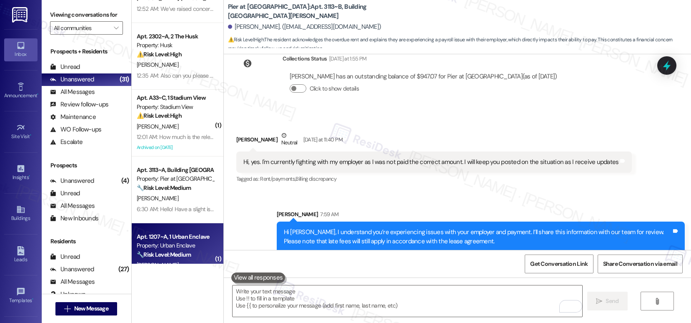
scroll to position [303, 0]
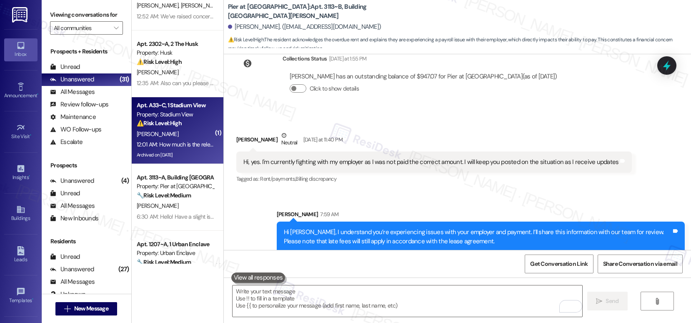
click at [171, 129] on div "[PERSON_NAME]" at bounding box center [175, 134] width 79 height 10
type textarea "Fetching suggested responses. Please feel free to read through the conversation…"
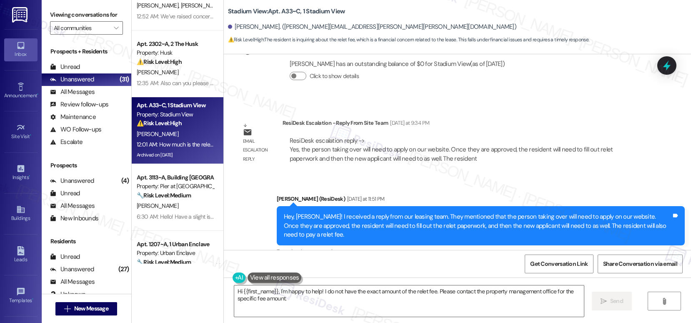
scroll to position [5942, 0]
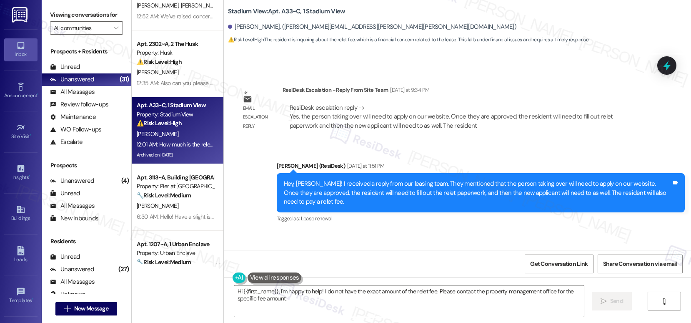
click at [279, 292] on textarea "Hi {{first_name}}, I'm happy to help! I do not have the exact amount of the rel…" at bounding box center [409, 300] width 350 height 31
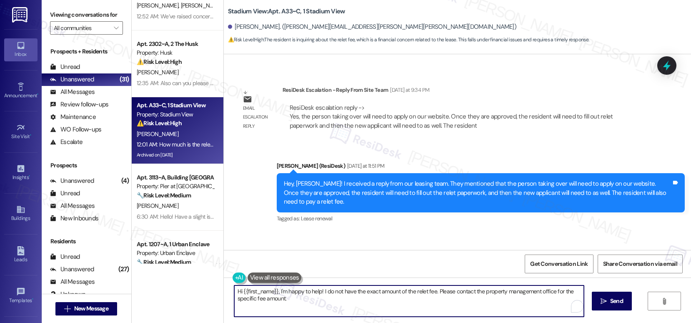
click at [279, 292] on textarea "Hi {{first_name}}, I'm happy to help! I do not have the exact amount of the rel…" at bounding box center [409, 300] width 350 height 31
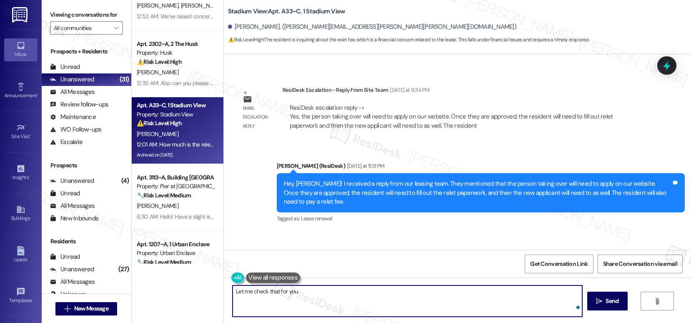
type textarea "Let me check that for you."
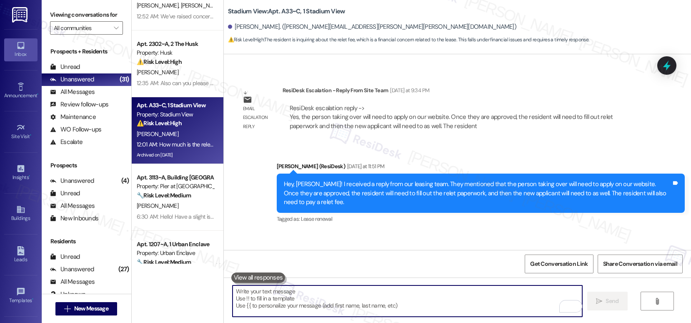
scroll to position [6000, 0]
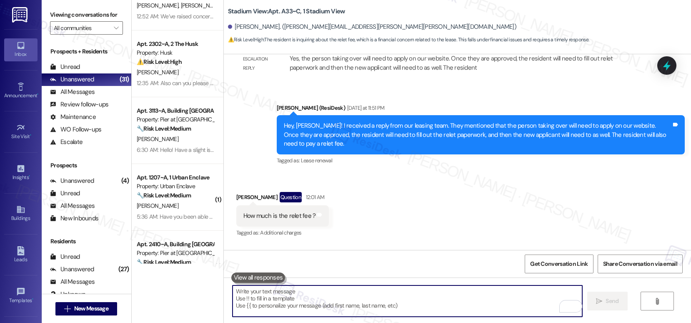
click at [308, 307] on textarea "To enrich screen reader interactions, please activate Accessibility in Grammarl…" at bounding box center [408, 300] width 350 height 31
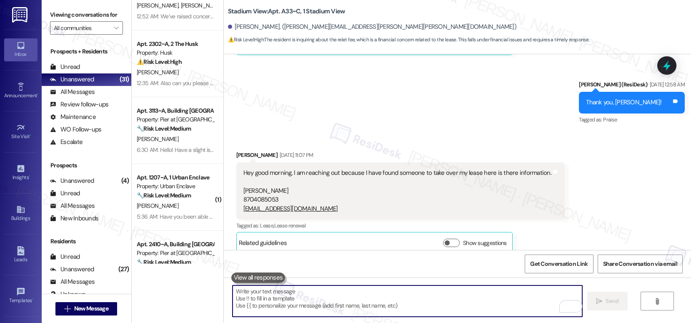
scroll to position [5319, 0]
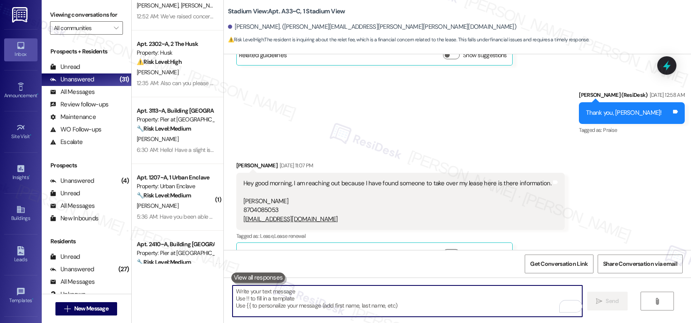
click at [444, 249] on button "Show suggestions" at bounding box center [451, 253] width 17 height 8
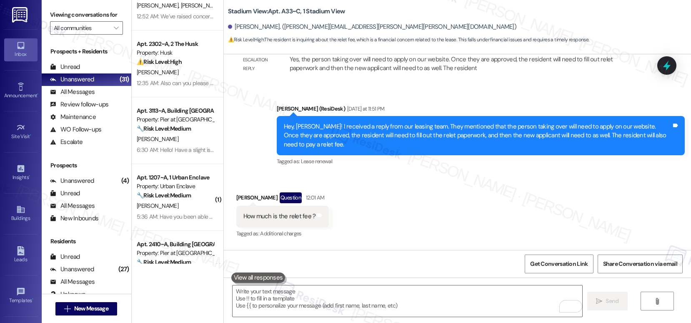
scroll to position [6129, 0]
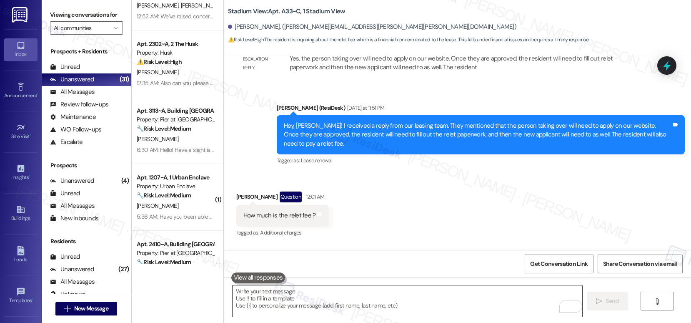
click at [344, 293] on textarea "To enrich screen reader interactions, please activate Accessibility in Grammarl…" at bounding box center [408, 300] width 350 height 31
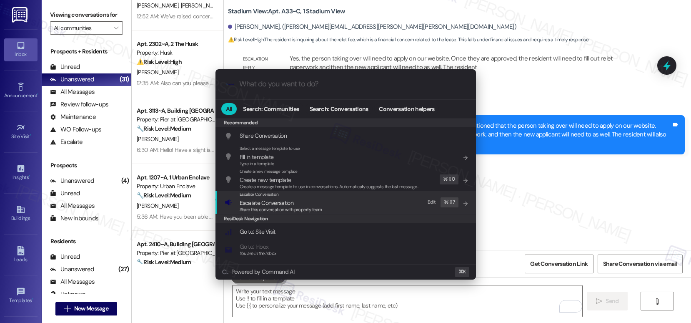
click at [275, 199] on span "Escalate Conversation" at bounding box center [267, 203] width 54 height 8
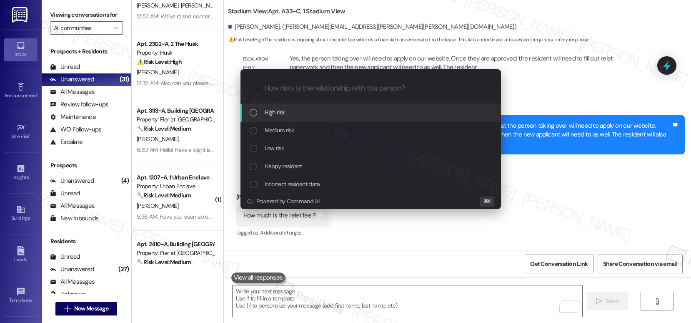
click at [289, 117] on div "High risk" at bounding box center [371, 113] width 261 height 18
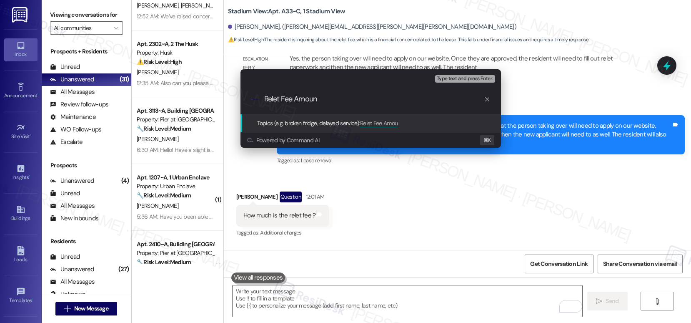
type input "Relet Fee Amount"
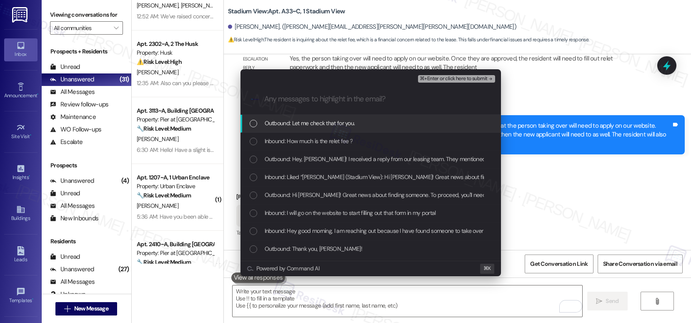
click at [284, 123] on span "Outbound: Let me check that for you." at bounding box center [310, 122] width 90 height 9
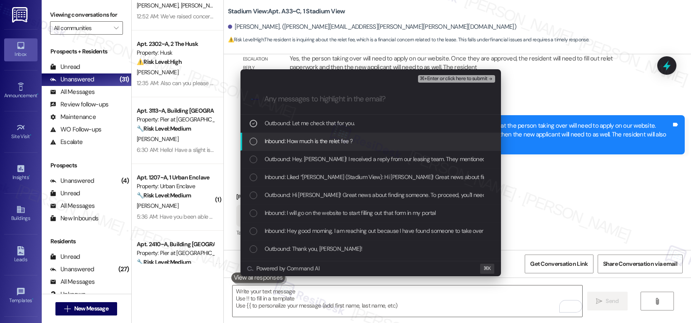
click at [294, 141] on span "Inbound: How much is the relet fee ?" at bounding box center [309, 140] width 88 height 9
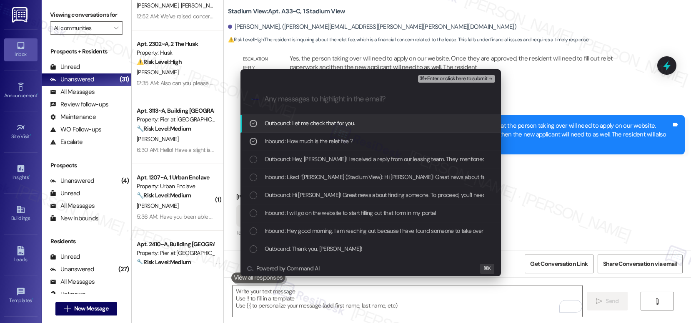
click at [451, 81] on span "⌘+Enter or click here to submit" at bounding box center [454, 79] width 68 height 6
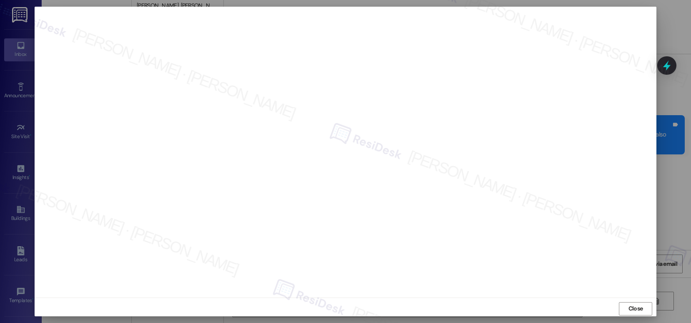
scroll to position [3, 0]
click at [627, 307] on span "Close" at bounding box center [636, 305] width 18 height 9
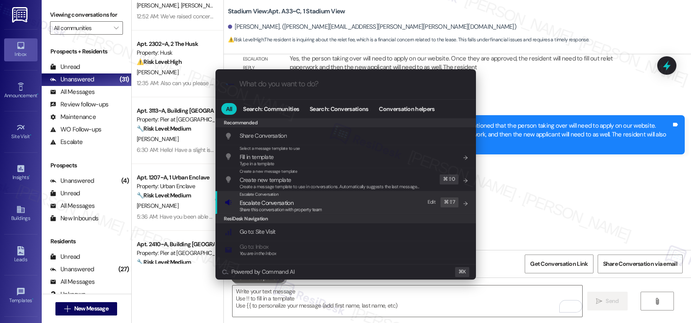
click at [306, 210] on span "Share this conversation with property team" at bounding box center [281, 209] width 83 height 6
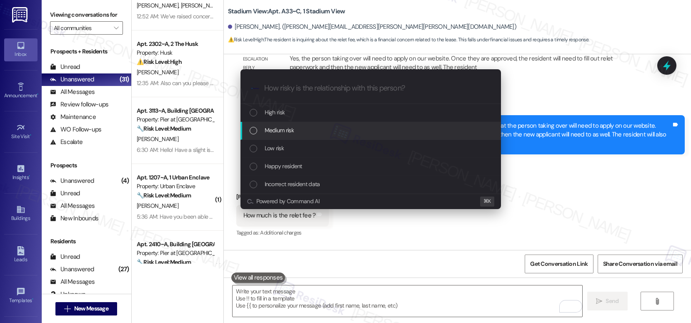
click at [306, 123] on div "Medium risk" at bounding box center [371, 131] width 261 height 18
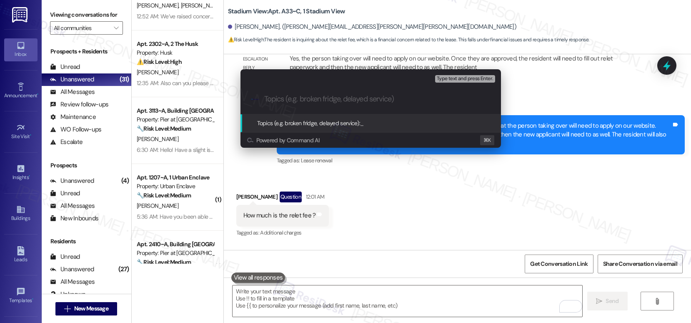
paste input "Relet Fee Amount"
type input "Relet Fee Amount"
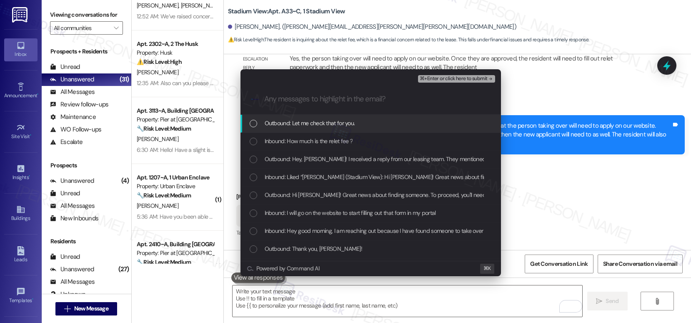
click at [305, 126] on span "Outbound: Let me check that for you." at bounding box center [310, 122] width 90 height 9
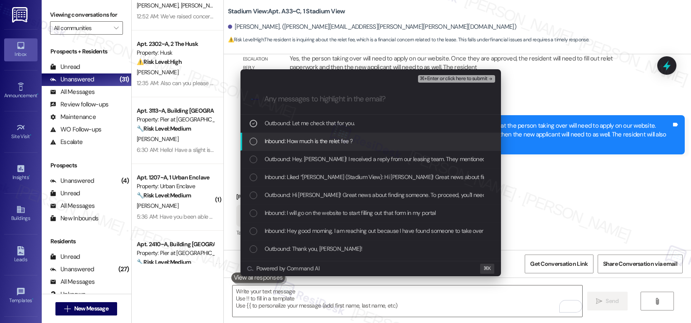
click at [304, 140] on span "Inbound: How much is the relet fee ?" at bounding box center [309, 140] width 88 height 9
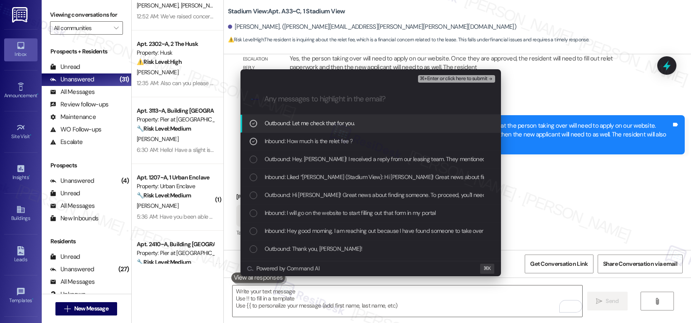
click at [459, 79] on span "⌘+Enter or click here to submit" at bounding box center [454, 79] width 68 height 6
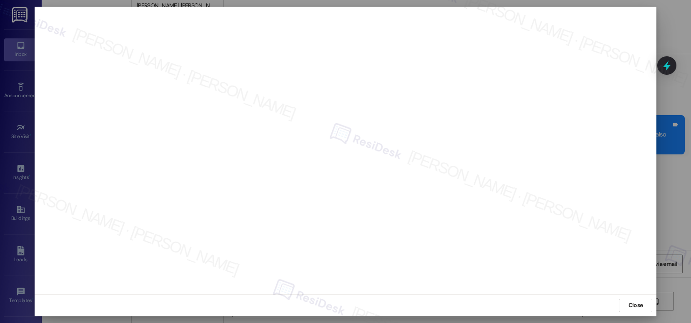
scroll to position [6000, 0]
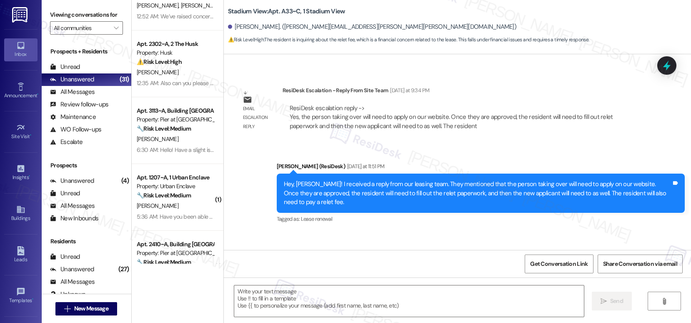
type textarea "Fetching suggested responses. Please feel free to read through the conversation…"
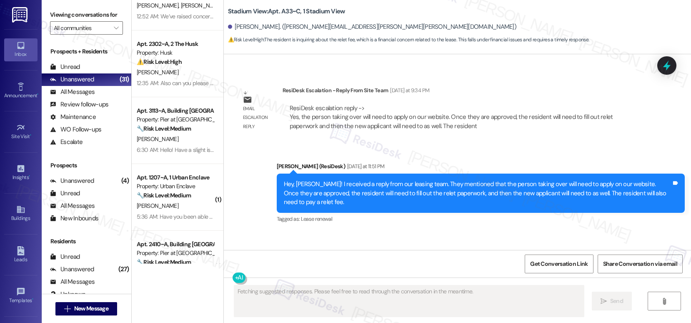
scroll to position [6013, 0]
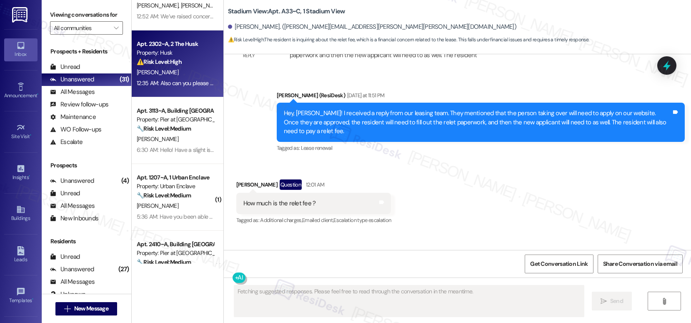
click at [202, 75] on div "[PERSON_NAME]" at bounding box center [175, 72] width 79 height 10
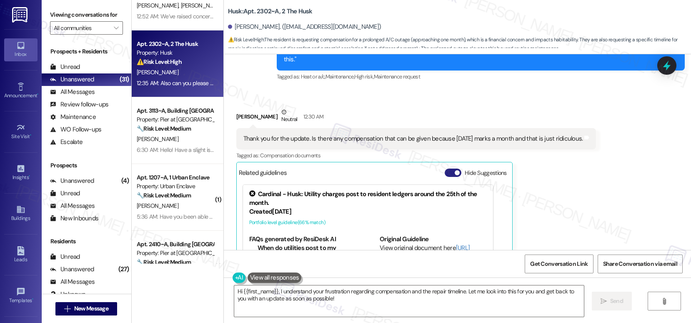
click at [447, 168] on button "Hide Suggestions" at bounding box center [453, 172] width 17 height 8
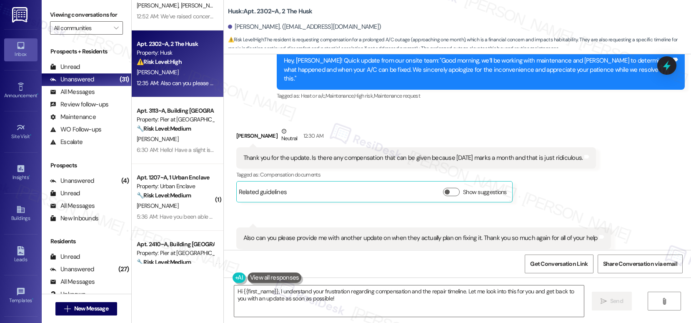
click at [335, 153] on div "Thank you for the update. Is there any compensation that can be given because T…" at bounding box center [413, 157] width 340 height 9
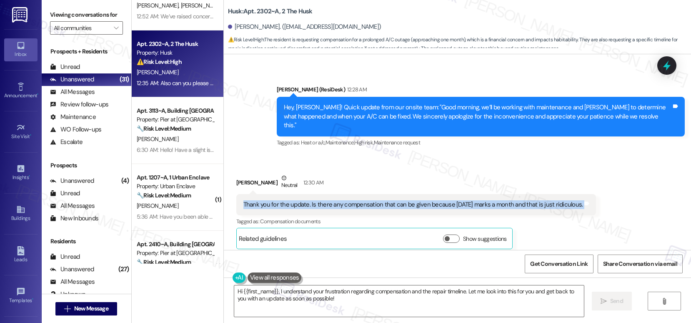
scroll to position [2003, 0]
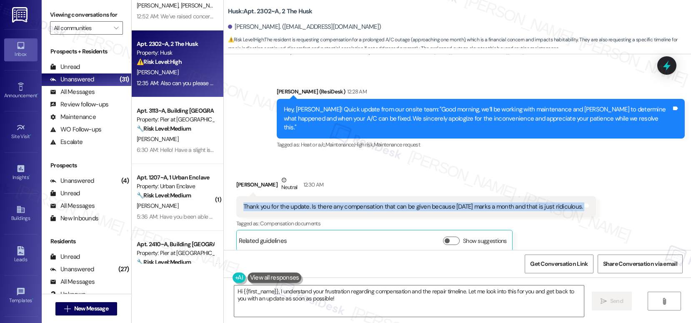
click at [360, 105] on div "Hey, James! Quick update from our onsite team: "Good morning, we’ll be working …" at bounding box center [478, 118] width 388 height 27
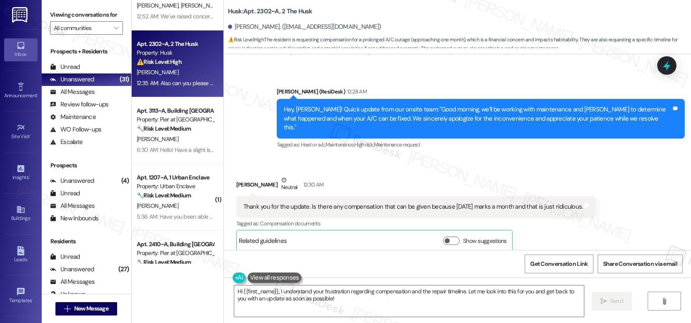
click at [360, 105] on div "Hey, James! Quick update from our onsite team: "Good morning, we’ll be working …" at bounding box center [478, 118] width 388 height 27
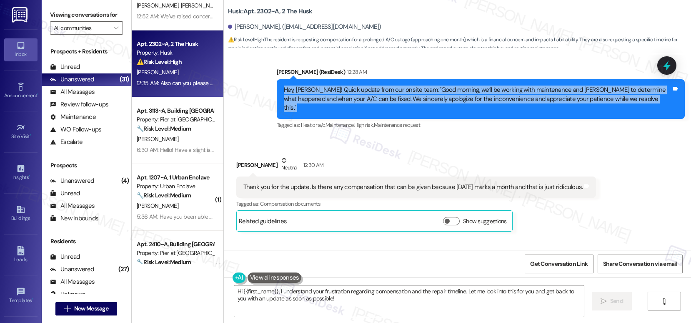
scroll to position [2052, 0]
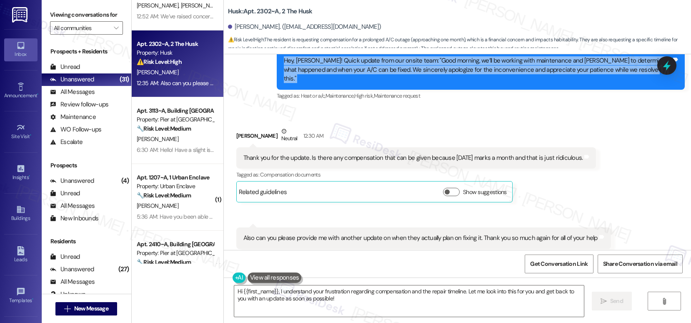
click at [339, 233] on div "Also can you please provide me with another update on when they actually plan o…" at bounding box center [420, 237] width 354 height 9
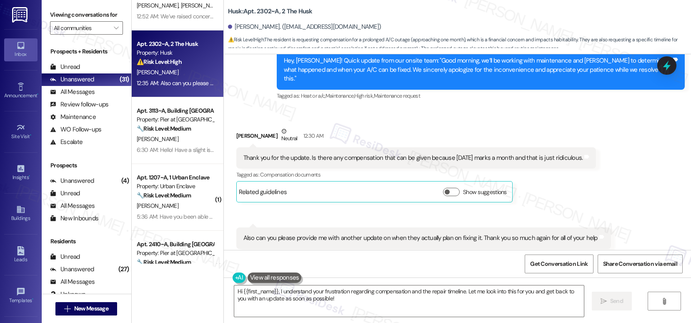
click at [339, 233] on div "Also can you please provide me with another update on when they actually plan o…" at bounding box center [420, 237] width 354 height 9
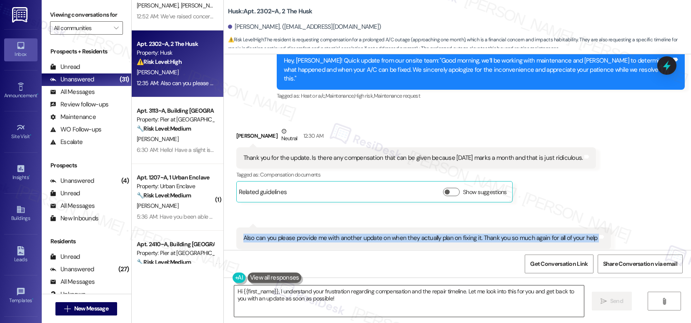
click at [343, 308] on textarea "Hi {{first_name}}, I understand your frustration regarding compensation and the…" at bounding box center [409, 300] width 350 height 31
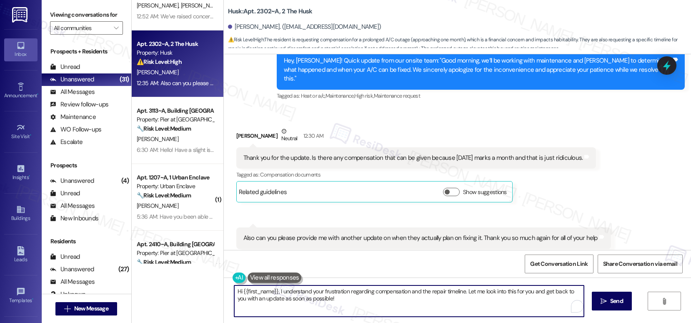
click at [343, 308] on textarea "Hi {{first_name}}, I understand your frustration regarding compensation and the…" at bounding box center [409, 300] width 350 height 31
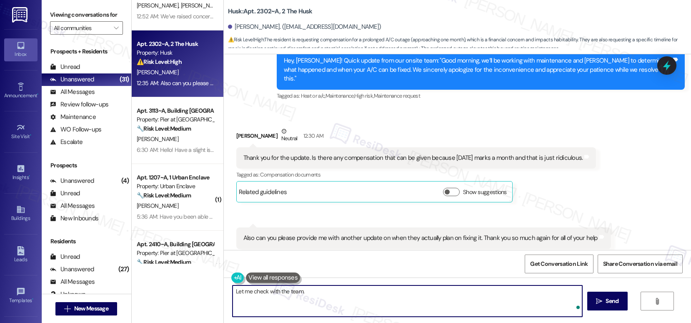
type textarea "Let me check with the team."
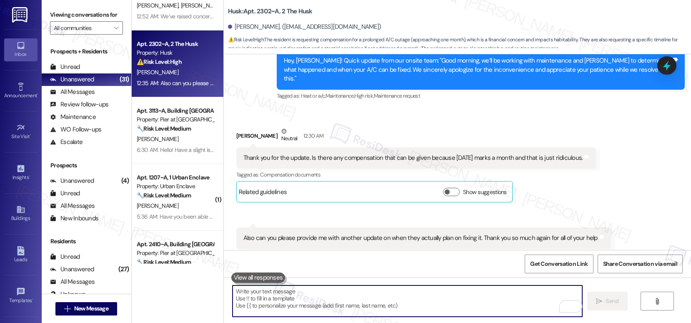
scroll to position [2110, 0]
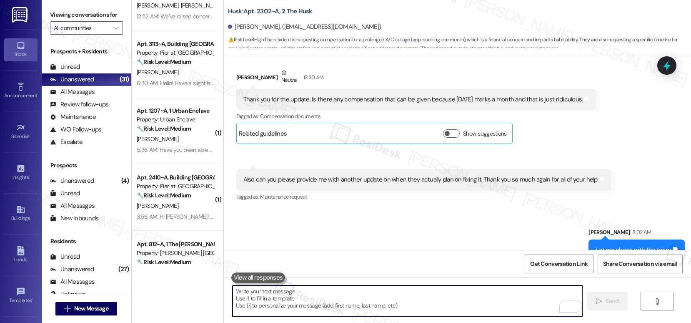
click at [352, 295] on textarea "To enrich screen reader interactions, please activate Accessibility in Grammarl…" at bounding box center [408, 300] width 350 height 31
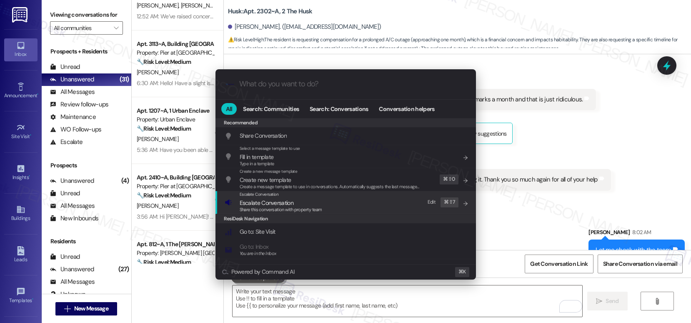
click at [309, 201] on span "Escalate Conversation" at bounding box center [281, 202] width 83 height 9
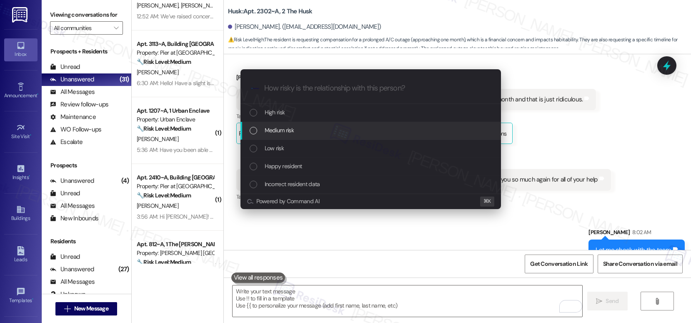
click at [309, 124] on div "Medium risk" at bounding box center [371, 131] width 261 height 18
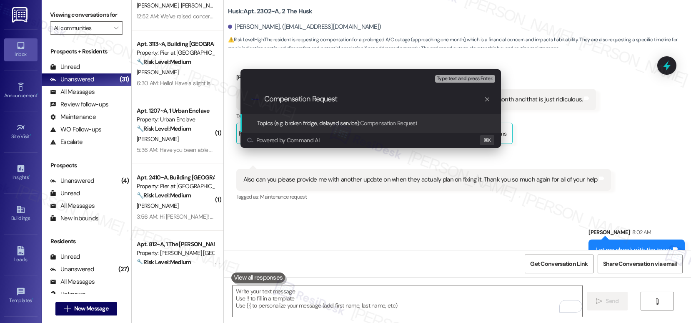
click at [315, 95] on input "Compensation Request" at bounding box center [374, 99] width 220 height 9
click at [314, 98] on input "Compensation Request" at bounding box center [374, 99] width 220 height 9
type input "Compensation & ETA Request"
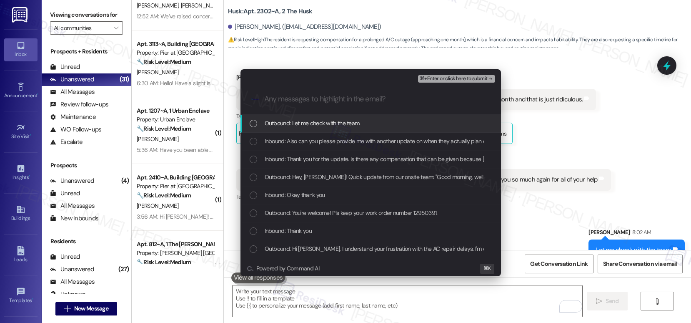
click at [319, 121] on span "Outbound: Let me check with the team." at bounding box center [313, 122] width 96 height 9
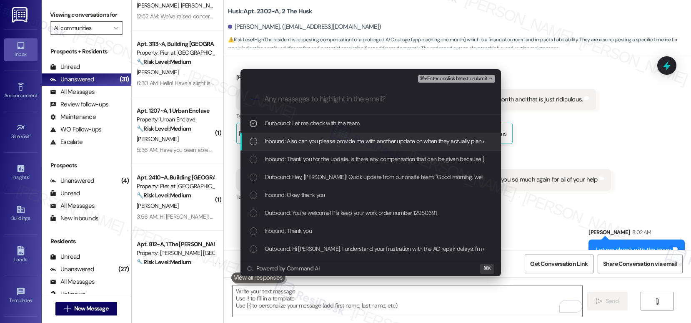
click at [317, 143] on span "Inbound: Also can you please provide me with another update on when they actual…" at bounding box center [440, 140] width 351 height 9
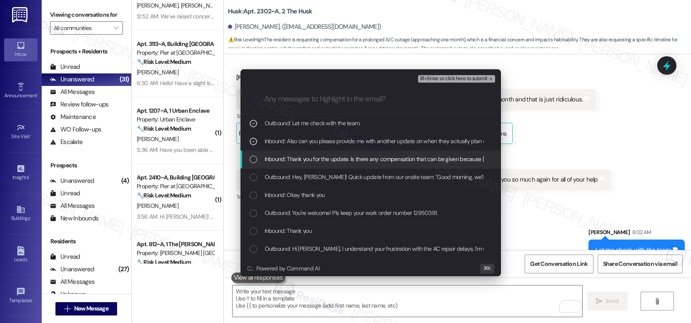
click at [338, 160] on span "Inbound: Thank you for the update. Is there any compensation that can be given …" at bounding box center [431, 158] width 333 height 9
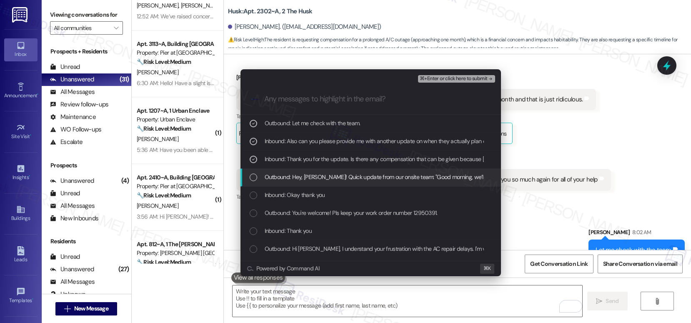
click at [339, 181] on span "Outbound: Hey, James! Quick update from our onsite team: "Good morning, we’ll b…" at bounding box center [633, 176] width 737 height 9
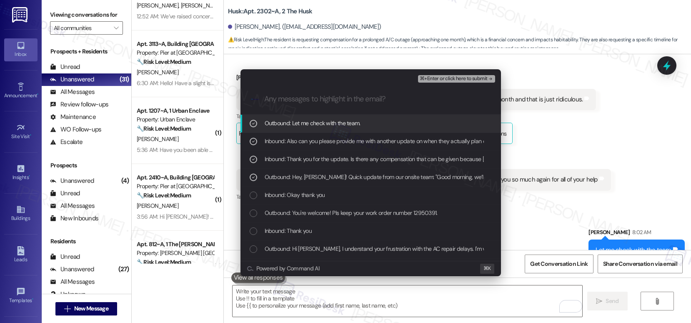
click at [468, 76] on span "⌘+Enter or click here to submit" at bounding box center [454, 79] width 68 height 6
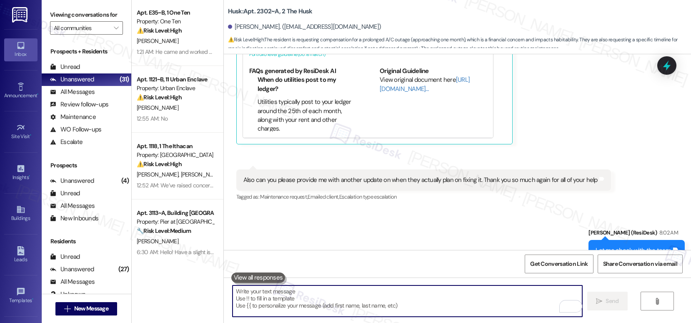
scroll to position [133, 0]
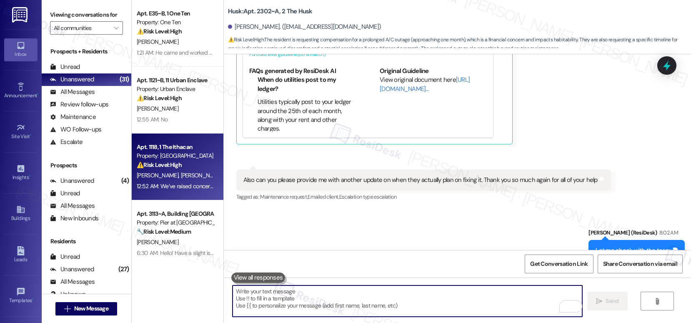
click at [171, 173] on div "J. Qu Y. Wang" at bounding box center [175, 175] width 79 height 10
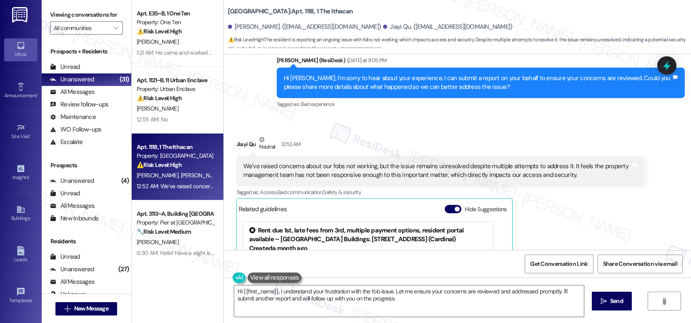
scroll to position [770, 0]
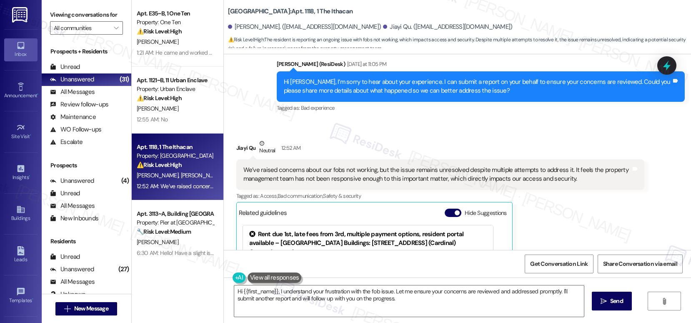
click at [428, 81] on div "Hi Jiayi, I’m sorry to hear about your experience. I can submit a report on you…" at bounding box center [478, 87] width 388 height 18
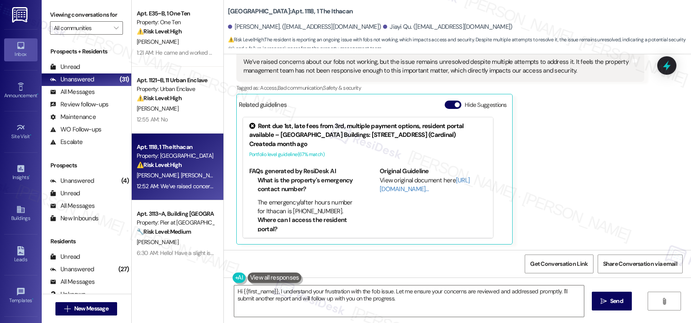
scroll to position [879, 0]
click at [535, 95] on div "Jiayi Qu Neutral 12:52 AM We’ve raised concerns about our fobs not working, but…" at bounding box center [440, 136] width 408 height 213
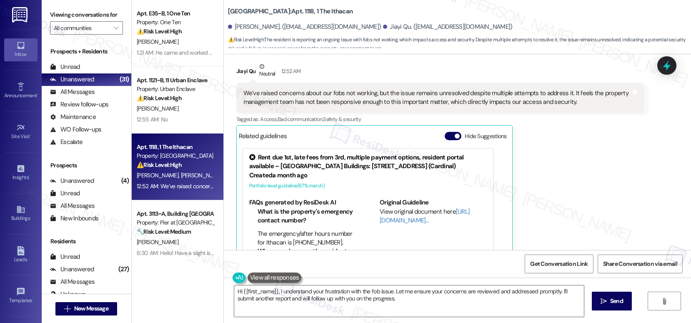
scroll to position [810, 0]
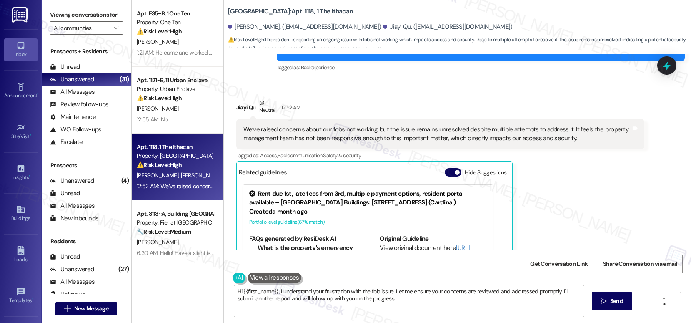
click at [344, 139] on div "We’ve raised concerns about our fobs not working, but the issue remains unresol…" at bounding box center [437, 134] width 388 height 18
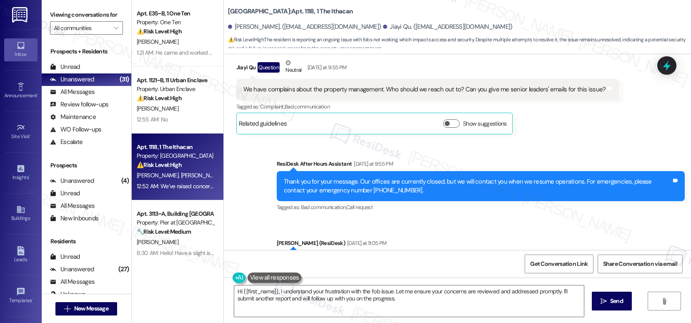
scroll to position [879, 0]
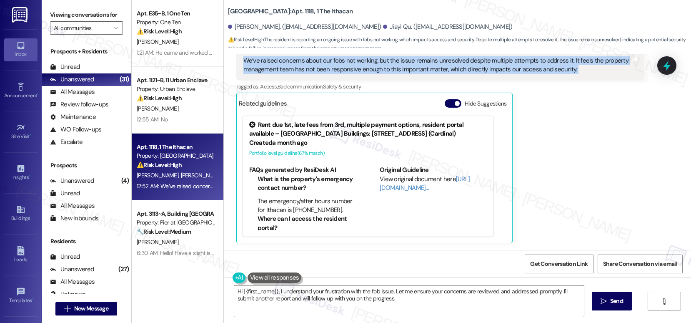
click at [443, 298] on textarea "Hi {{first_name}}, I understand your frustration with the fob issue. Let me ens…" at bounding box center [409, 300] width 350 height 31
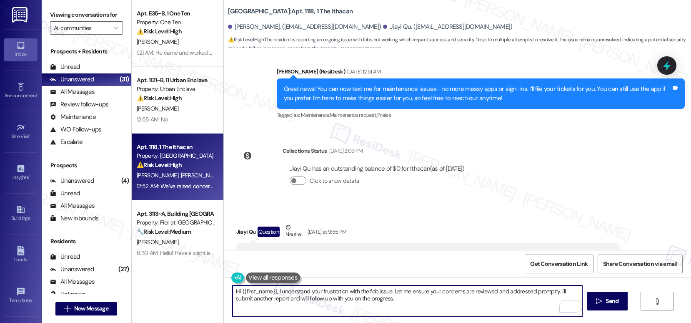
scroll to position [413, 0]
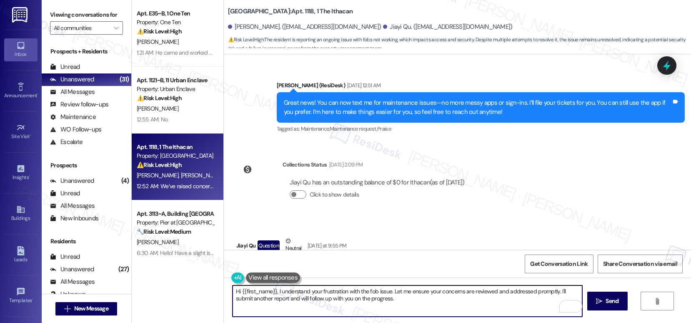
click at [236, 247] on div "Jiayi Qu Question Neutral Yesterday at 9:55 PM" at bounding box center [427, 246] width 383 height 20
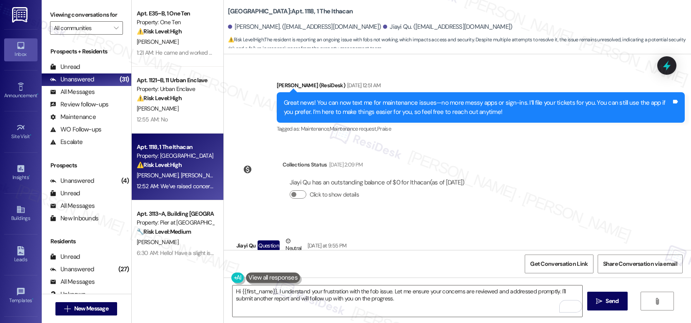
click at [236, 247] on div "Jiayi Qu Question Neutral Yesterday at 9:55 PM" at bounding box center [427, 246] width 383 height 20
copy div "Jiayi"
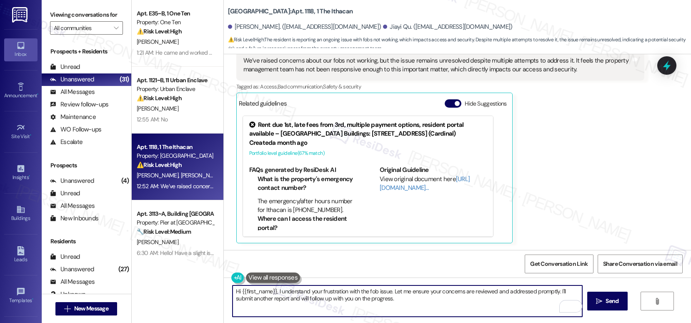
drag, startPoint x: 271, startPoint y: 291, endPoint x: 235, endPoint y: 290, distance: 35.4
click at [235, 290] on textarea "Hi {{first_name}}, I understand your frustration with the fob issue. Let me ens…" at bounding box center [408, 300] width 350 height 31
paste textarea "Jiayi"
type textarea "Hi Jiayi, I understand your frustration with the fob issue. Let me ensure your …"
click at [383, 308] on textarea "Hi Jiayi, I understand your frustration with the fob issue. Let me ensure your …" at bounding box center [408, 300] width 350 height 31
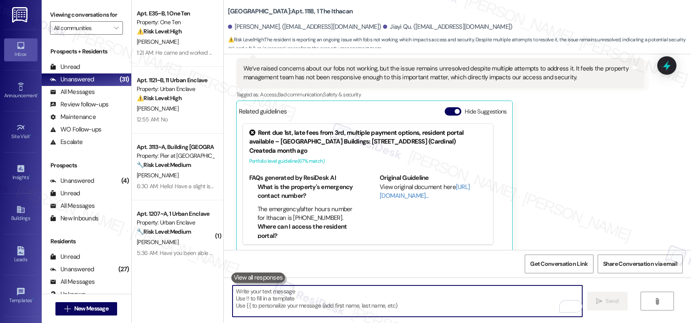
scroll to position [870, 0]
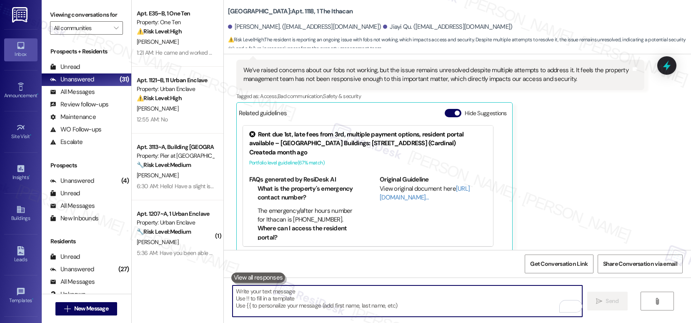
click at [489, 74] on div "We’ve raised concerns about our fobs not working, but the issue remains unresol…" at bounding box center [437, 75] width 388 height 18
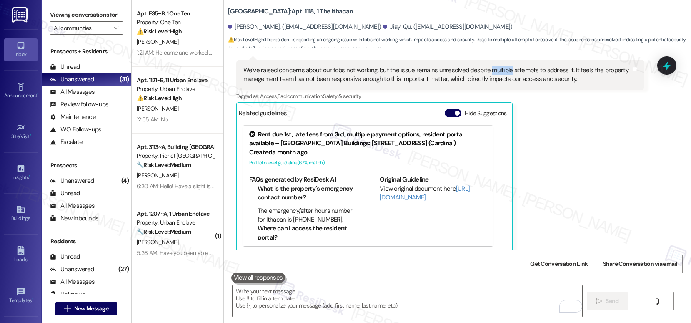
click at [489, 74] on div "We’ve raised concerns about our fobs not working, but the issue remains unresol…" at bounding box center [437, 75] width 388 height 18
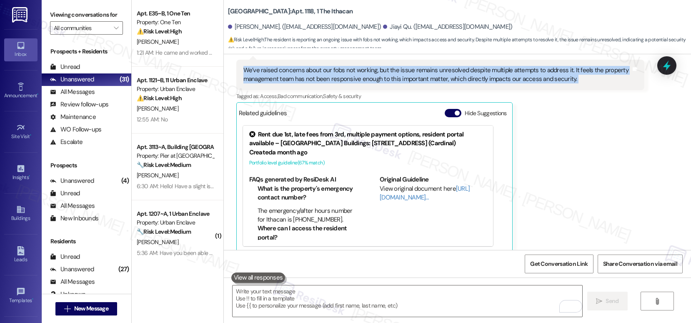
copy div "We’ve raised concerns about our fobs not working, but the issue remains unresol…"
click at [305, 298] on textarea "To enrich screen reader interactions, please activate Accessibility in Grammarl…" at bounding box center [408, 300] width 350 height 31
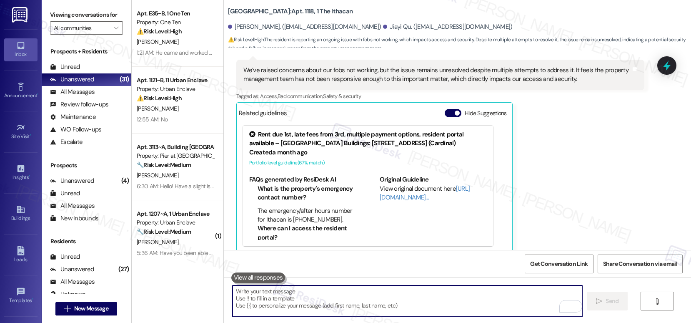
click at [305, 298] on textarea "To enrich screen reader interactions, please activate Accessibility in Grammarl…" at bounding box center [408, 300] width 350 height 31
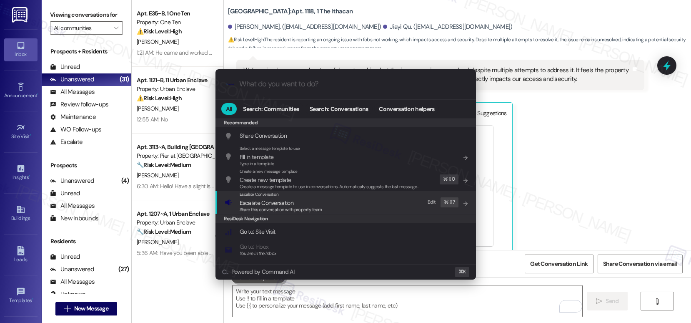
click at [276, 201] on span "Escalate Conversation" at bounding box center [267, 203] width 54 height 8
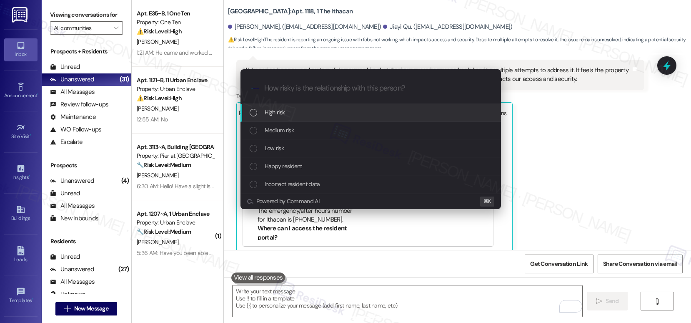
click at [305, 115] on div "High risk" at bounding box center [372, 112] width 244 height 9
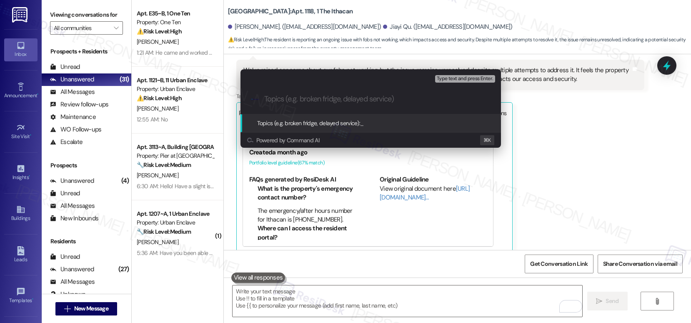
paste input "Ongoing Fob Access Issues – Requesting Immediate Resolution"
type input "Ongoing Fob Access Issues – Requesting Immediate Resolution"
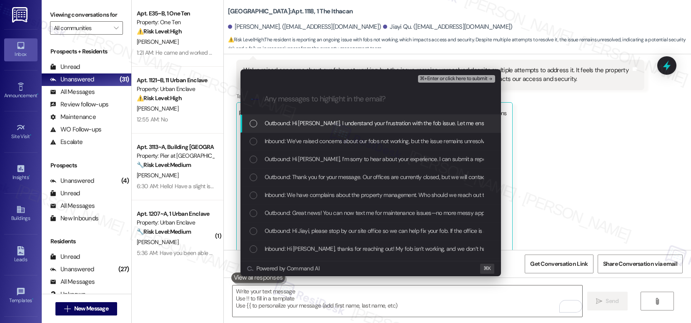
click at [301, 125] on span "Outbound: Hi Jiayi, I understand your frustration with the fob issue. Let me en…" at bounding box center [526, 122] width 523 height 9
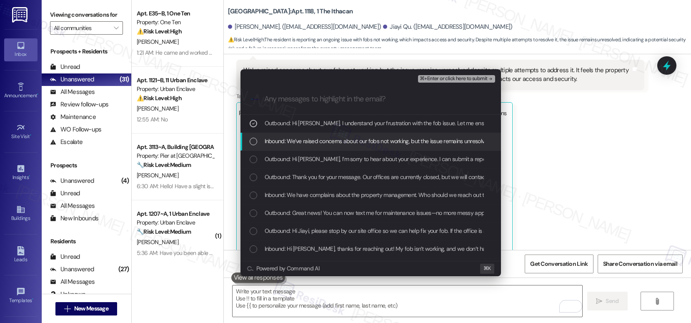
click at [298, 145] on span "Inbound: We’ve raised concerns about our fobs not working, but the issue remain…" at bounding box center [603, 140] width 677 height 9
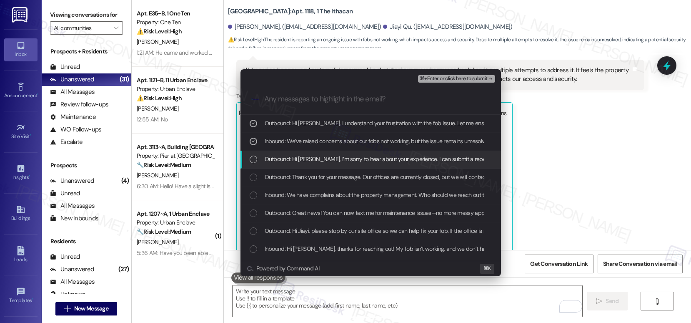
click at [296, 158] on span "Outbound: Hi Jiayi, I’m sorry to hear about your experience. I can submit a rep…" at bounding box center [560, 158] width 591 height 9
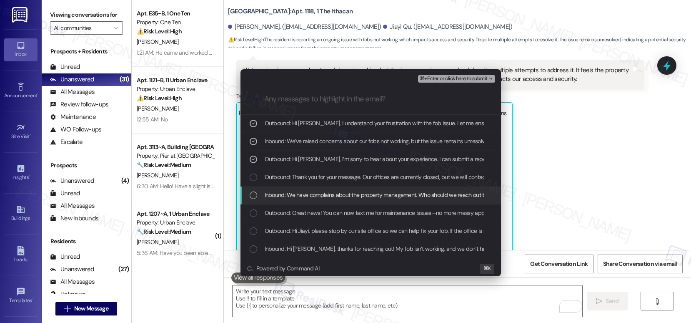
click at [290, 196] on span "Inbound: We have complains about the property management. Who should we reach o…" at bounding box center [442, 194] width 354 height 9
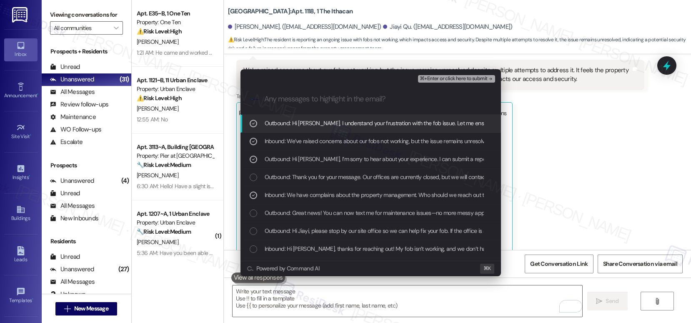
click at [430, 76] on span "⌘+Enter or click here to submit" at bounding box center [454, 79] width 68 height 6
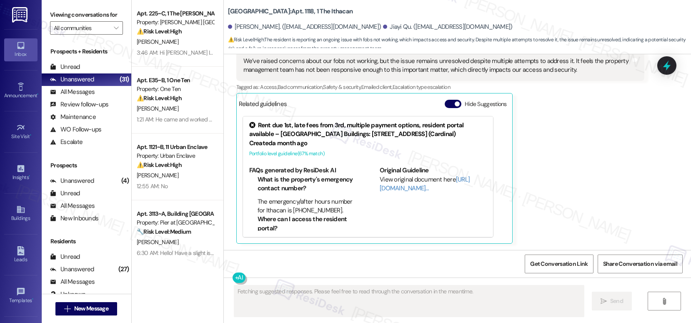
scroll to position [958, 0]
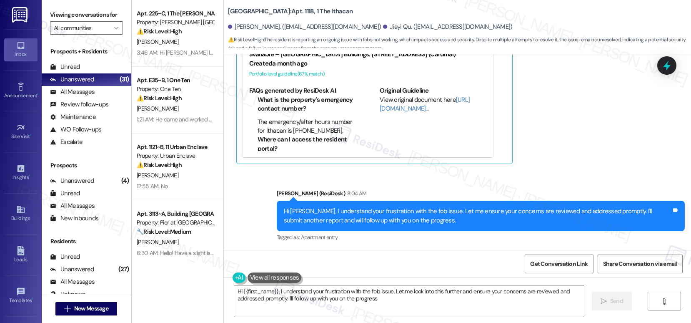
type textarea "Hi {{first_name}}, I understand your frustration with the fob issue. Let me loo…"
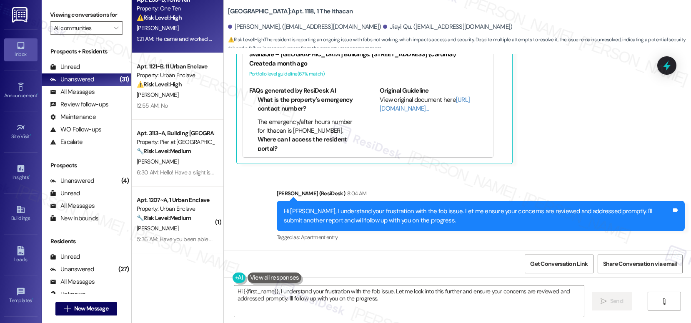
scroll to position [180, 0]
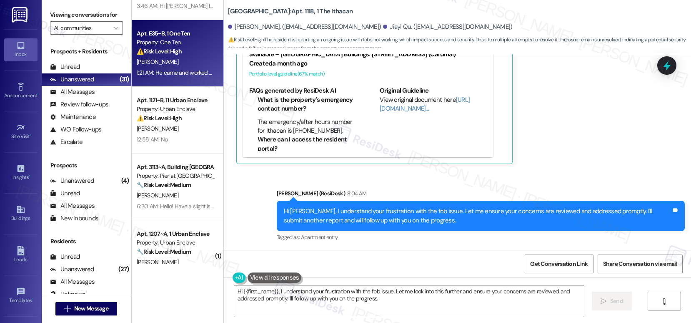
click at [171, 129] on div "[PERSON_NAME]" at bounding box center [175, 128] width 79 height 10
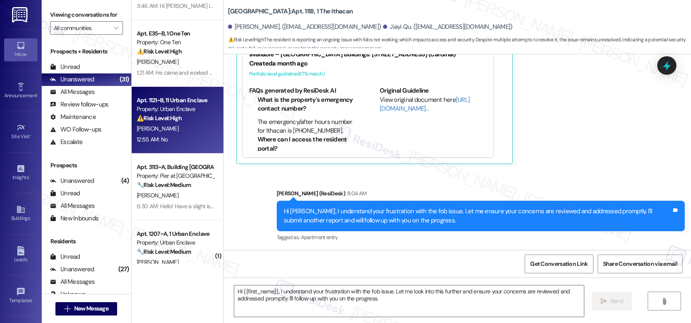
click at [171, 129] on div "[PERSON_NAME]" at bounding box center [175, 128] width 79 height 10
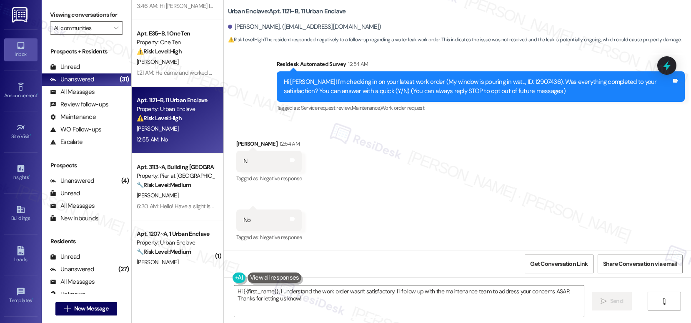
click at [265, 291] on textarea "Hi {{first_name}}, I understand the work order wasn't satisfactory. I'll follow…" at bounding box center [409, 300] width 350 height 31
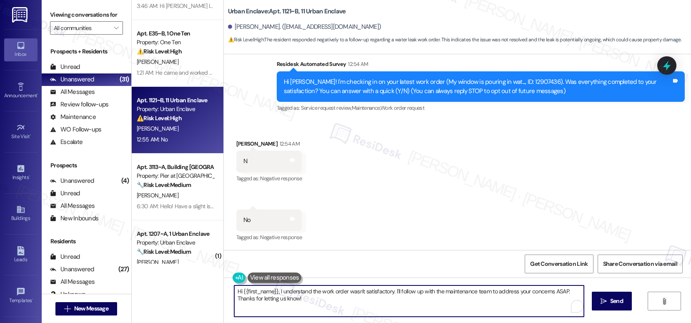
click at [265, 291] on textarea "Hi {{first_name}}, I understand the work order wasn't satisfactory. I'll follow…" at bounding box center [409, 300] width 350 height 31
paste textarea "completed to your satisfaction. I'm happy to help! Could you please provide mor…"
type textarea "Hi {{first_name}}, I understand the work order wasn't completed to your satisfa…"
click at [606, 301] on span "Send" at bounding box center [612, 300] width 13 height 9
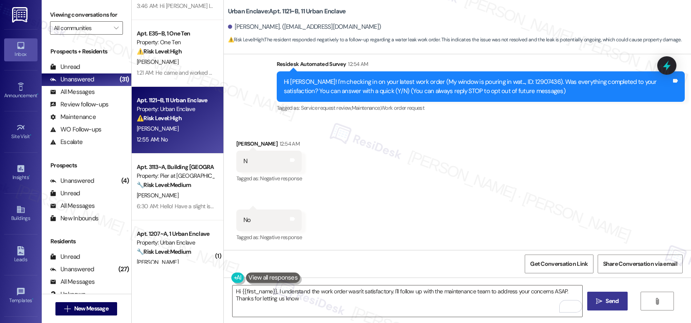
type textarea "Hi {{first_name}}, I understand the work order wasn't satisfactory. I'll follow…"
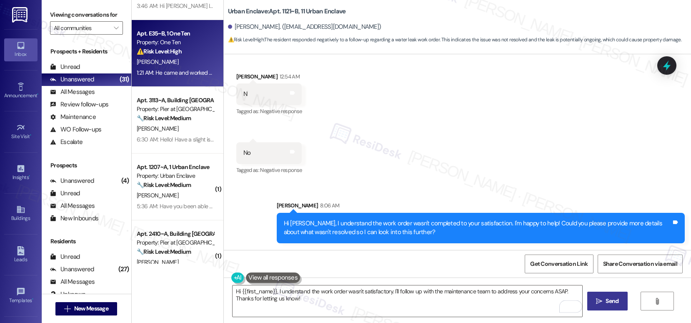
click at [179, 68] on div "1:21 AM: He came and worked on some stuff last week but it's still not on yet s…" at bounding box center [175, 73] width 79 height 10
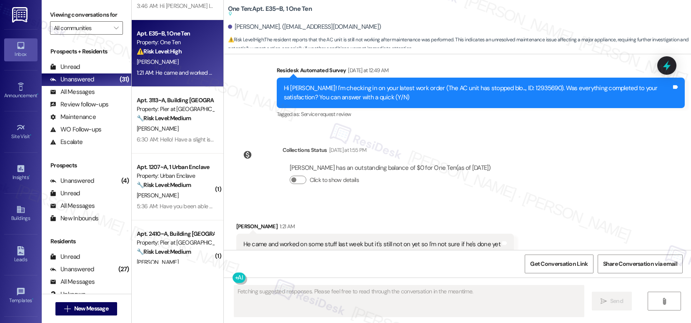
scroll to position [1944, 0]
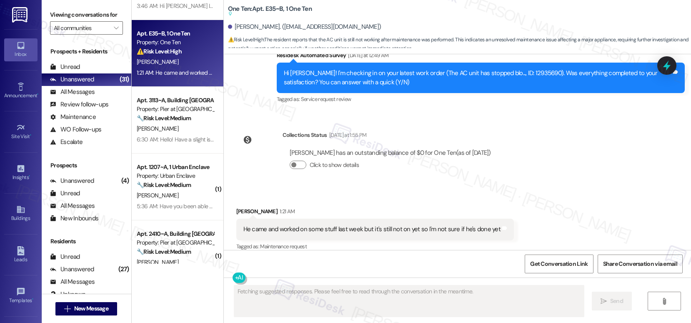
click at [348, 225] on div "He came and worked on some stuff last week but it's still not on yet so I'm not…" at bounding box center [371, 229] width 257 height 9
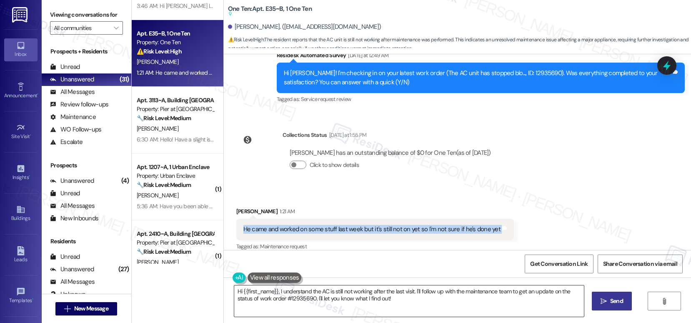
click at [382, 297] on textarea "Hi {{first_name}}, I understand the AC is still not working after the last visi…" at bounding box center [409, 300] width 350 height 31
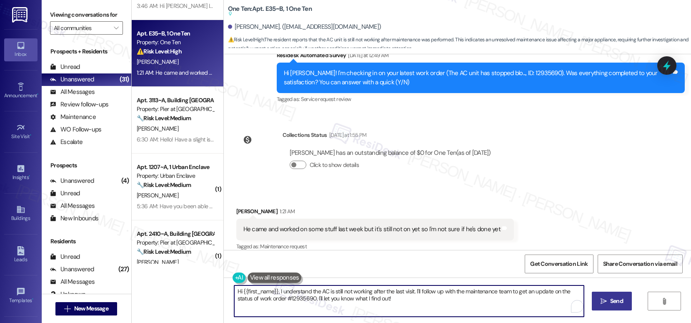
click at [382, 297] on textarea "Hi {{first_name}}, I understand the AC is still not working after the last visi…" at bounding box center [409, 300] width 350 height 31
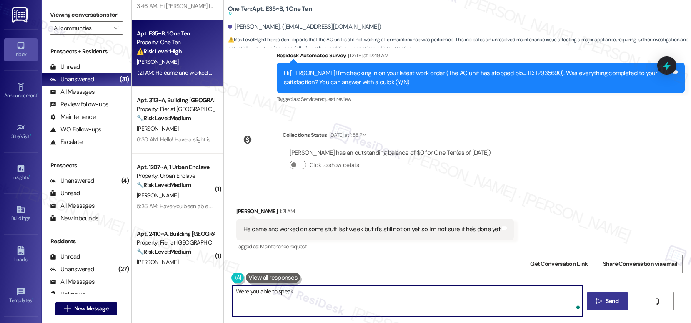
type textarea "Were you able to speak"
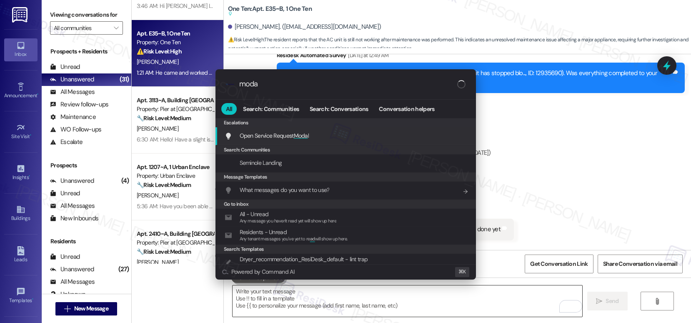
type input "modal"
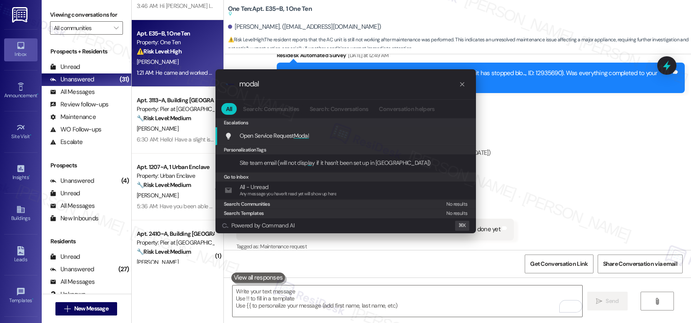
click at [327, 139] on div "Open Service Request Modal Add shortcut" at bounding box center [347, 135] width 244 height 9
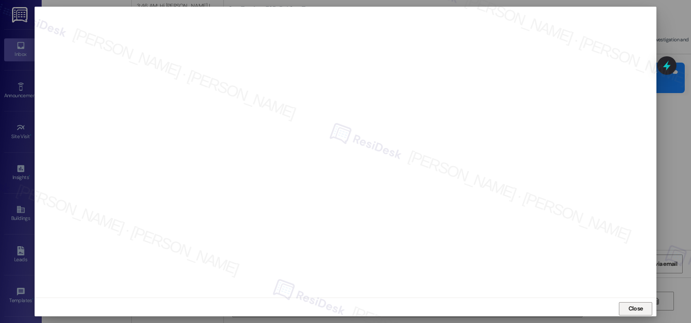
click at [632, 310] on span "Close" at bounding box center [636, 308] width 15 height 9
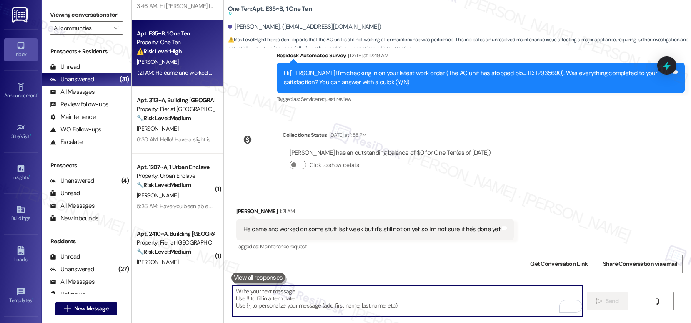
click at [347, 287] on textarea "To enrich screen reader interactions, please activate Accessibility in Grammarl…" at bounding box center [408, 300] width 350 height 31
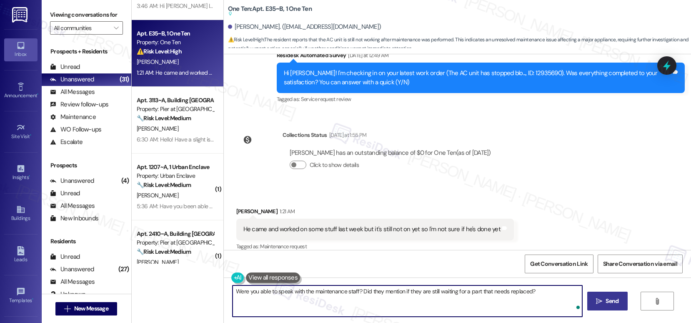
type textarea "Were you able to speak with the maintenance staff? Did they mention if they are…"
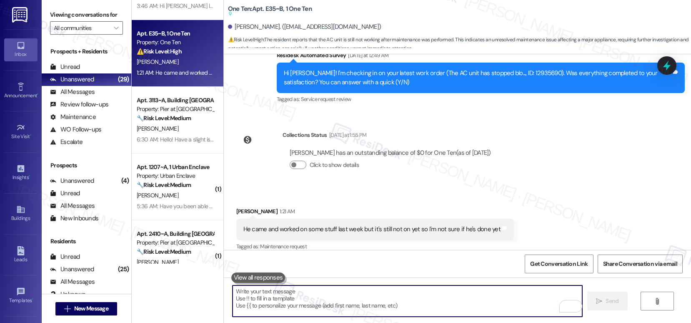
click at [269, 299] on textarea "To enrich screen reader interactions, please activate Accessibility in Grammarl…" at bounding box center [408, 300] width 350 height 31
paste textarea "Were you able to connect with the maintenance staff? Did they mention whether t…"
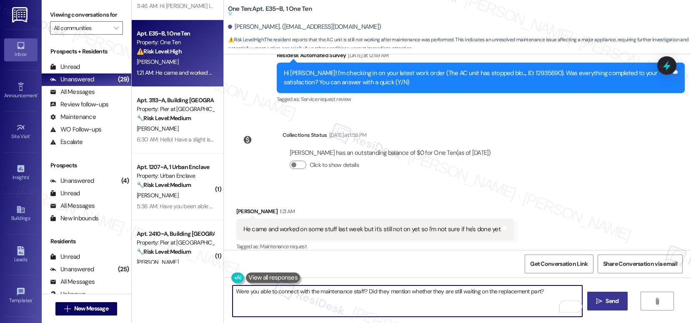
type textarea "Were you able to connect with the maintenance staff? Did they mention whether t…"
click at [599, 302] on icon "" at bounding box center [599, 301] width 6 height 7
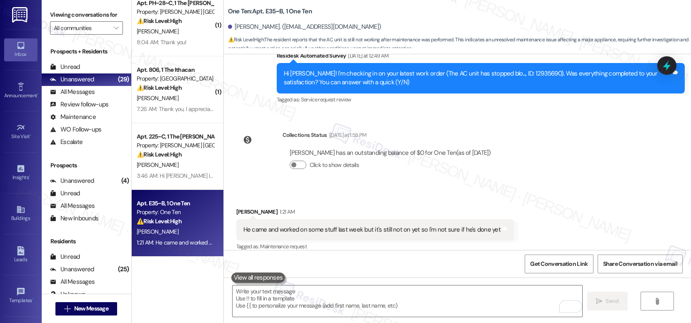
scroll to position [8, 0]
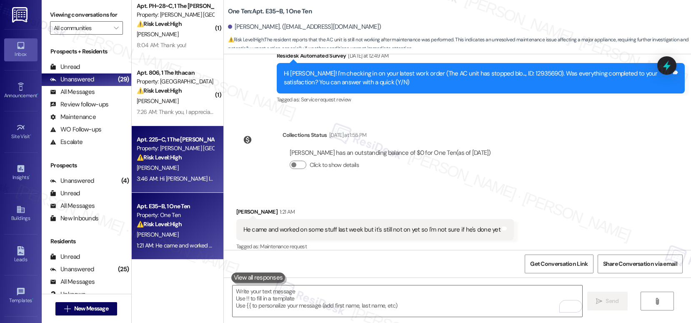
click at [168, 158] on strong "⚠️ Risk Level: High" at bounding box center [159, 157] width 45 height 8
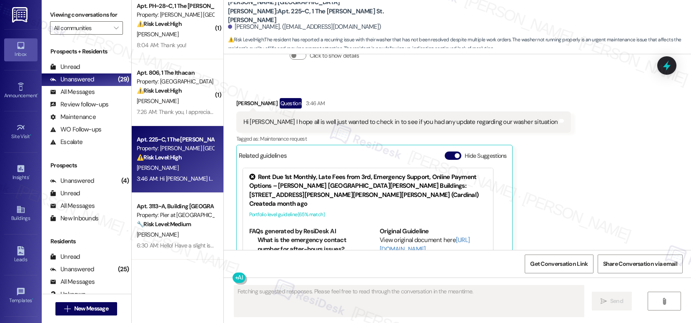
scroll to position [1239, 0]
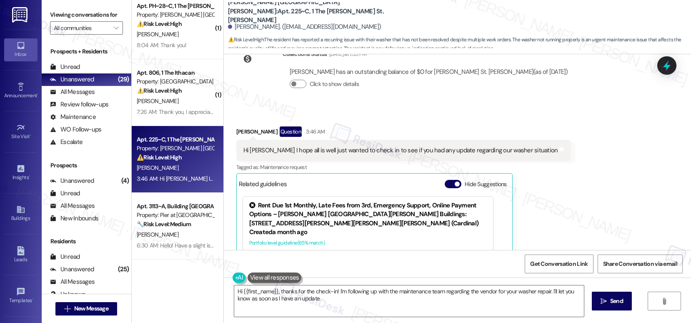
type textarea "Hi {{first_name}}, thanks for the check-in! I'm following up with the maintenan…"
click at [333, 146] on div "Hi Emily I hope all is well just wanted to check in to see if you had any updat…" at bounding box center [400, 150] width 315 height 9
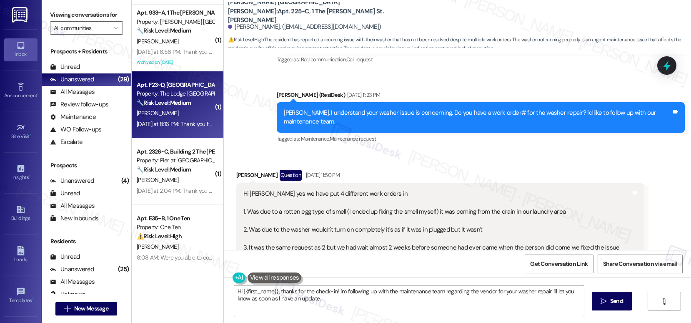
scroll to position [1404, 0]
